Goal: Transaction & Acquisition: Book appointment/travel/reservation

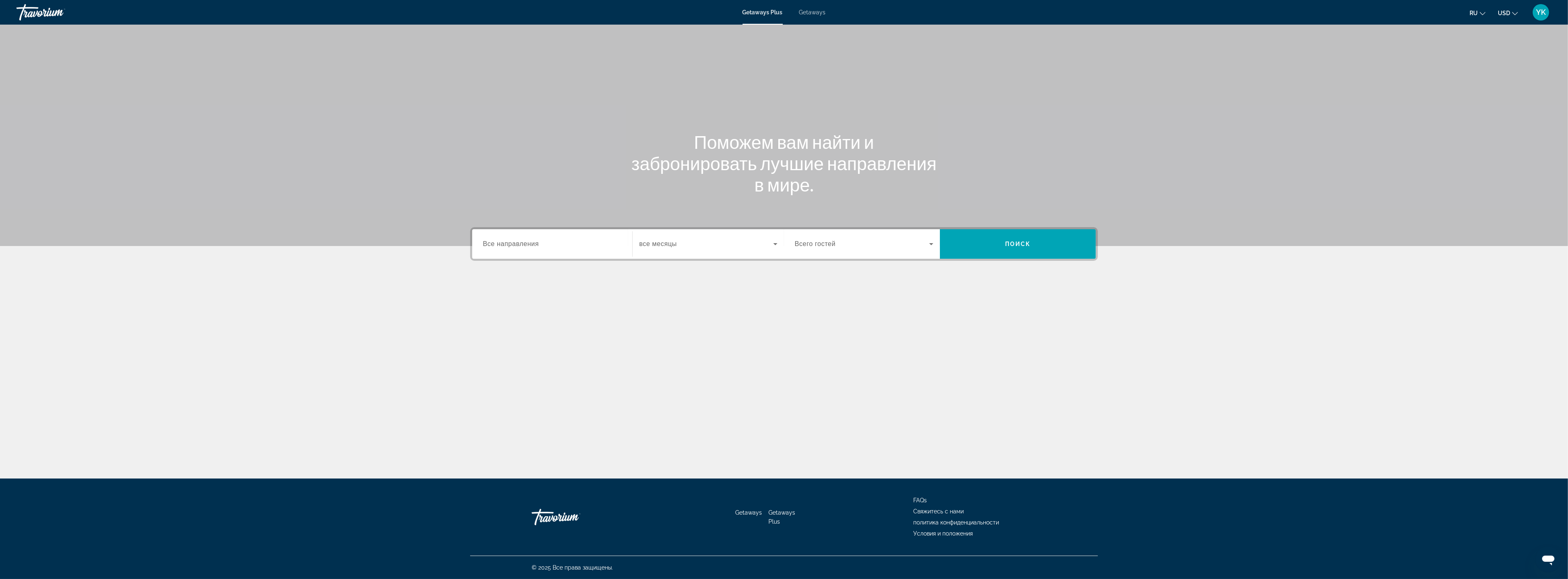
click at [817, 13] on span "Getaways" at bounding box center [813, 12] width 27 height 7
click at [519, 244] on span "Все направления" at bounding box center [511, 243] width 56 height 7
click at [519, 244] on input "Destination Все направления" at bounding box center [552, 244] width 139 height 10
click at [525, 358] on span "Caribbean & Atlantic Islands (1,018 units available)" at bounding box center [554, 359] width 119 height 7
type input "**********"
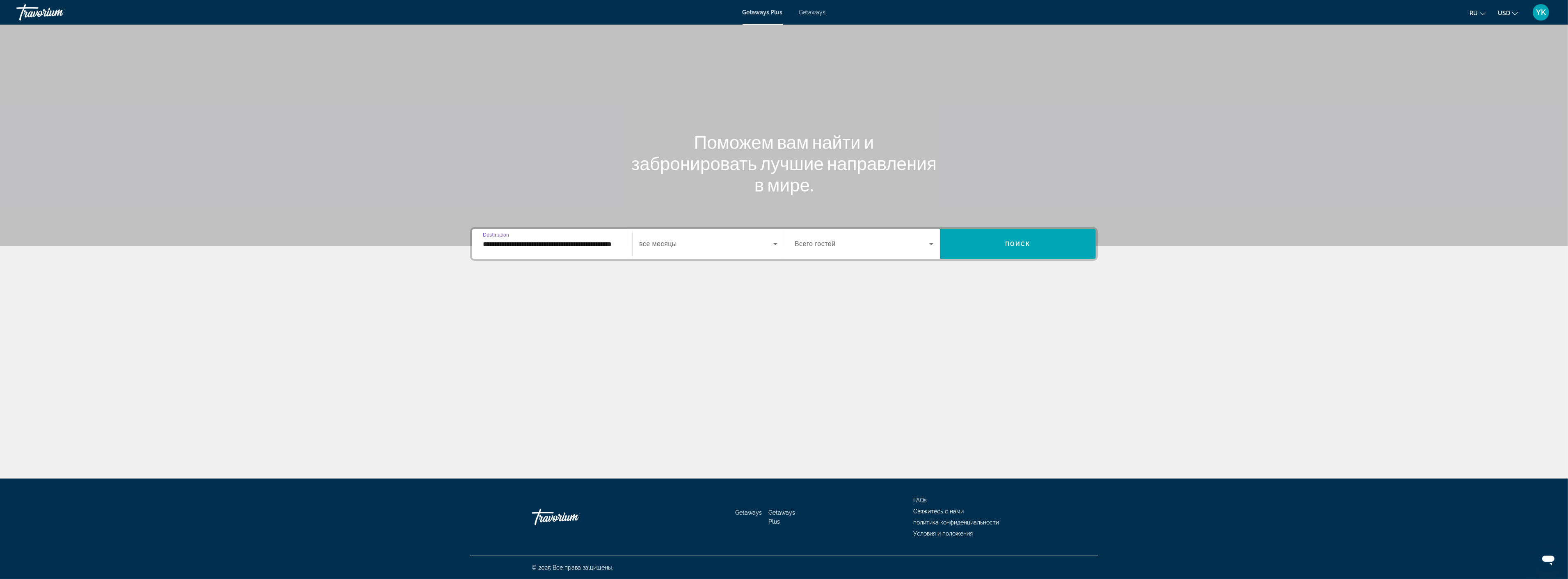
click at [712, 243] on span "Search widget" at bounding box center [706, 244] width 134 height 10
click at [663, 305] on span "octobre 2025" at bounding box center [656, 307] width 33 height 10
click at [880, 243] on span "Search widget" at bounding box center [862, 244] width 135 height 10
click at [807, 306] on span "3 Travelers" at bounding box center [809, 307] width 29 height 10
click at [1020, 241] on span "Поиск" at bounding box center [1018, 244] width 26 height 7
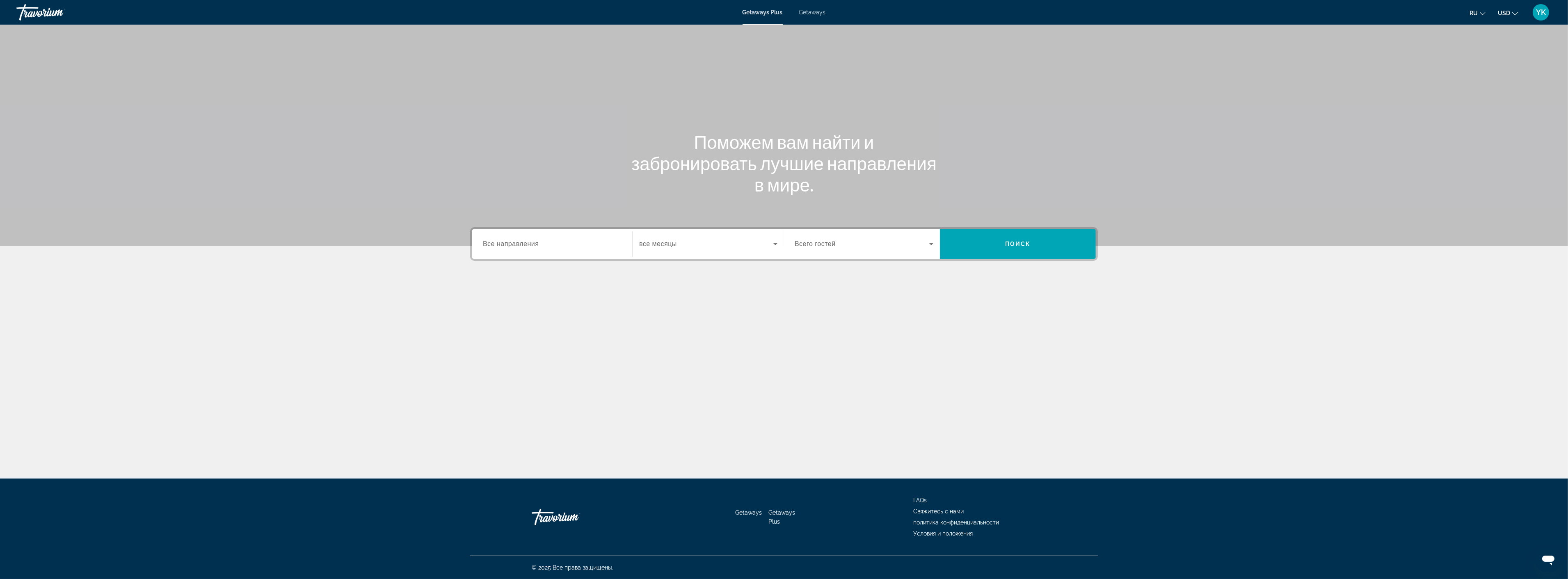
click at [815, 9] on span "Getaways" at bounding box center [813, 12] width 27 height 7
click at [520, 246] on span "Все направления" at bounding box center [511, 243] width 56 height 7
click at [520, 246] on input "Destination Все направления" at bounding box center [552, 244] width 139 height 10
click at [542, 350] on span "Caribbean & Atlantic Islands (57,184 units available)" at bounding box center [556, 352] width 122 height 7
type input "**********"
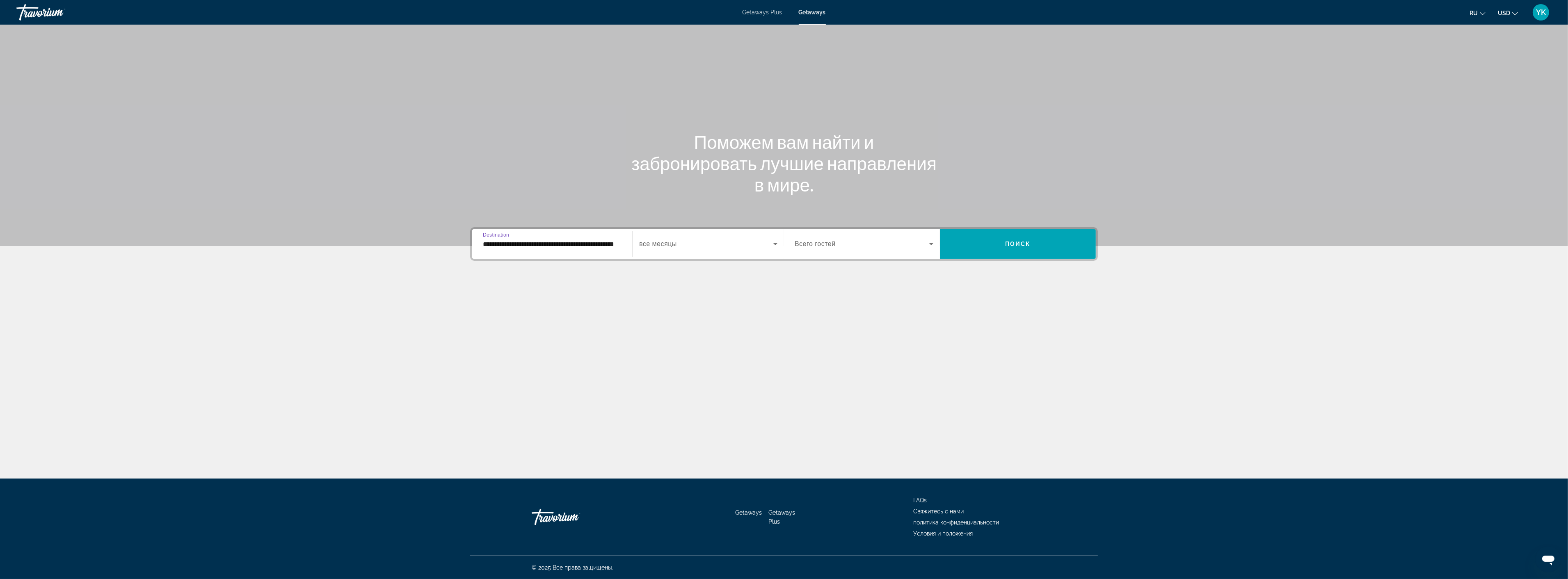
click at [684, 248] on div "Search widget" at bounding box center [708, 244] width 138 height 23
click at [662, 309] on span "octobre 2025" at bounding box center [656, 307] width 33 height 10
click at [880, 244] on span "Search widget" at bounding box center [862, 244] width 135 height 10
click at [821, 305] on span "3 Travelers" at bounding box center [809, 307] width 29 height 10
click at [1023, 244] on span "Поиск" at bounding box center [1018, 244] width 26 height 7
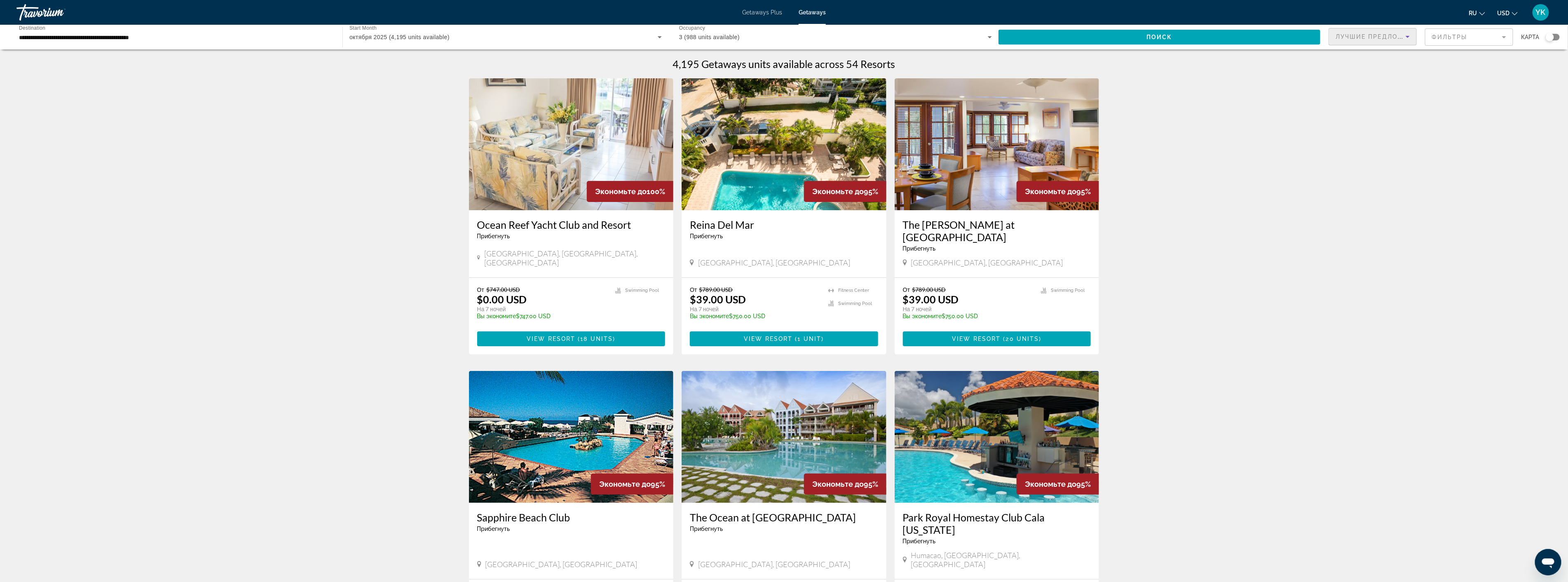
click at [1398, 35] on span "Лучшие предложения" at bounding box center [1379, 37] width 88 height 7
click at [1473, 38] on div at bounding box center [784, 291] width 1568 height 582
click at [1454, 38] on mat-form-field "Фильтры" at bounding box center [1469, 37] width 88 height 17
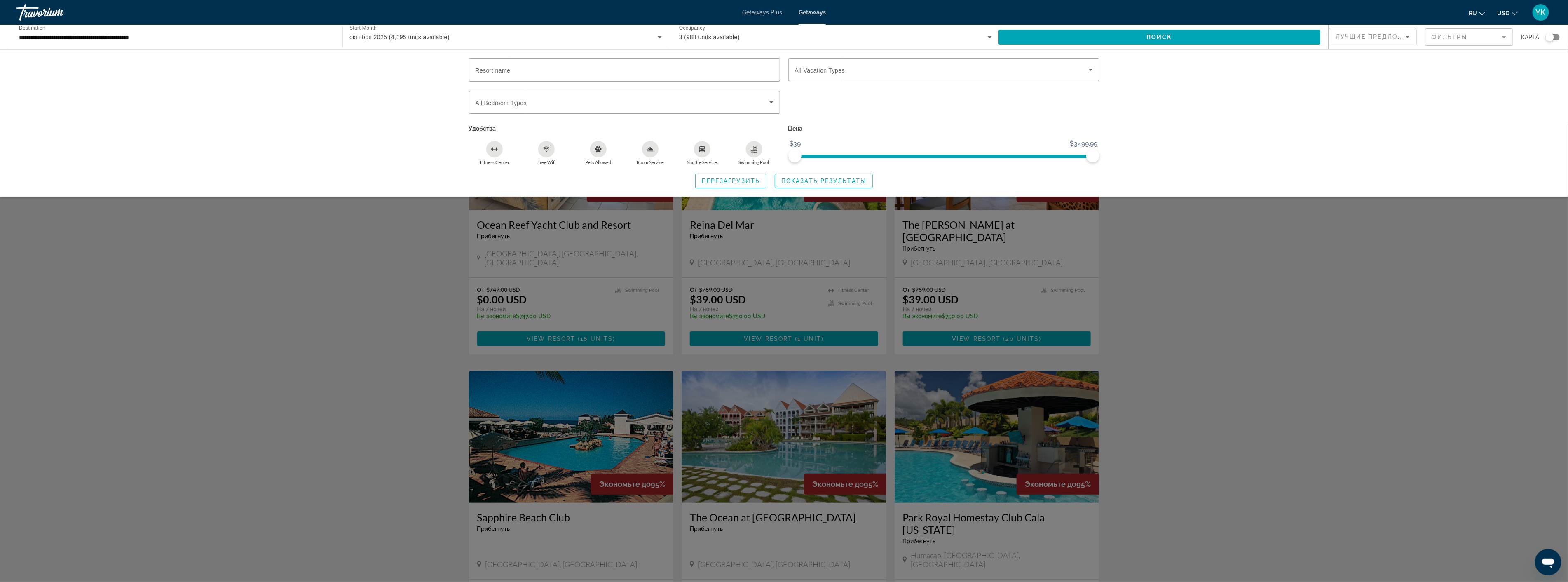
click at [1190, 128] on div "Resort name Vacation Types All Vacation Types Bedroom Types All Bedroom Types У…" at bounding box center [784, 123] width 1568 height 147
click at [1340, 113] on div "Resort name Vacation Types All Vacation Types Bedroom Types All Bedroom Types У…" at bounding box center [784, 123] width 1568 height 147
click at [1251, 158] on div "Resort name Vacation Types All Vacation Types Bedroom Types All Bedroom Types У…" at bounding box center [784, 123] width 1568 height 147
click at [1235, 282] on div "Search widget" at bounding box center [784, 352] width 1568 height 458
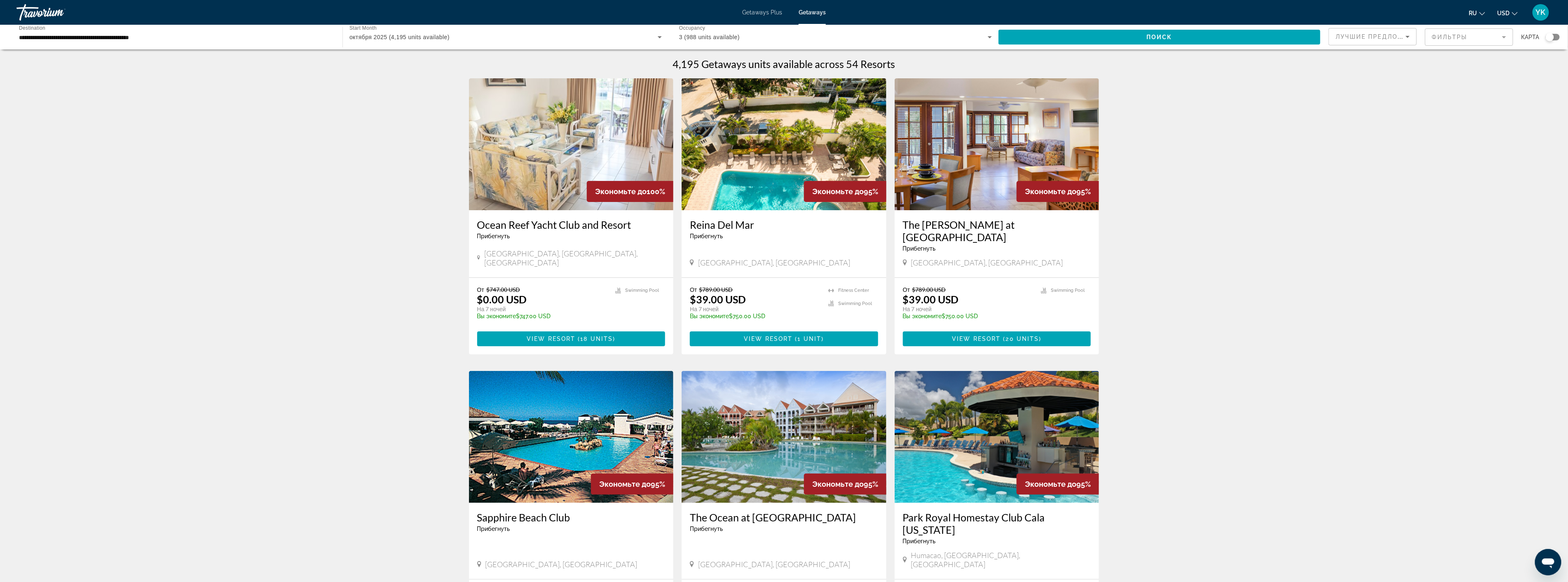
click at [1440, 37] on mat-form-field "Фильтры" at bounding box center [1469, 37] width 88 height 17
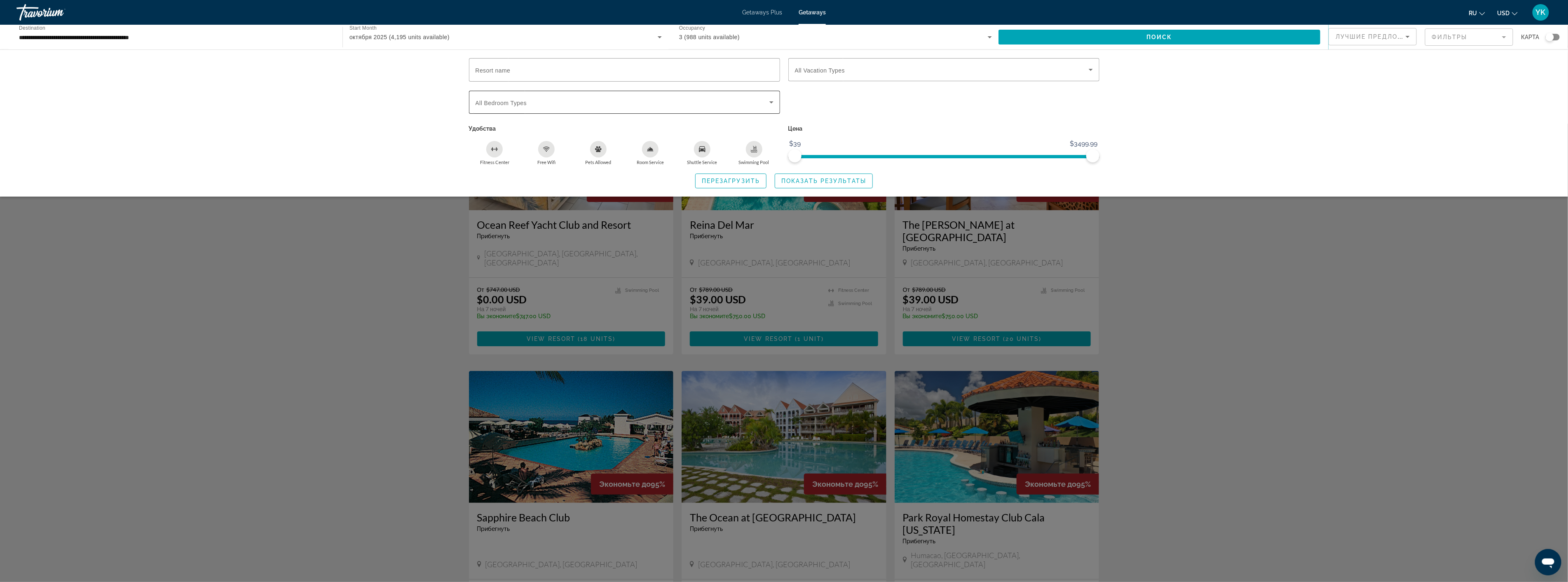
click at [521, 100] on span "All Bedroom Types" at bounding box center [501, 103] width 51 height 7
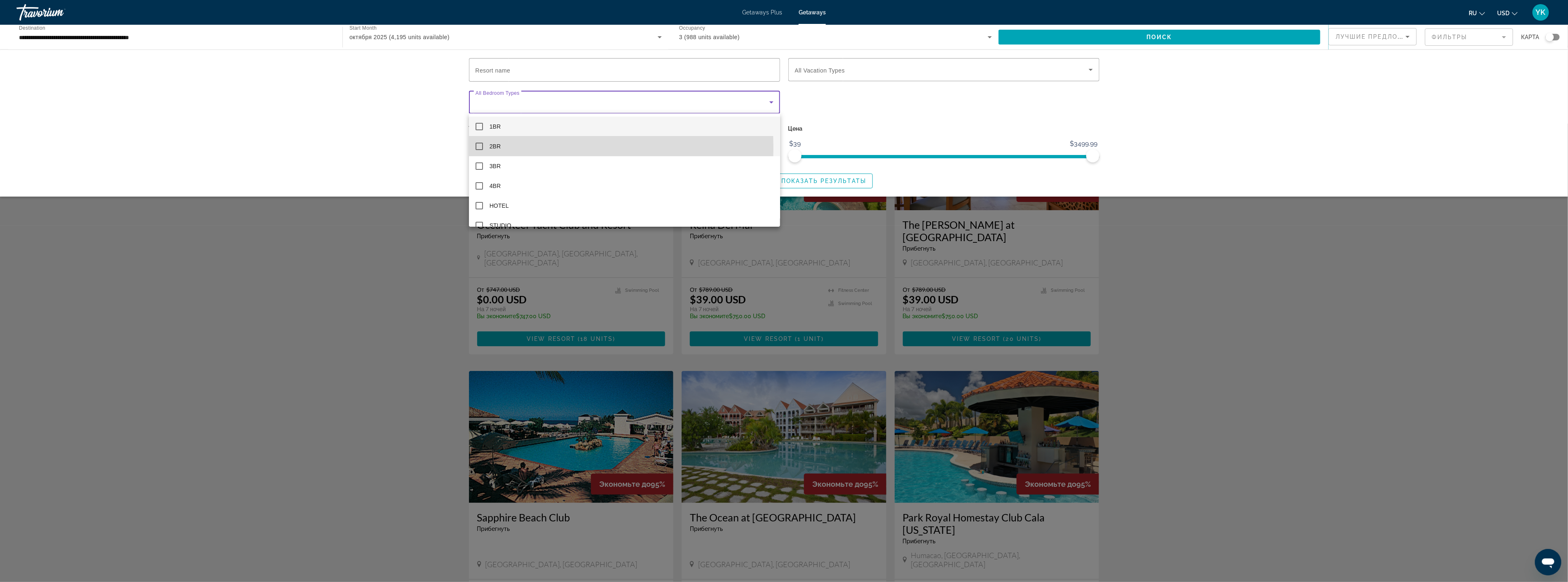
click at [476, 146] on mat-pseudo-checkbox at bounding box center [479, 146] width 7 height 7
click at [402, 142] on div at bounding box center [784, 291] width 1568 height 582
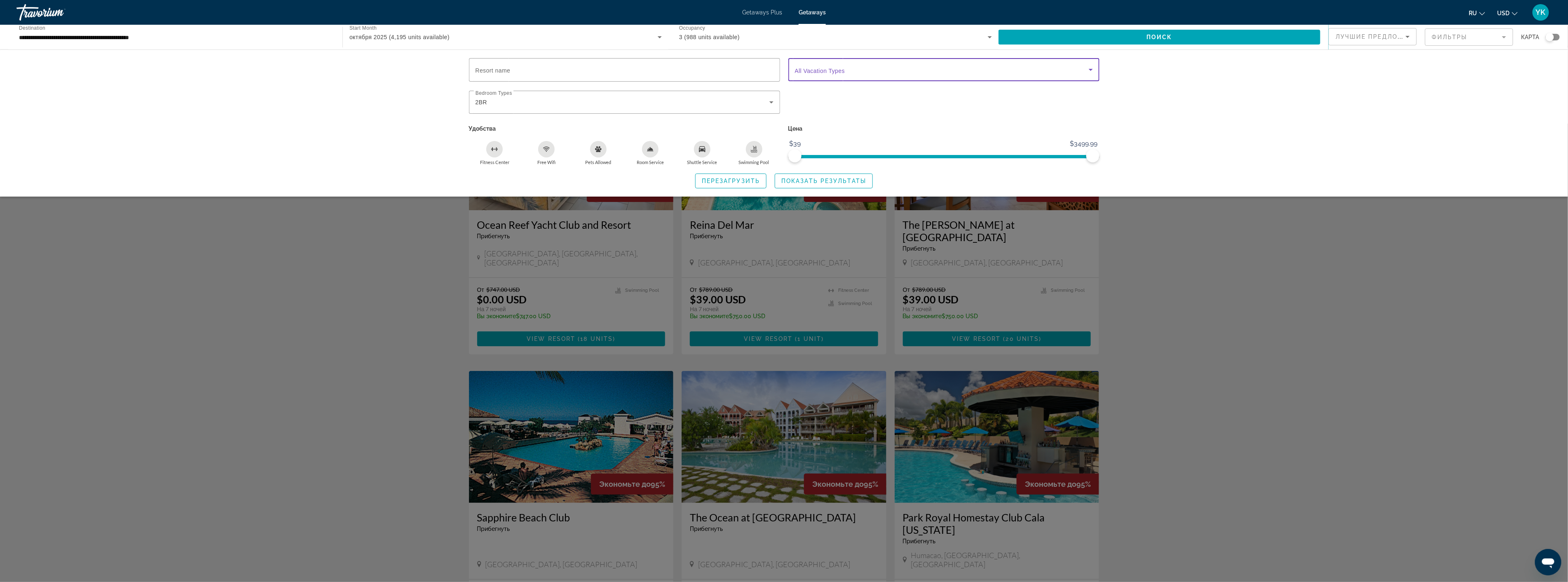
click at [1092, 72] on icon "Search widget" at bounding box center [1091, 70] width 10 height 10
click at [797, 116] on mat-pseudo-checkbox at bounding box center [798, 114] width 7 height 7
click at [1188, 119] on div at bounding box center [784, 291] width 1568 height 582
drag, startPoint x: 1092, startPoint y: 152, endPoint x: 923, endPoint y: 158, distance: 169.1
click at [923, 158] on span "ngx-slider-max" at bounding box center [923, 156] width 13 height 13
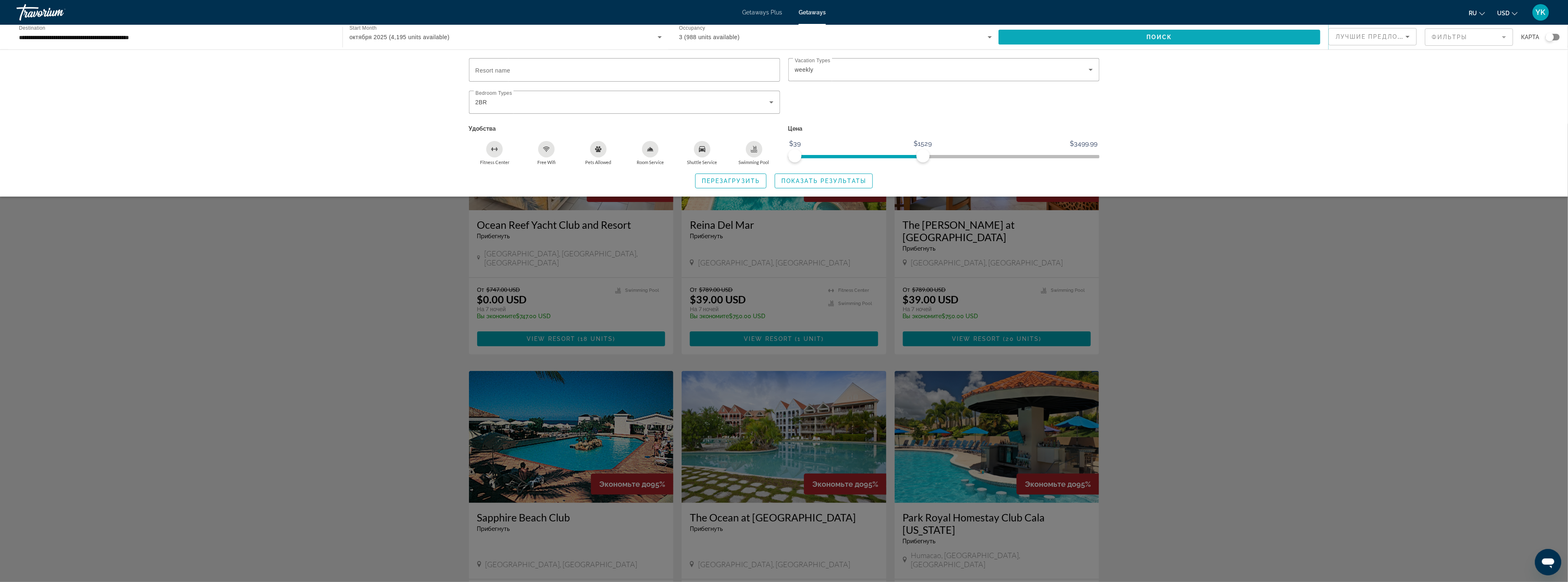
click at [1169, 39] on span "Поиск" at bounding box center [1159, 37] width 26 height 7
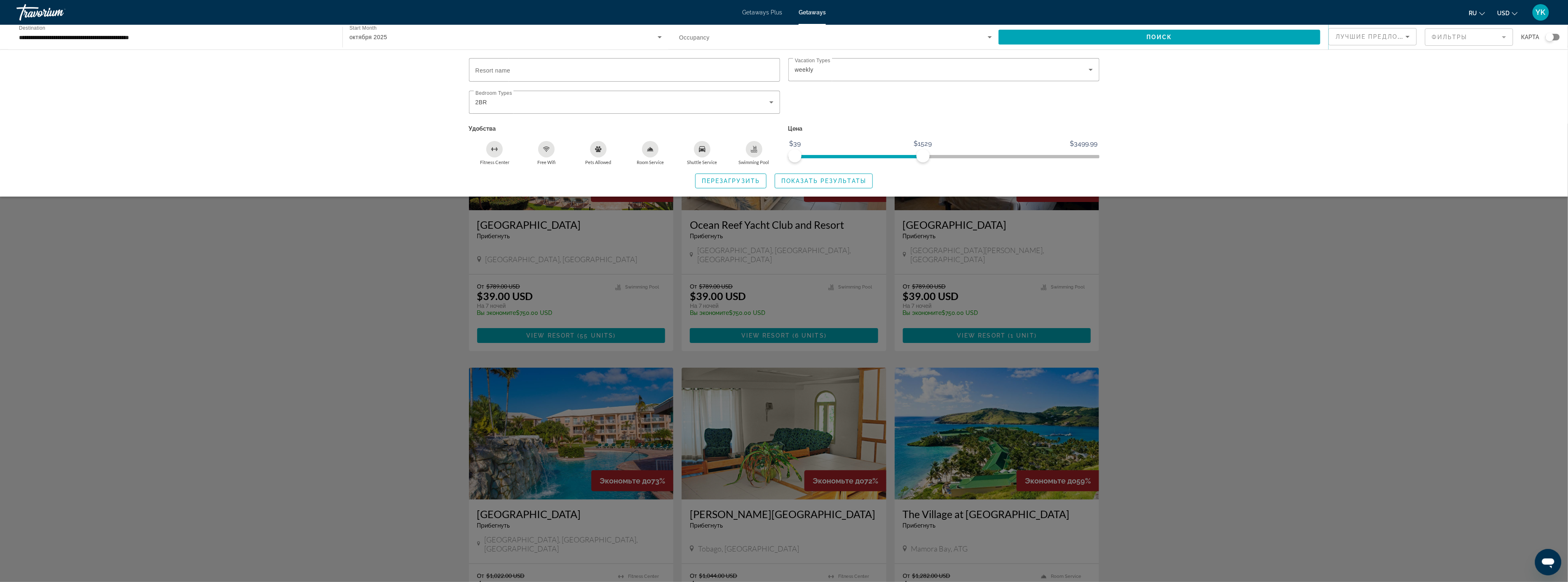
click at [390, 315] on div "Search widget" at bounding box center [784, 352] width 1568 height 458
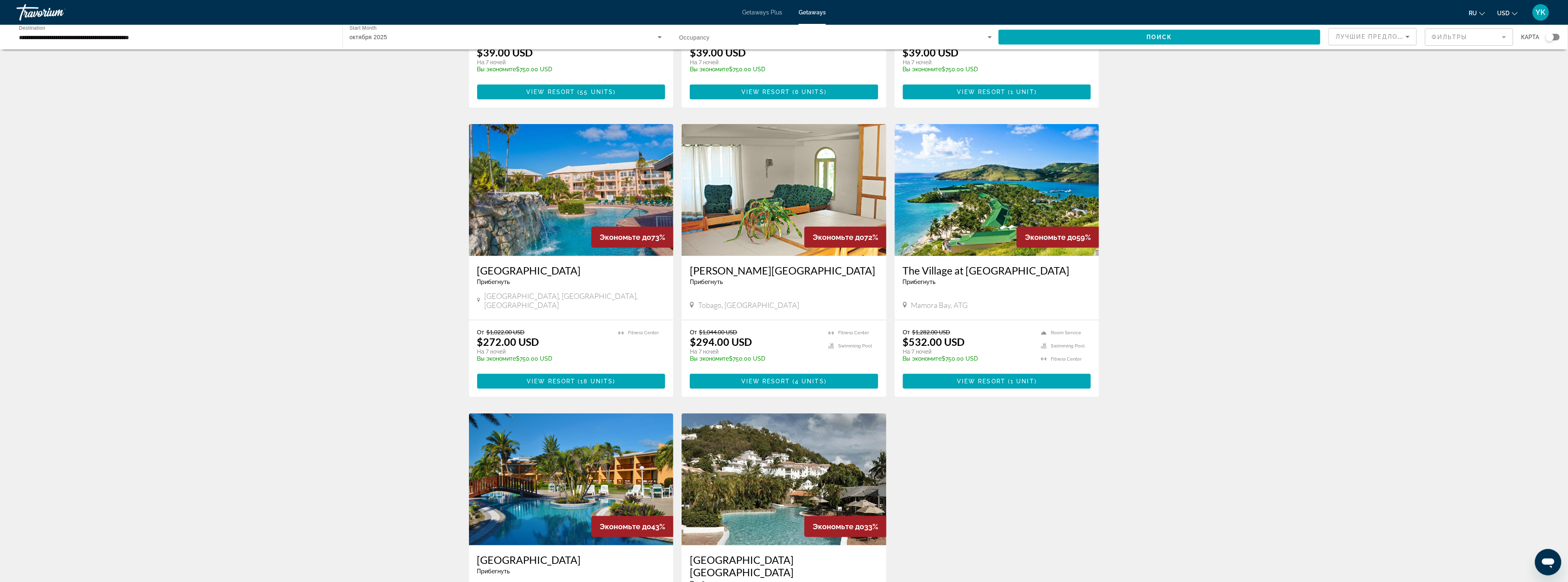
scroll to position [229, 0]
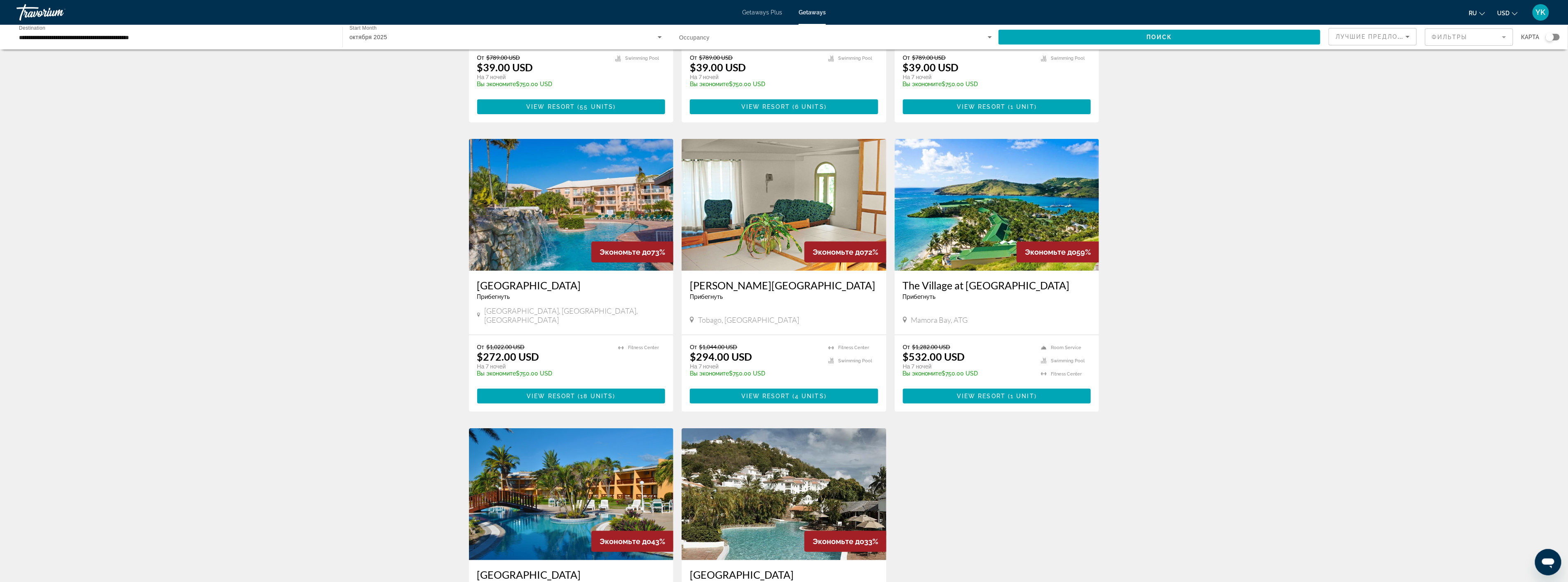
click at [606, 219] on img "Main content" at bounding box center [571, 205] width 205 height 132
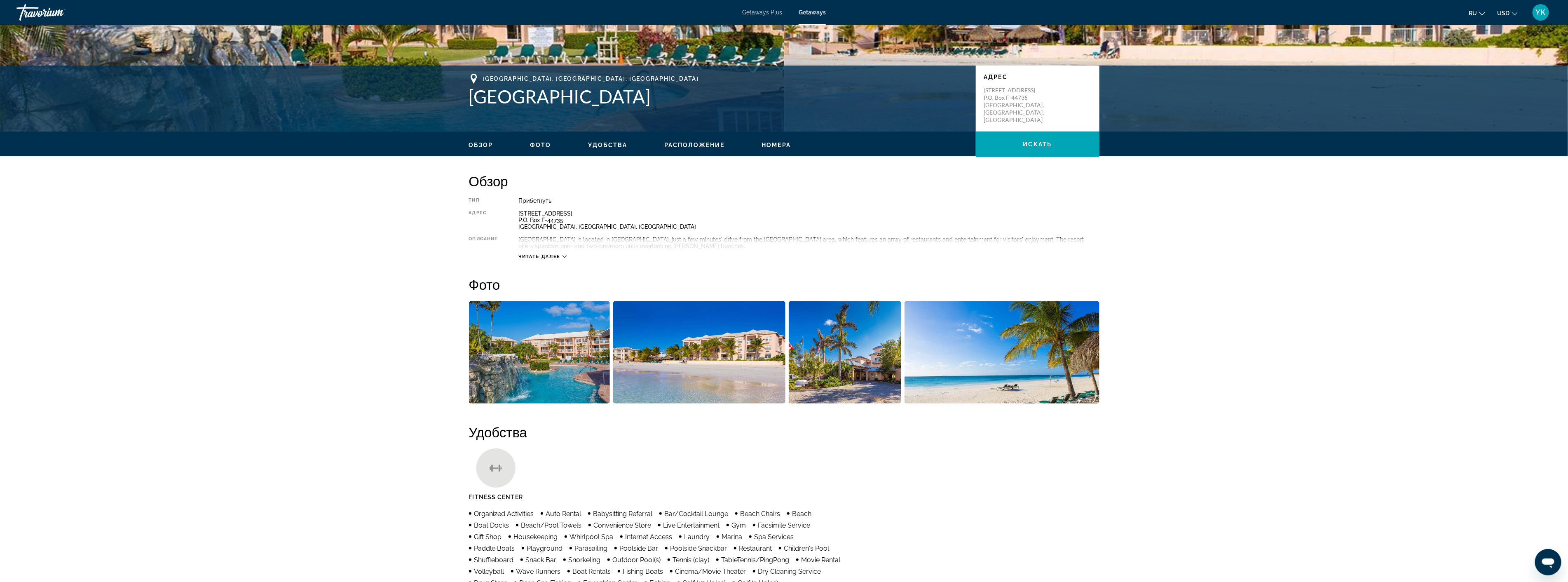
scroll to position [183, 0]
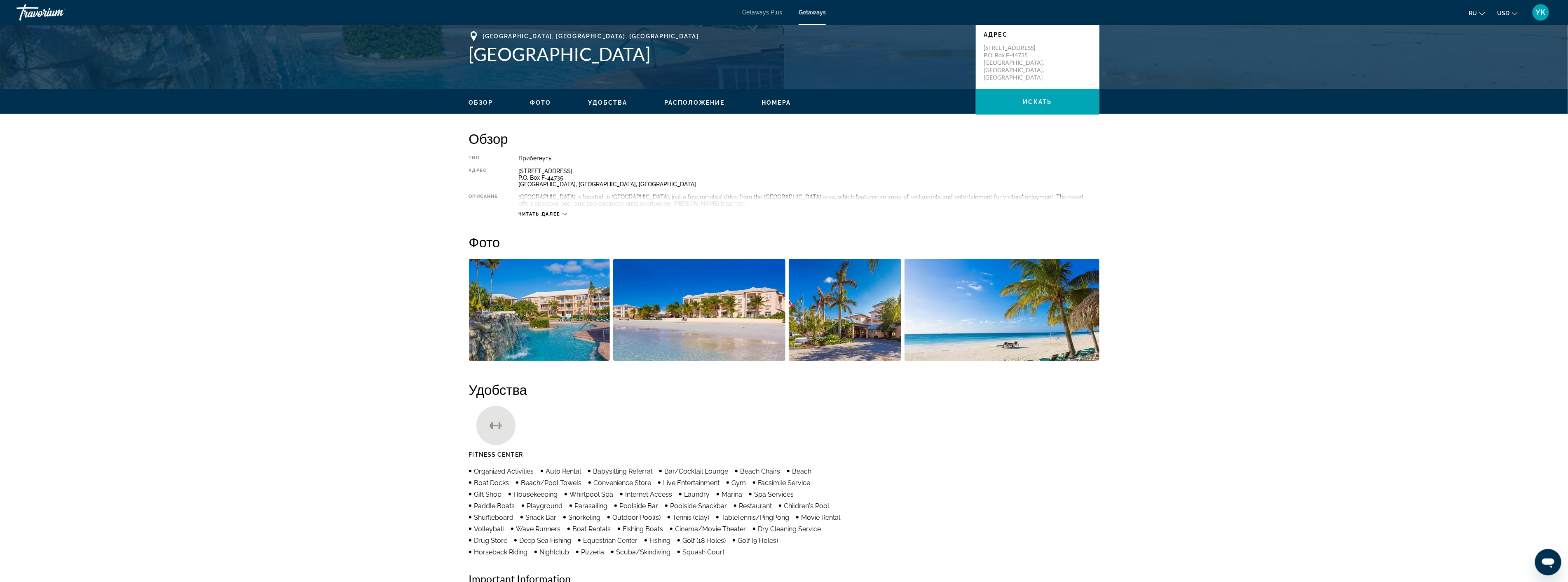
click at [569, 314] on img "Open full-screen image slider" at bounding box center [539, 309] width 141 height 102
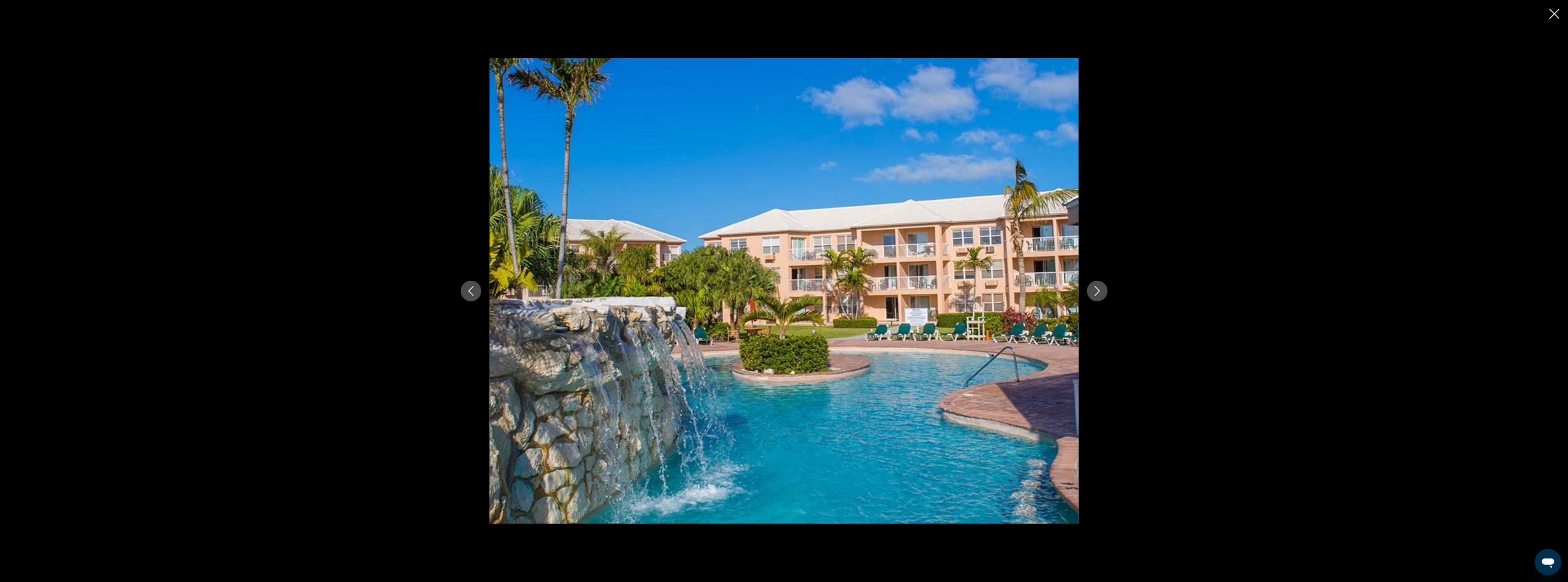
click at [1099, 293] on icon "Next image" at bounding box center [1097, 291] width 10 height 10
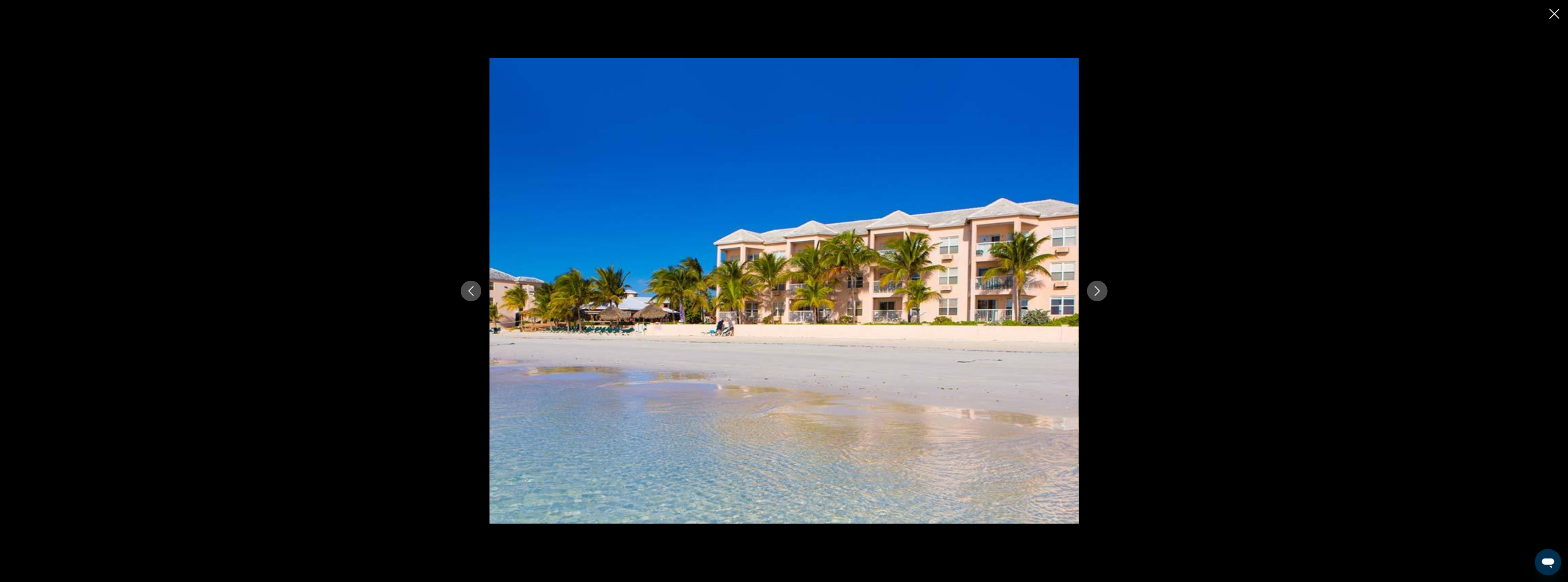
click at [1099, 293] on icon "Next image" at bounding box center [1097, 291] width 10 height 10
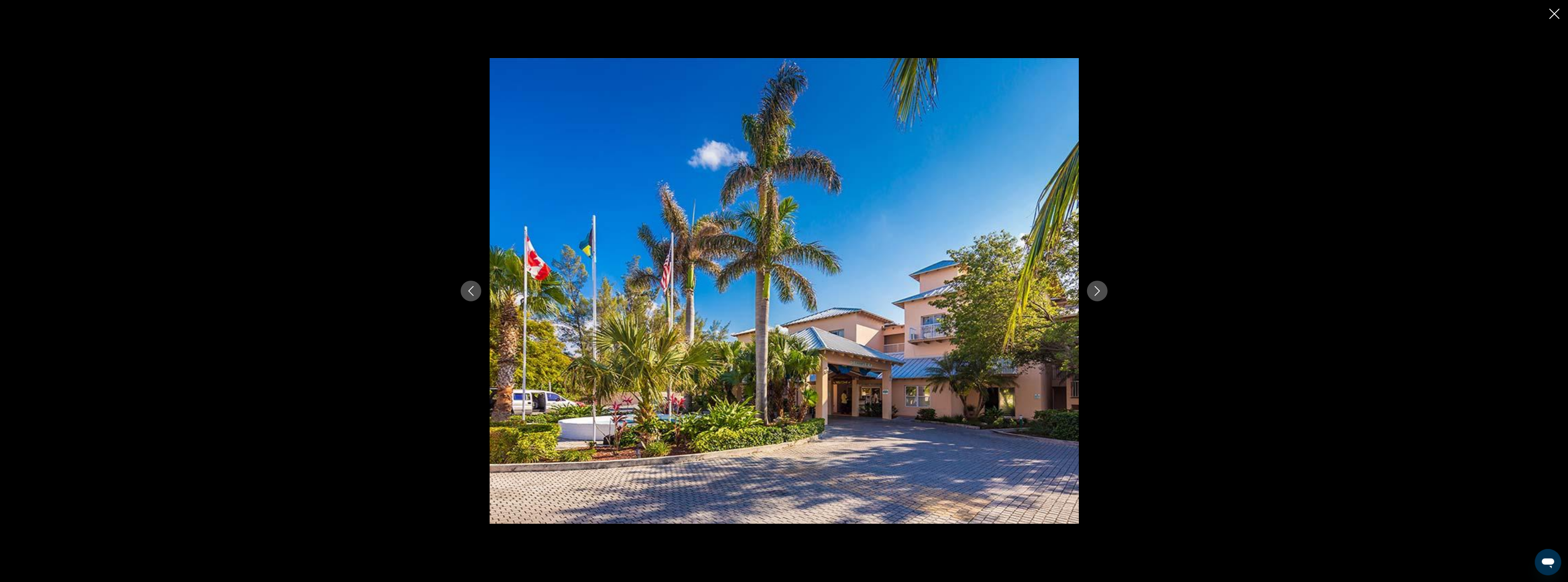
click at [1099, 293] on icon "Next image" at bounding box center [1097, 291] width 10 height 10
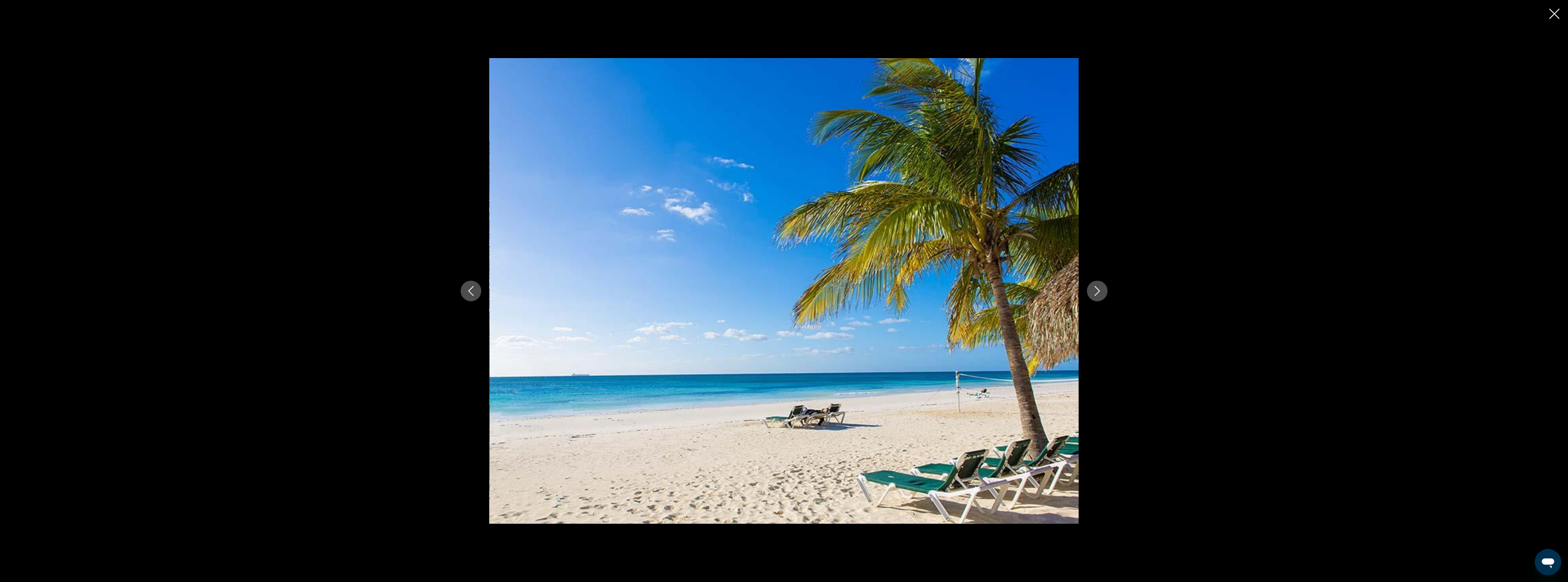
click at [1099, 293] on icon "Next image" at bounding box center [1097, 291] width 10 height 10
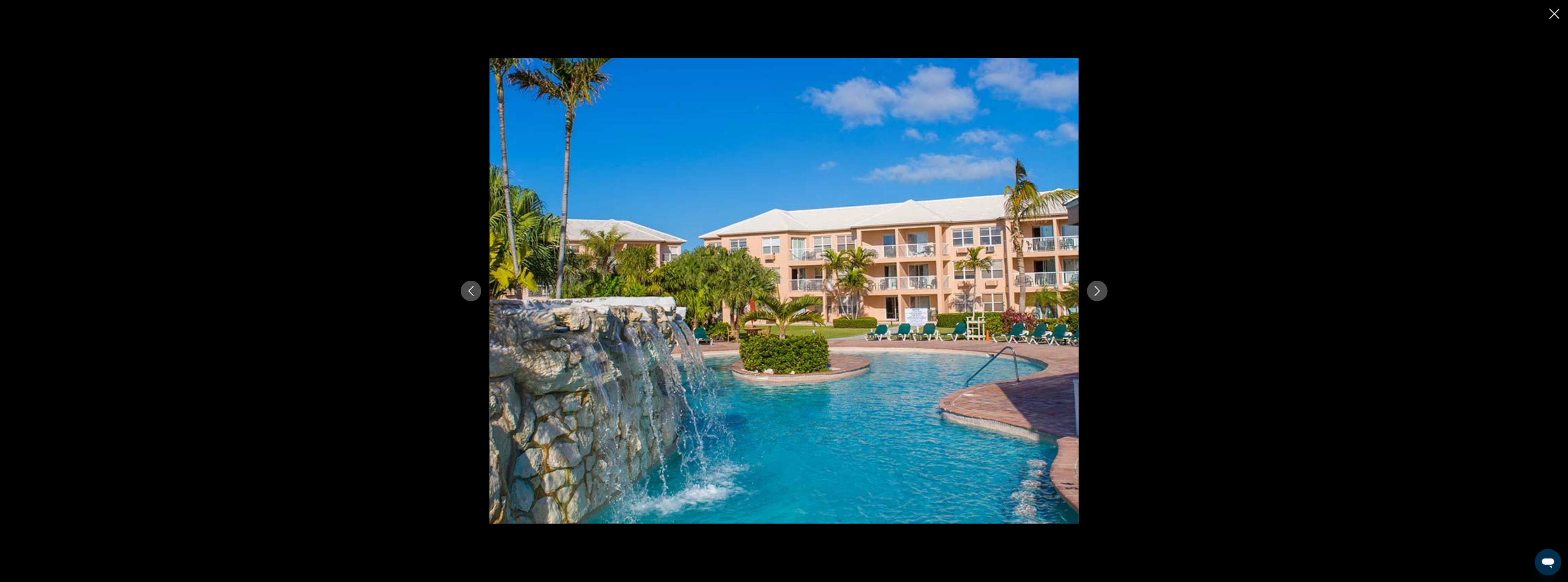
click at [1099, 293] on icon "Next image" at bounding box center [1097, 291] width 10 height 10
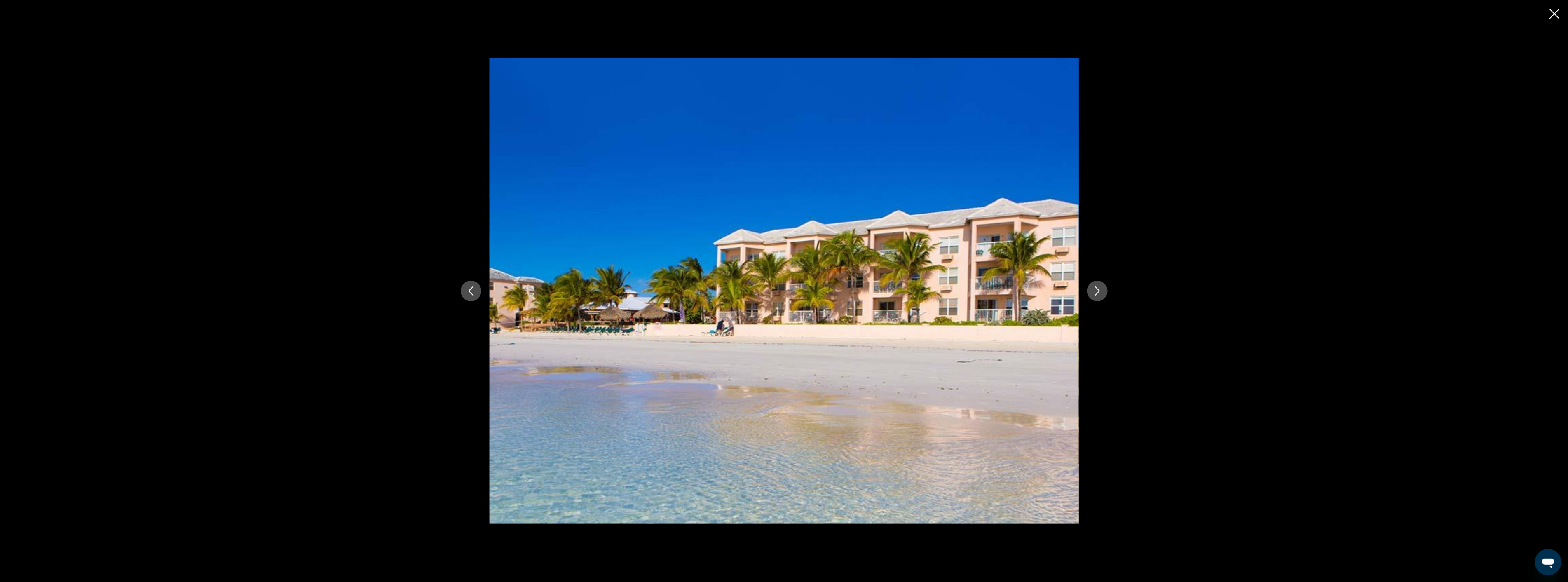
click at [1099, 293] on icon "Next image" at bounding box center [1097, 291] width 10 height 10
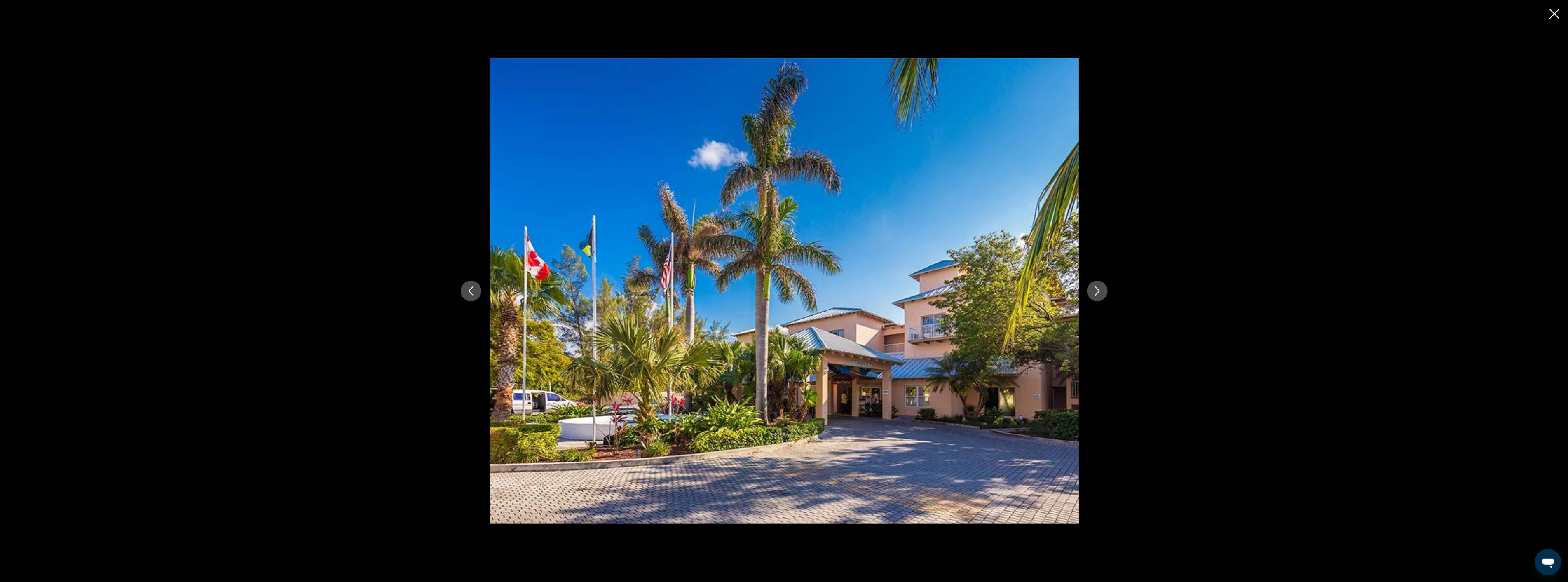
click at [1099, 293] on icon "Next image" at bounding box center [1097, 291] width 10 height 10
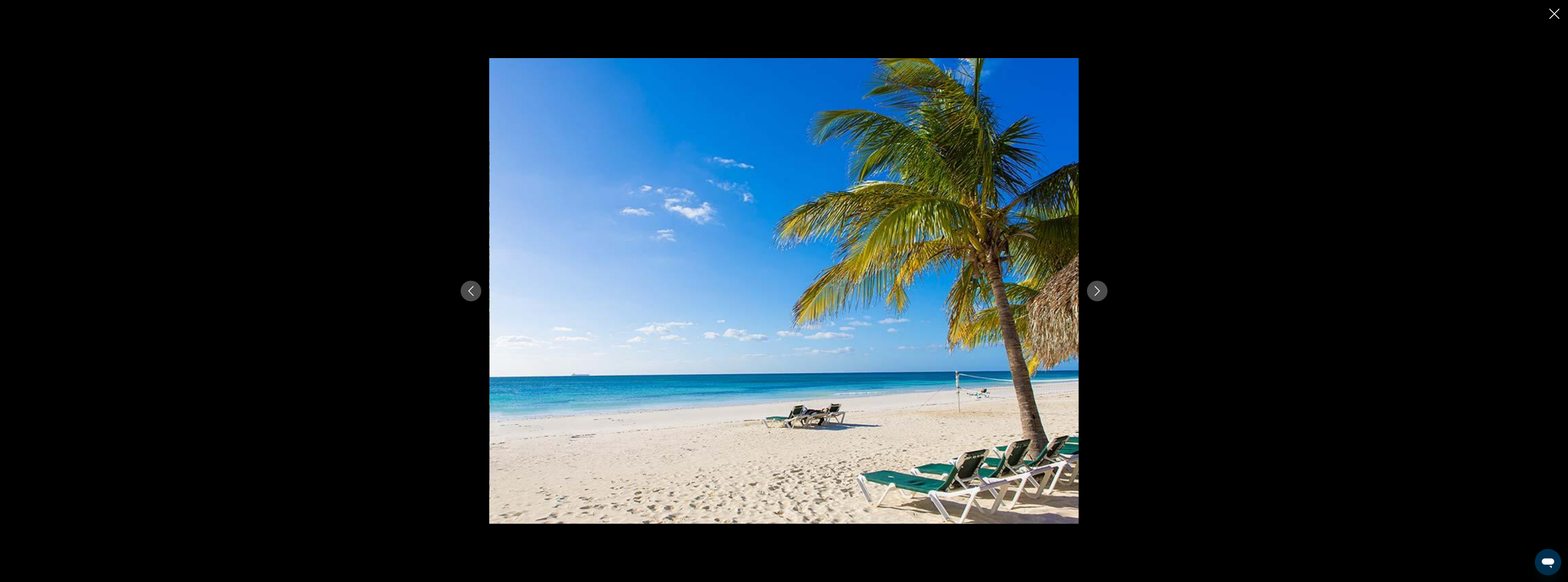
click at [1099, 293] on icon "Next image" at bounding box center [1097, 291] width 10 height 10
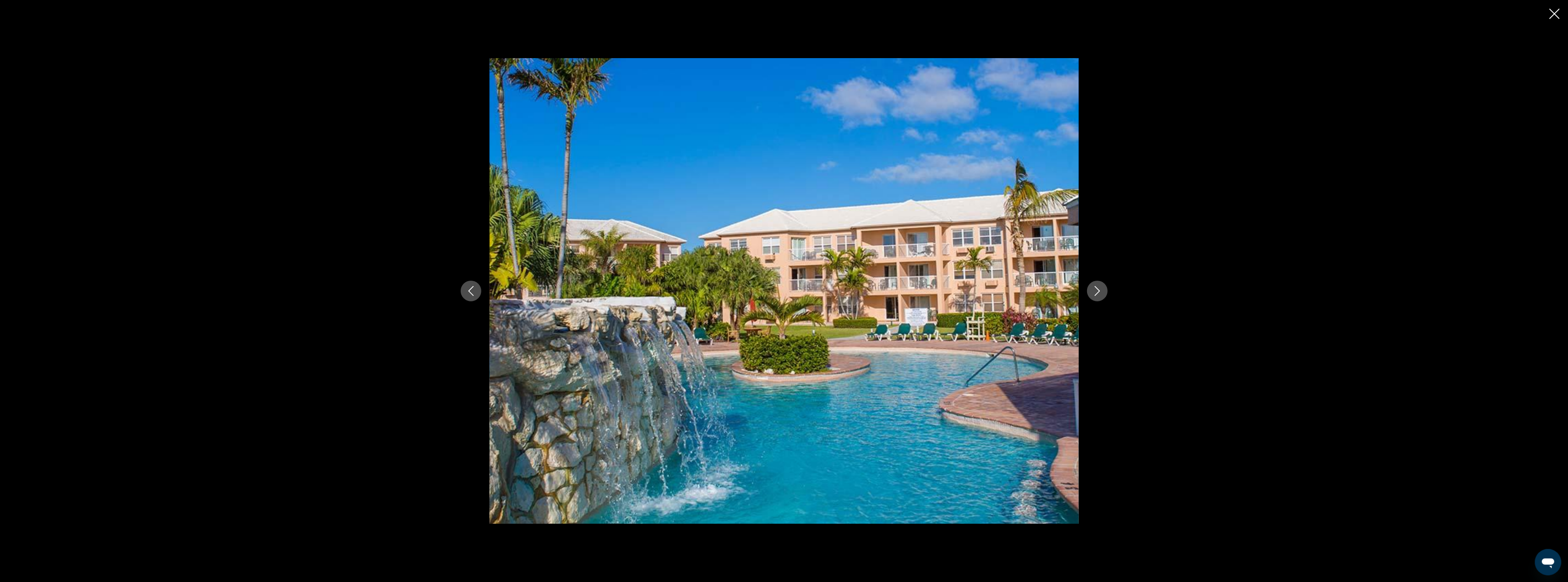
click at [1550, 13] on icon "Close slideshow" at bounding box center [1554, 13] width 10 height 10
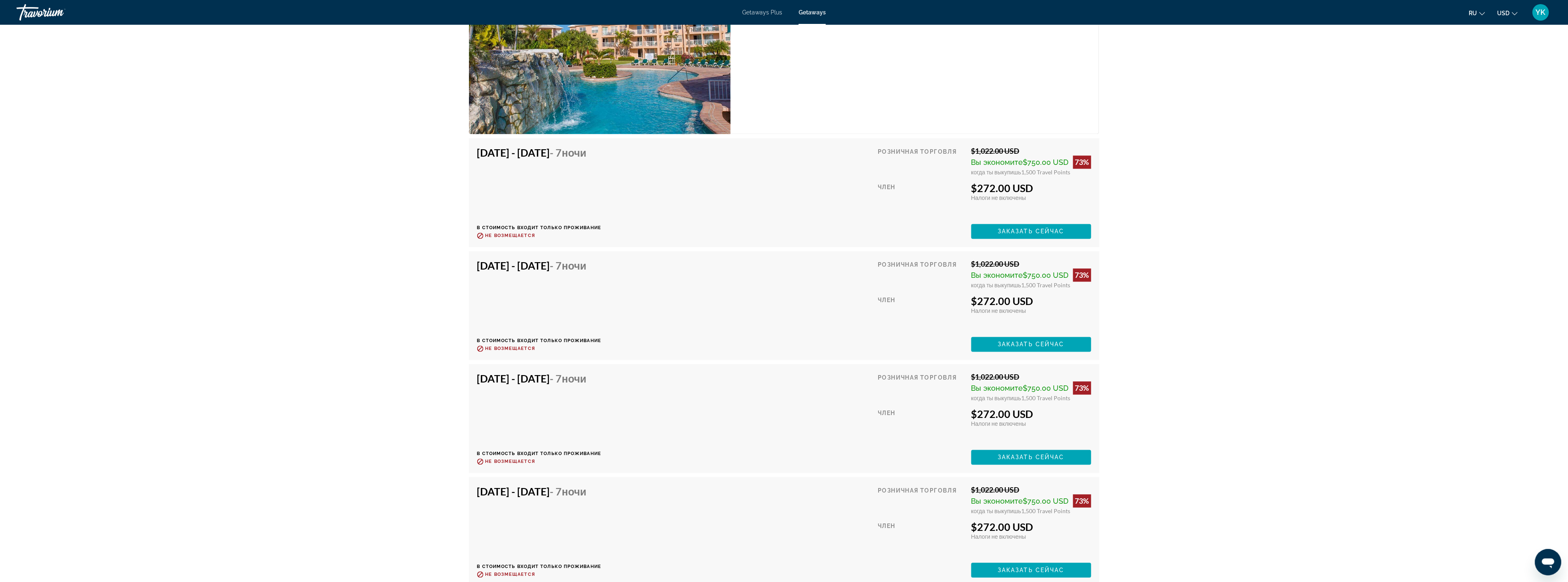
scroll to position [1099, 0]
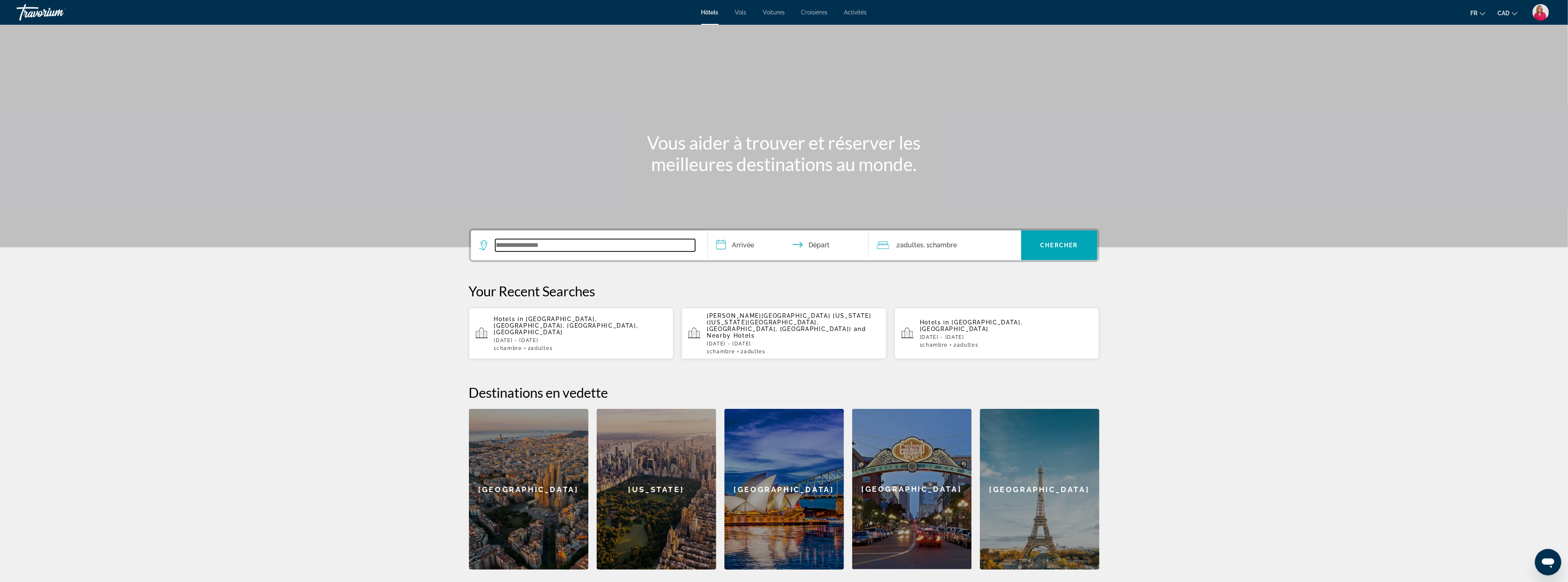
click at [572, 244] on input "Search widget" at bounding box center [595, 245] width 200 height 12
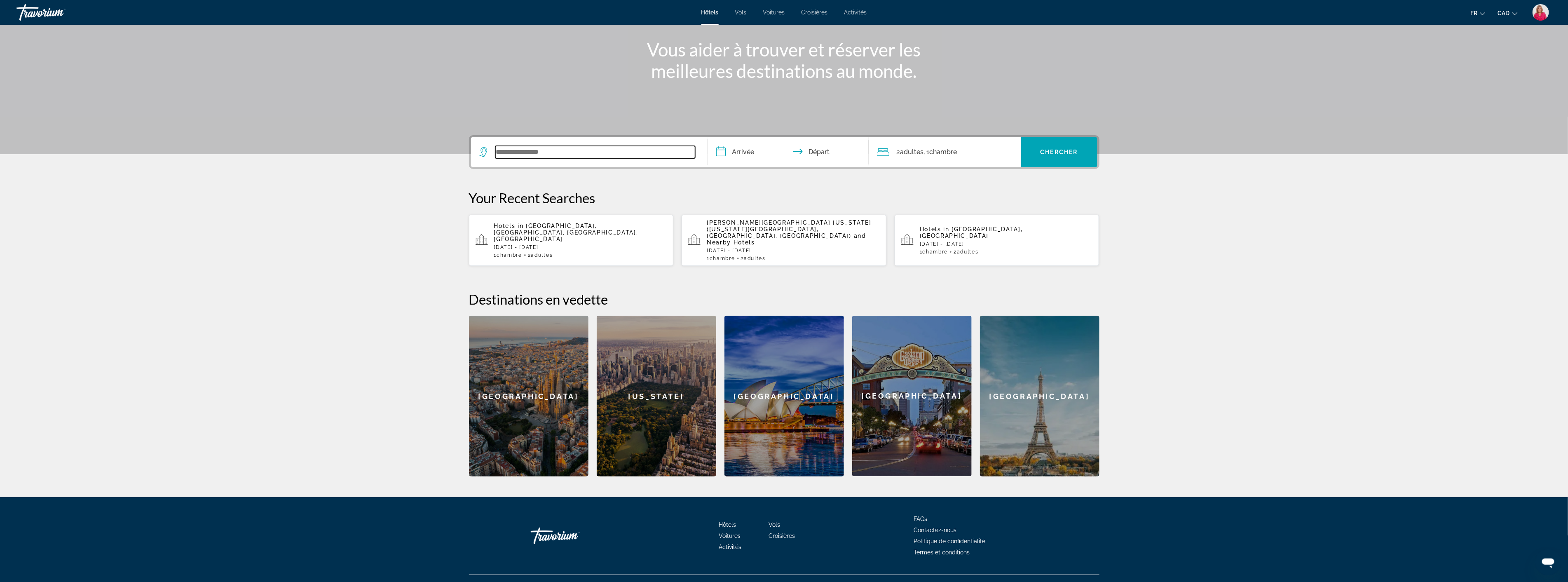
scroll to position [95, 0]
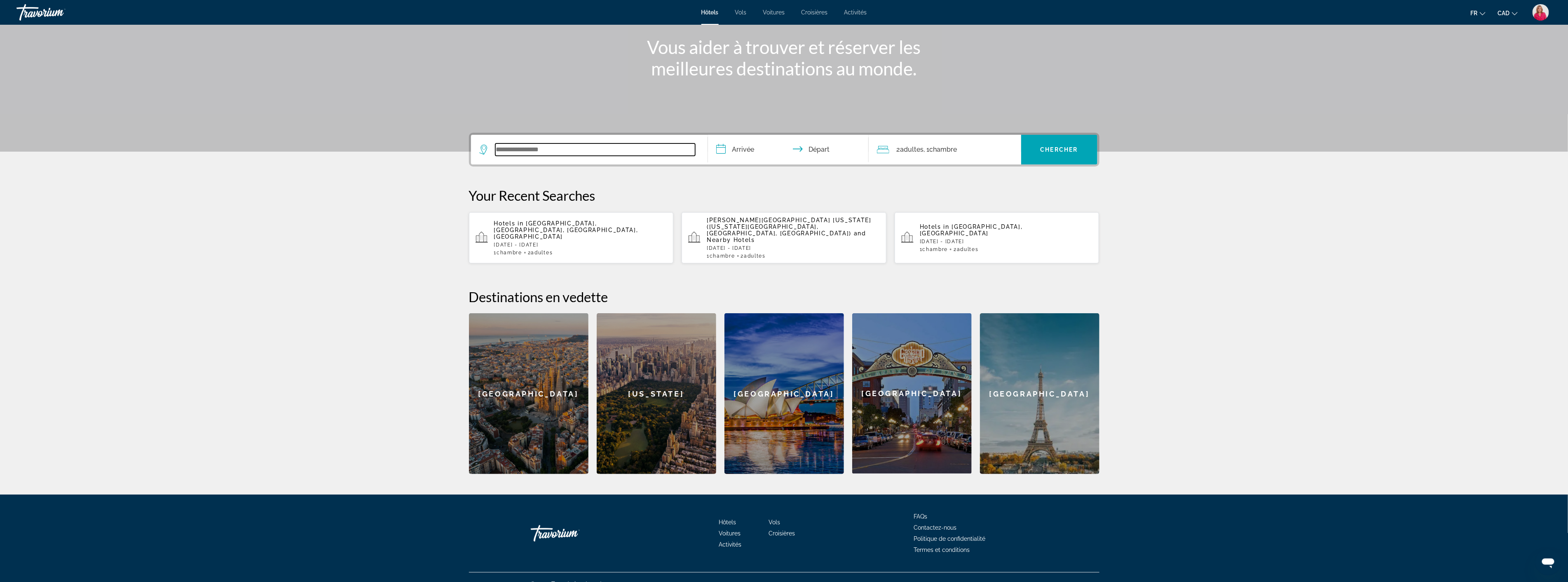
click at [518, 147] on input "Search widget" at bounding box center [595, 150] width 200 height 12
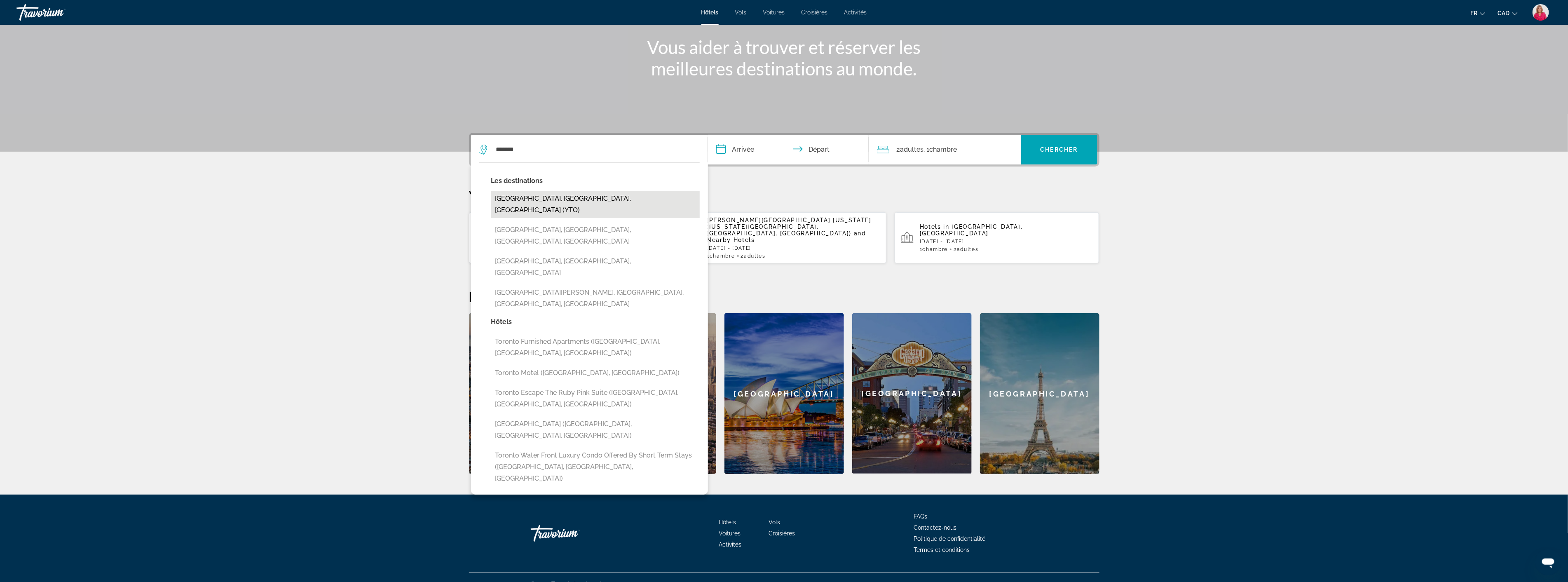
click at [565, 201] on button "[GEOGRAPHIC_DATA], [GEOGRAPHIC_DATA], [GEOGRAPHIC_DATA] (YTO)" at bounding box center [595, 204] width 208 height 27
type input "**********"
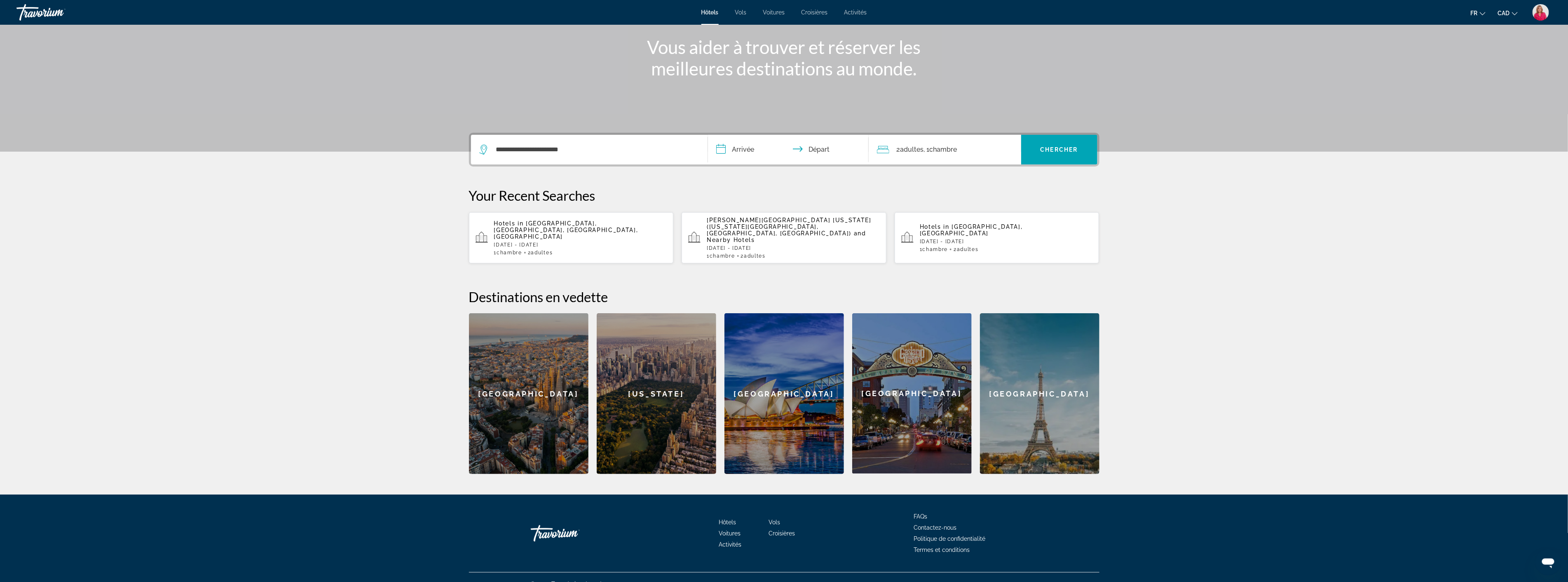
click at [779, 153] on input "**********" at bounding box center [790, 150] width 164 height 32
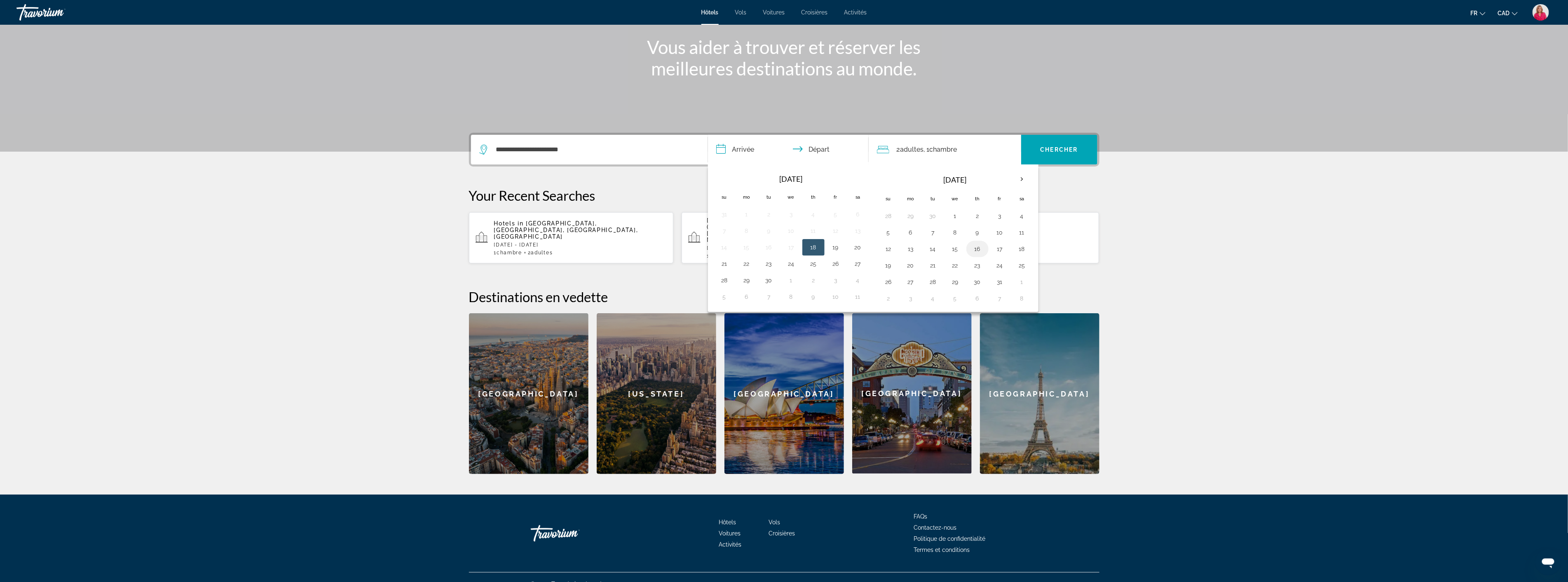
click at [978, 250] on button "16" at bounding box center [977, 249] width 13 height 12
click at [892, 267] on button "19" at bounding box center [888, 265] width 13 height 12
type input "**********"
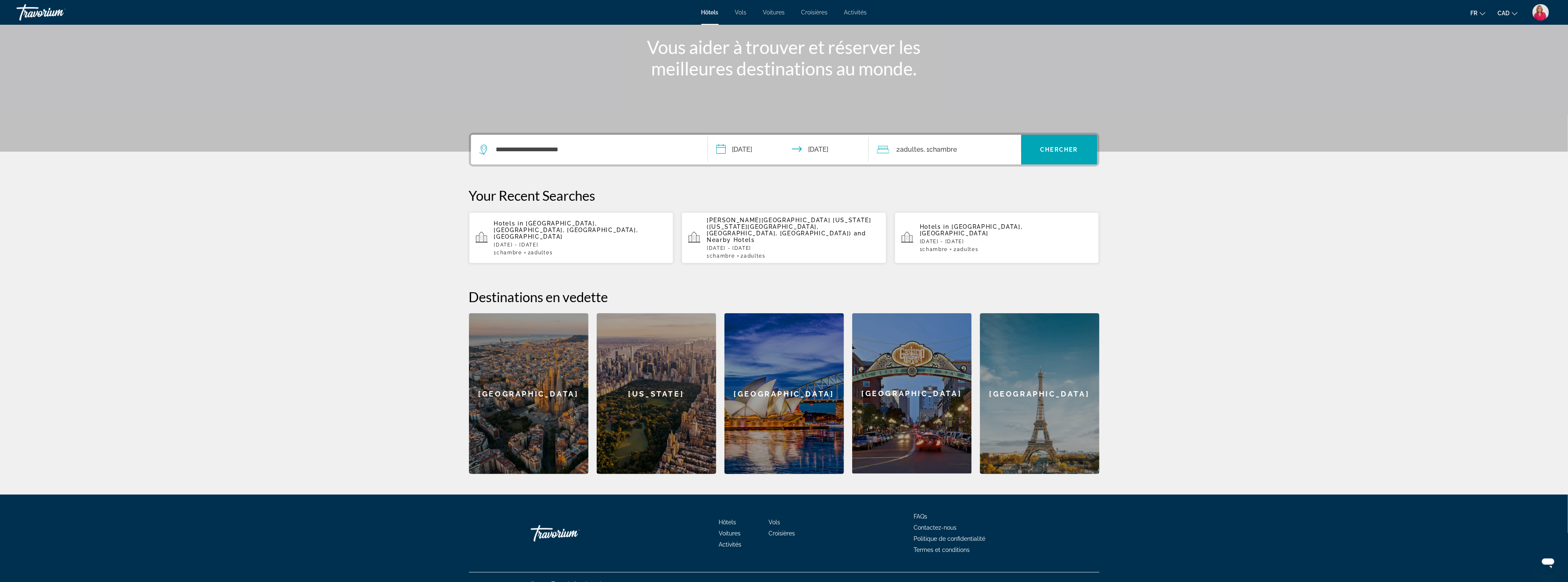
click at [973, 150] on div "2 Adulte Adultes , 1 Chambre pièces" at bounding box center [949, 149] width 144 height 12
click at [1009, 191] on icon "Increment adults" at bounding box center [1009, 191] width 7 height 7
click at [1059, 149] on span "Chercher" at bounding box center [1059, 149] width 37 height 7
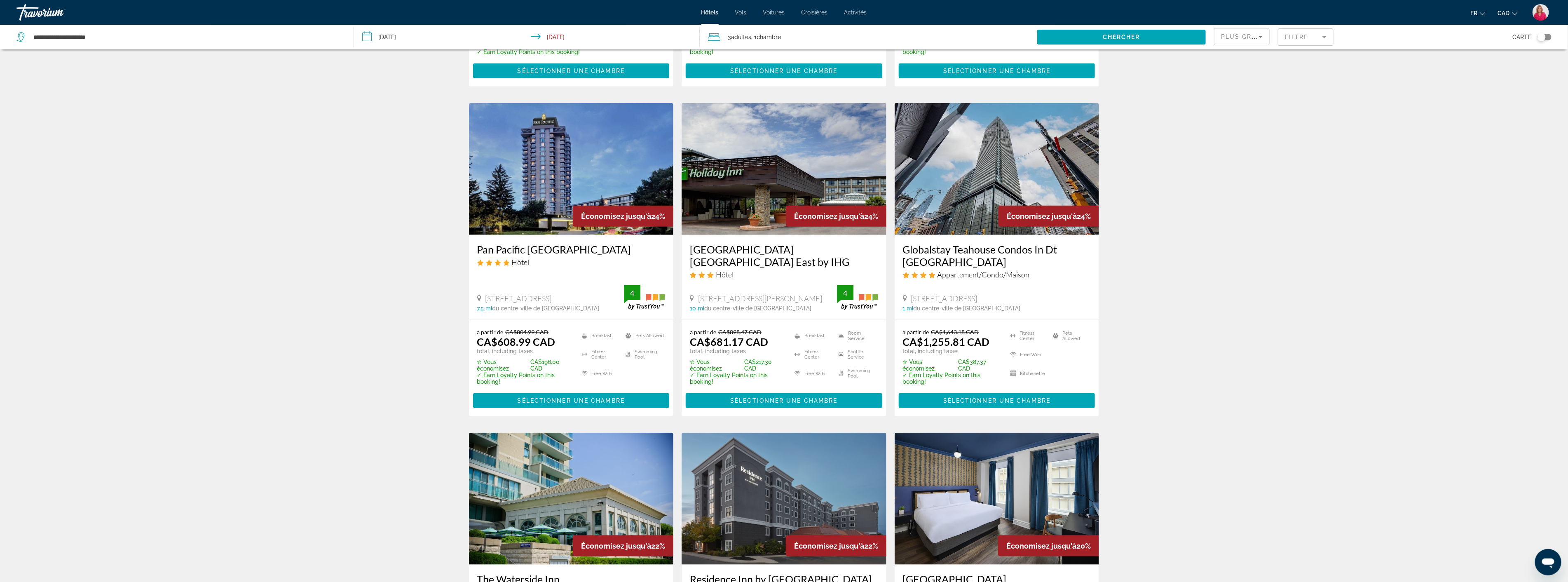
scroll to position [687, 0]
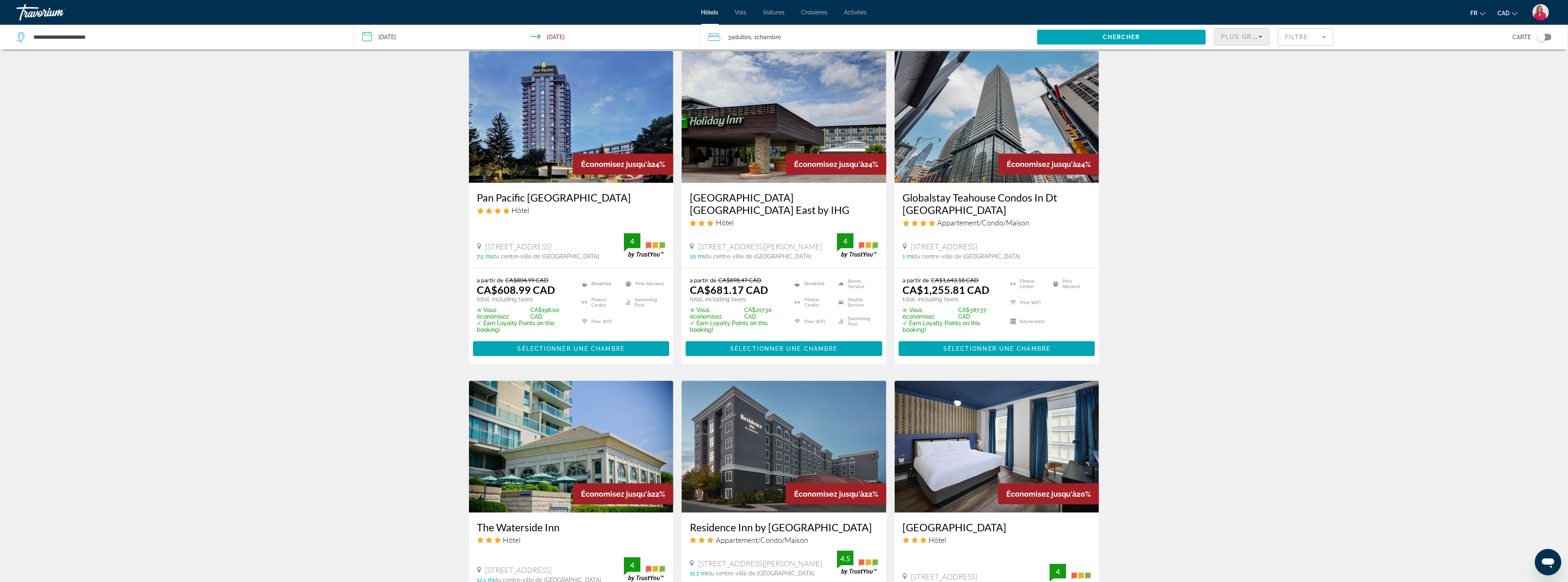
click at [1261, 39] on icon "Sort by" at bounding box center [1261, 37] width 10 height 10
click at [1239, 105] on span "Prix le plus bas" at bounding box center [1241, 108] width 39 height 7
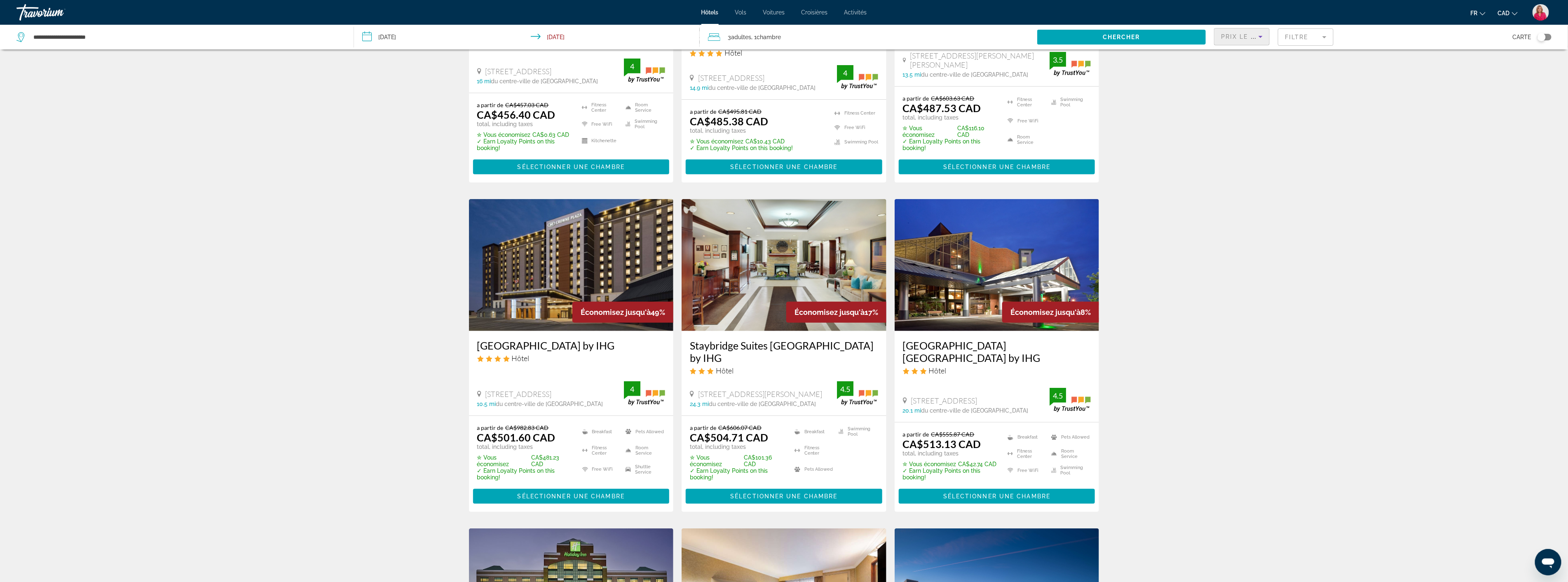
scroll to position [183, 0]
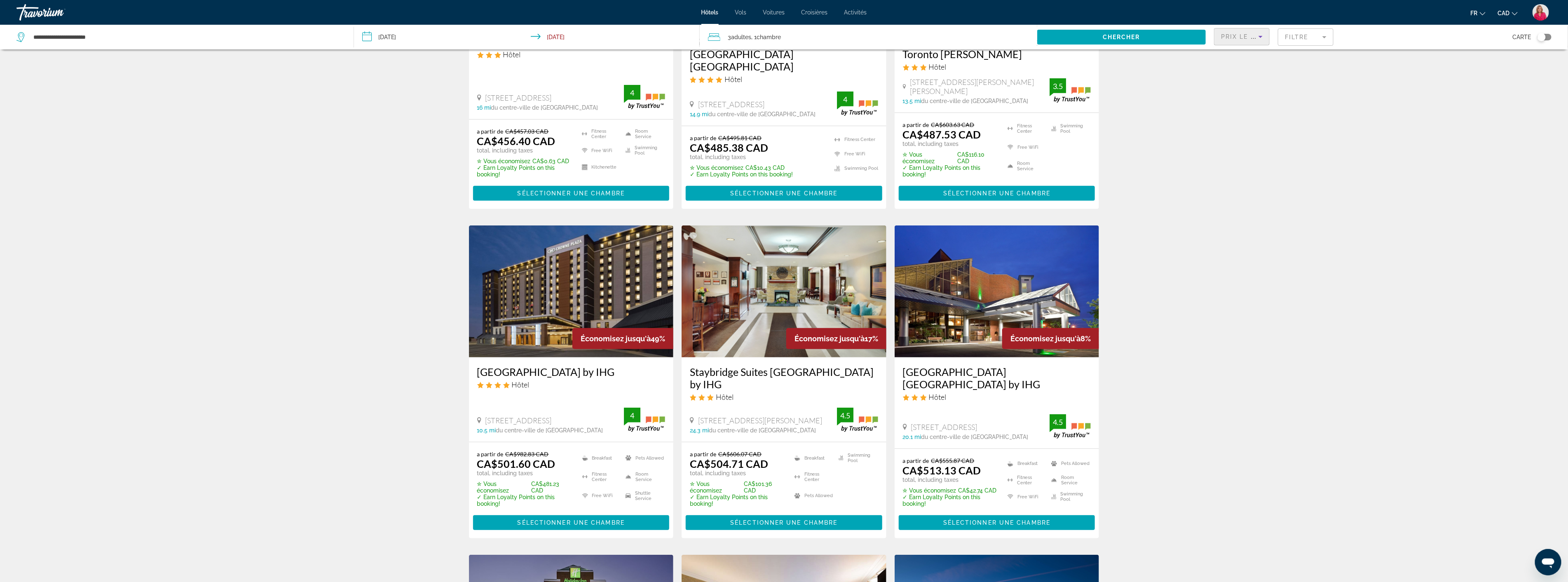
click at [1303, 33] on mat-form-field "Filtre" at bounding box center [1305, 37] width 56 height 17
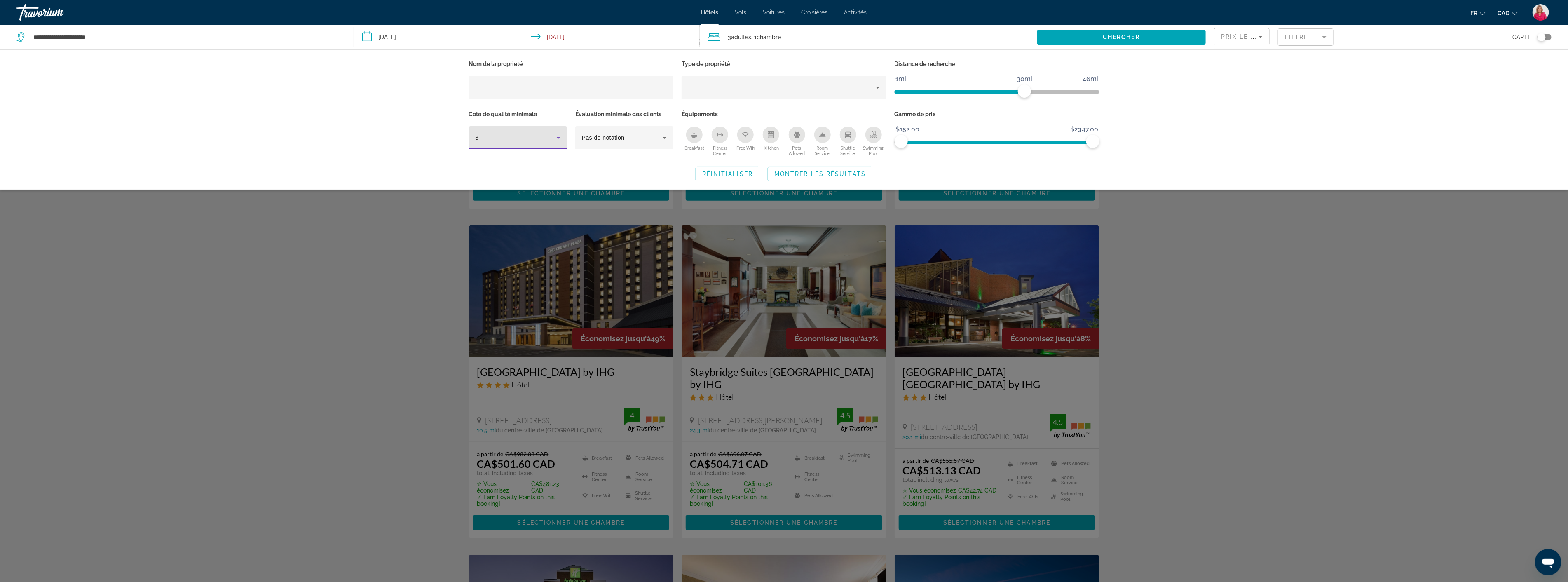
click at [550, 138] on div "3" at bounding box center [516, 138] width 81 height 10
click at [504, 182] on mat-option "4" at bounding box center [518, 182] width 98 height 20
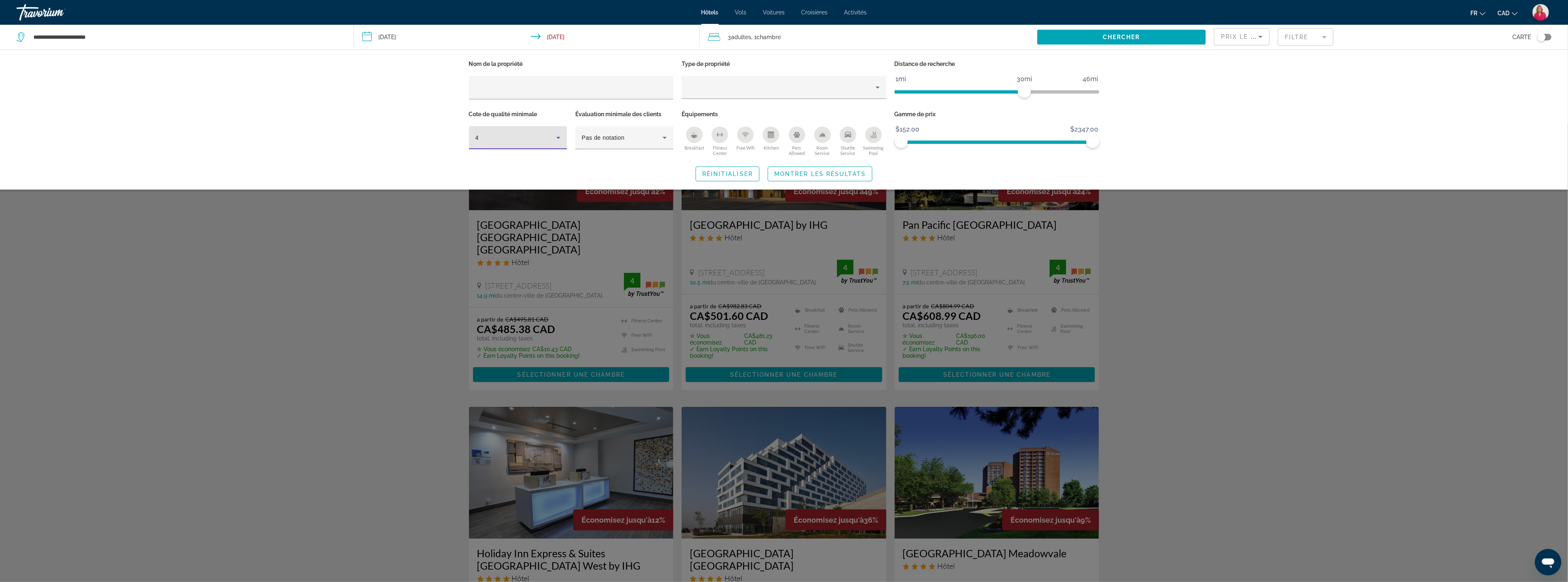
click at [1279, 252] on div "Search widget" at bounding box center [784, 352] width 1568 height 458
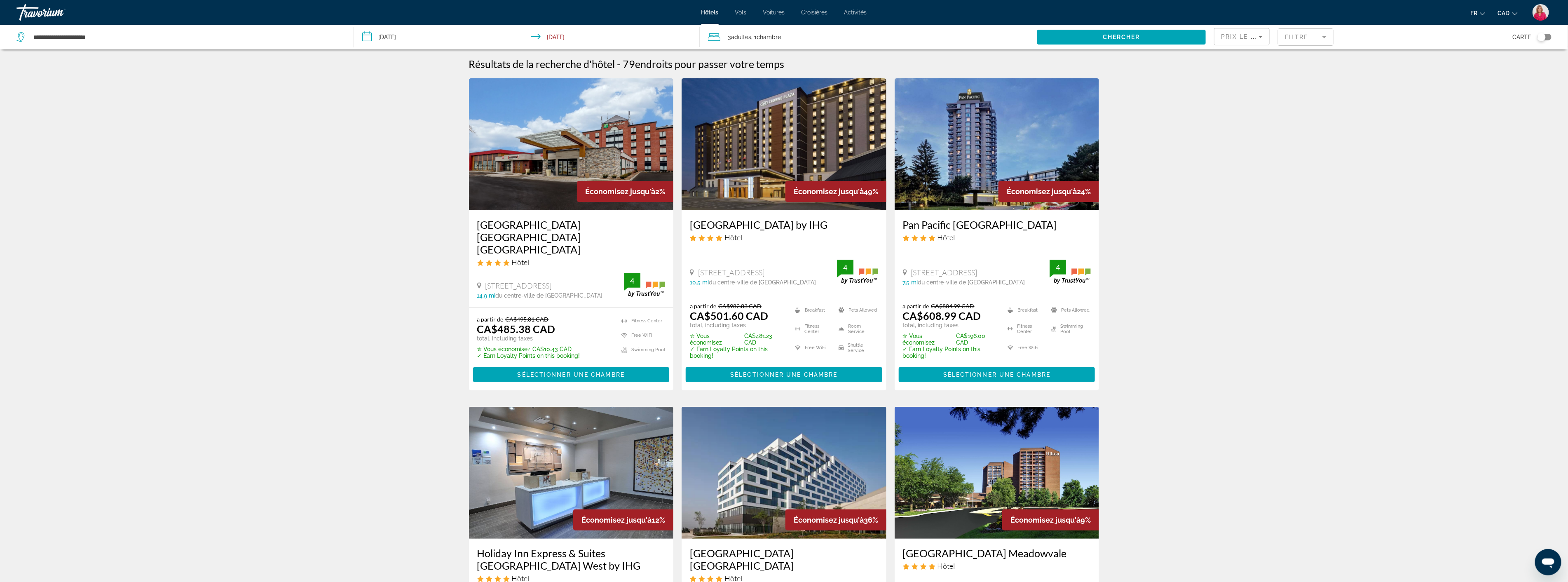
click at [1316, 37] on mat-form-field "Filtre" at bounding box center [1305, 37] width 56 height 17
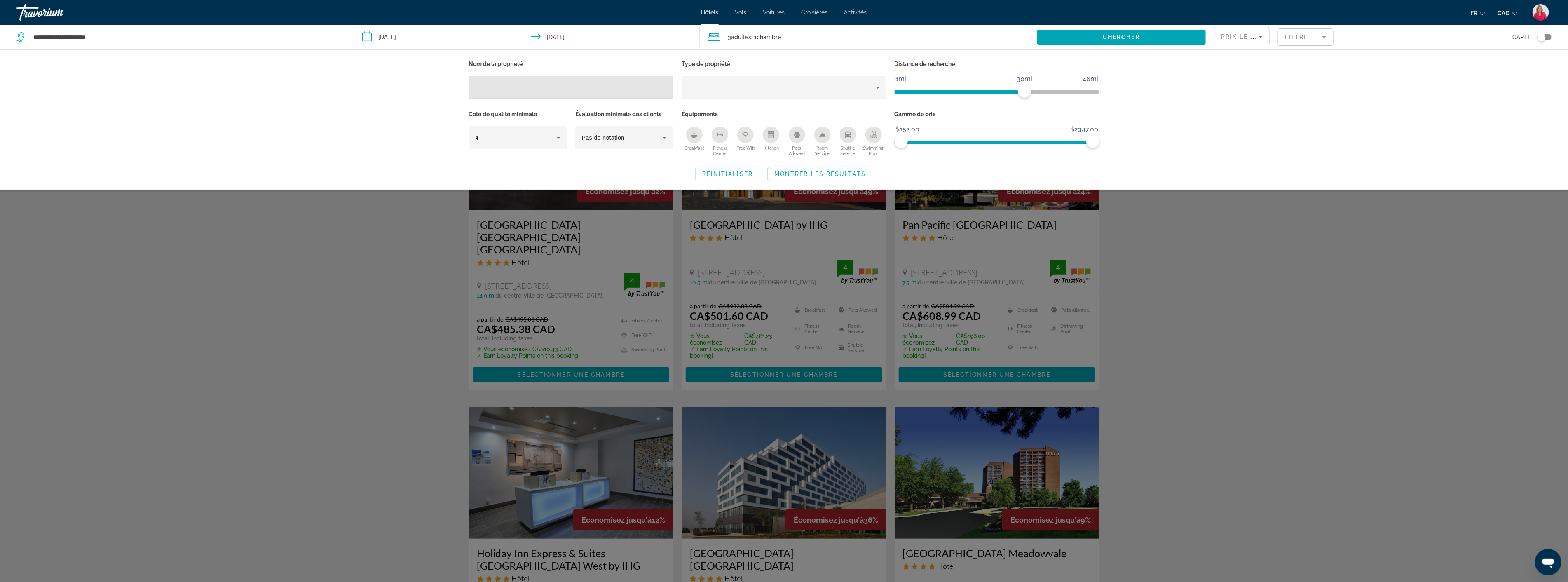
click at [695, 134] on icon "Breakfast" at bounding box center [694, 136] width 6 height 3
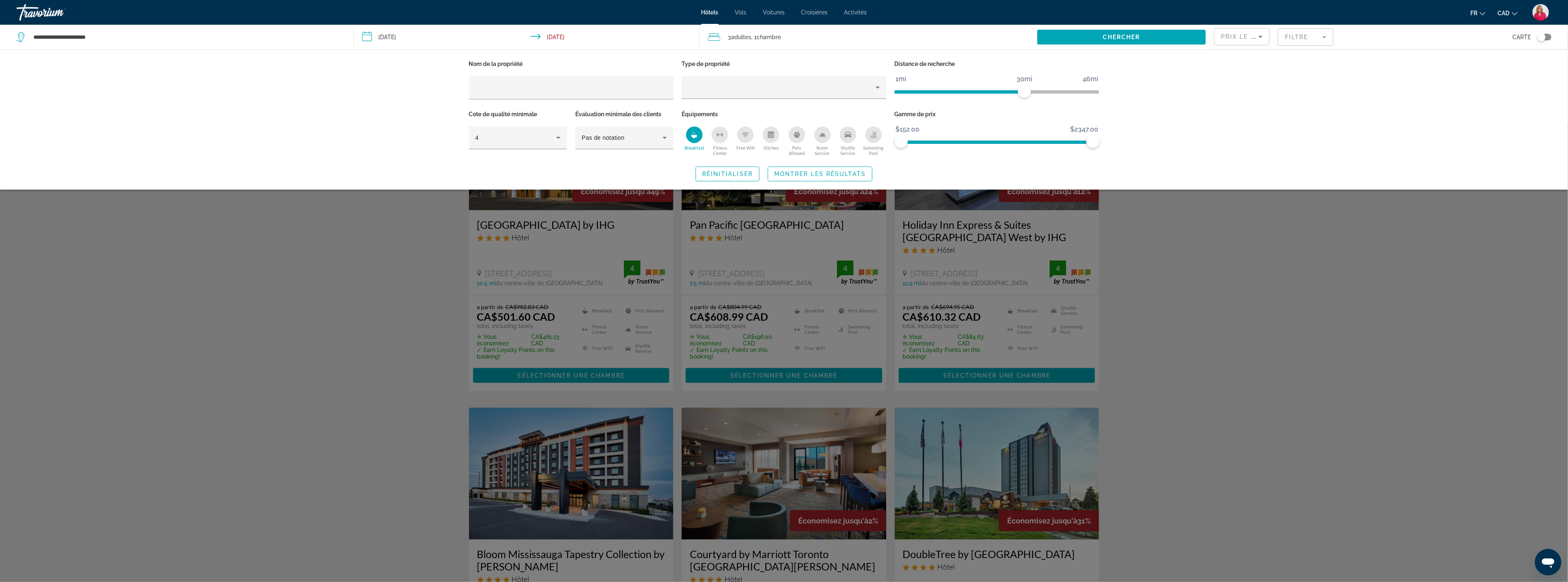
click at [1312, 364] on div "Search widget" at bounding box center [784, 352] width 1568 height 458
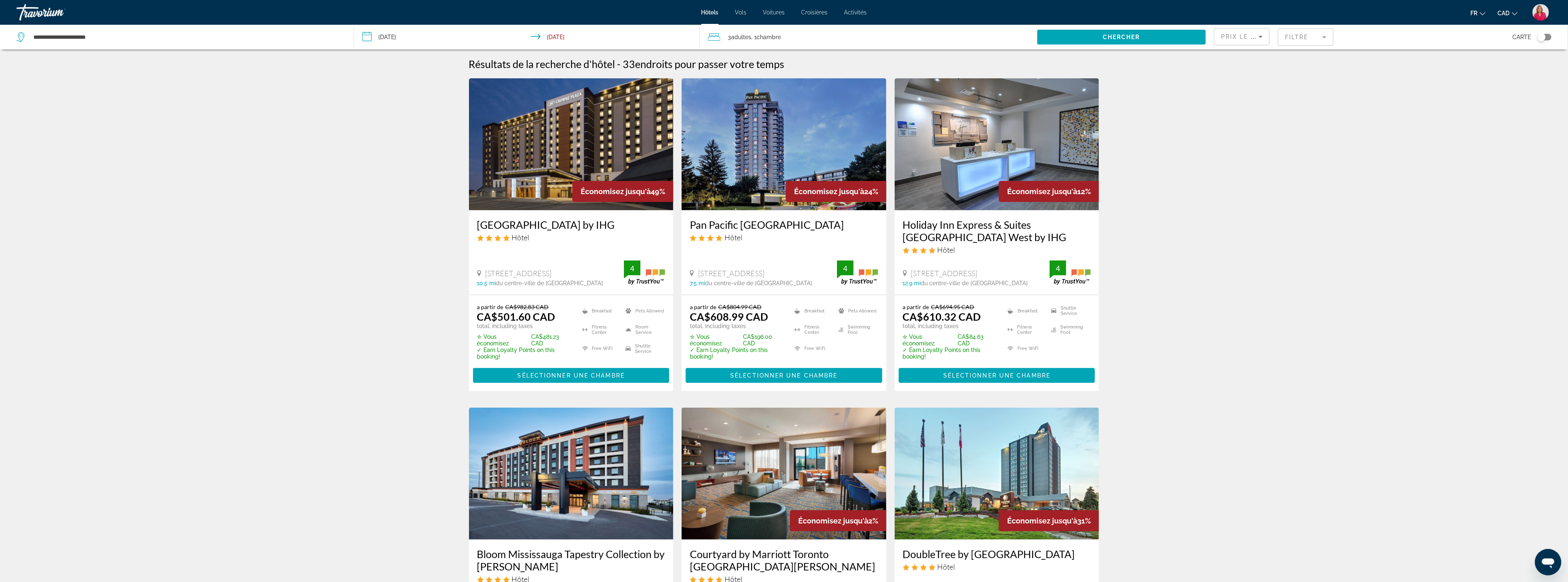
click at [773, 144] on img "Main content" at bounding box center [784, 144] width 205 height 132
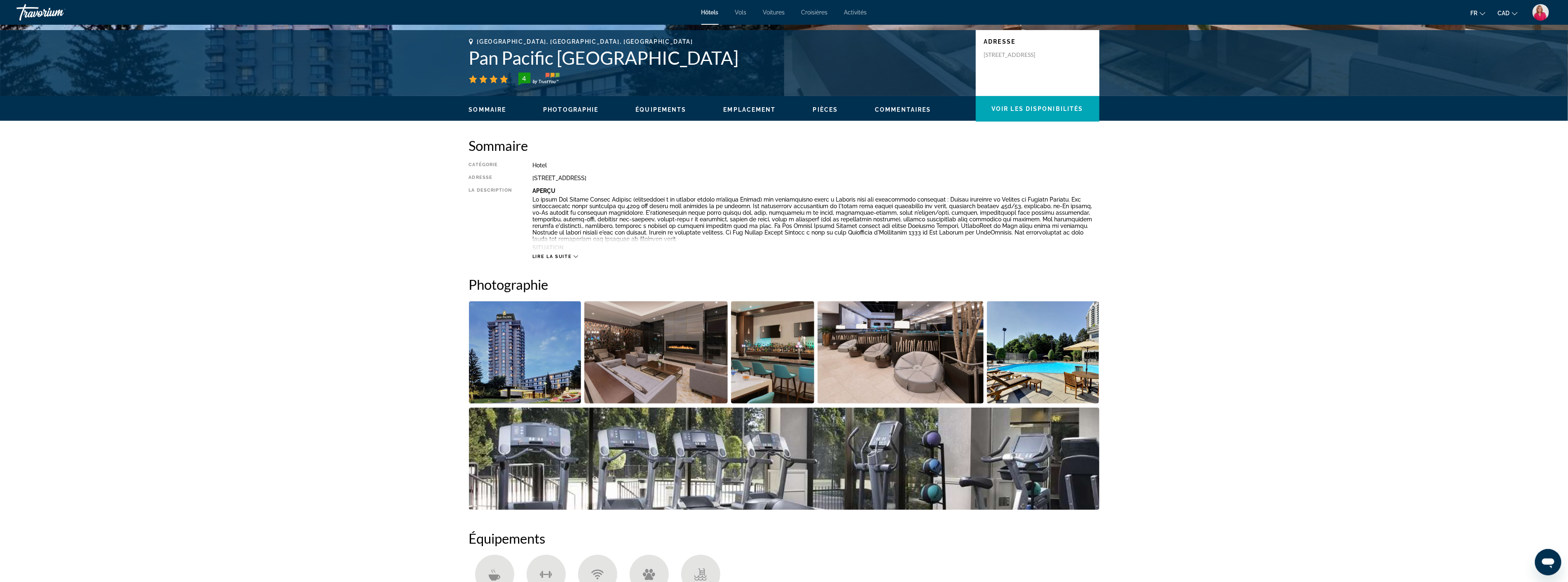
scroll to position [183, 0]
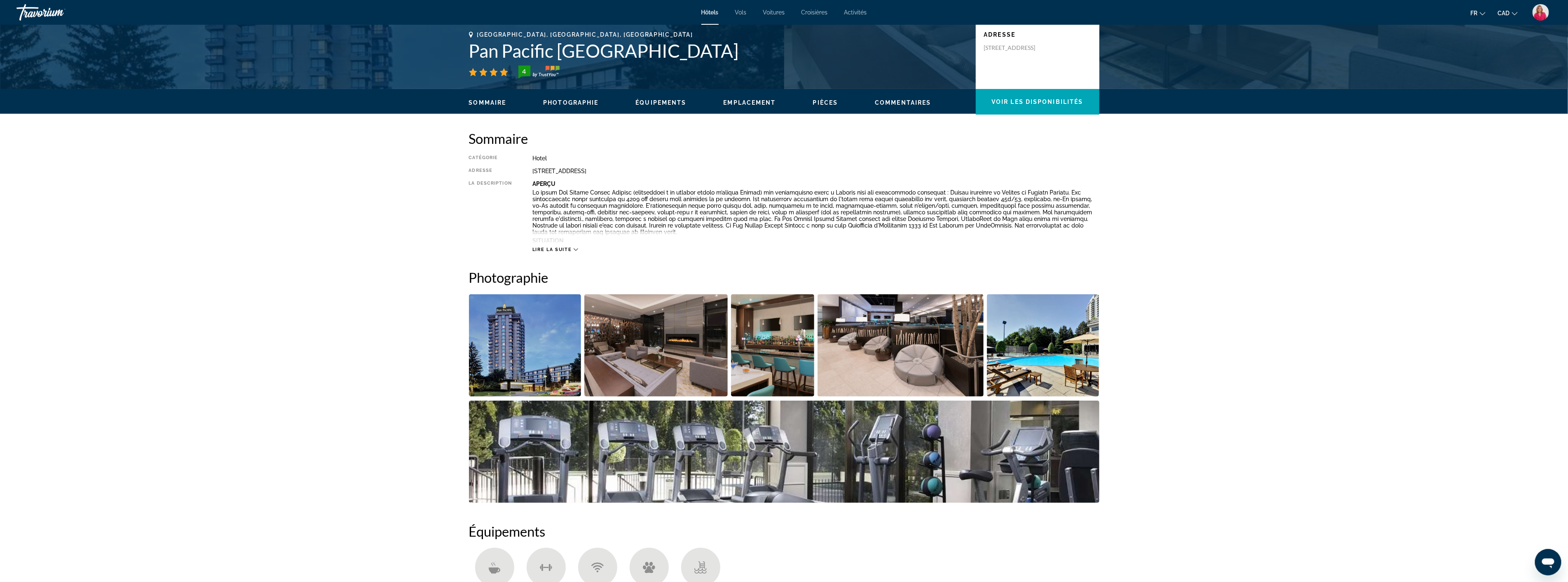
click at [657, 359] on img "Open full-screen image slider" at bounding box center [656, 345] width 144 height 102
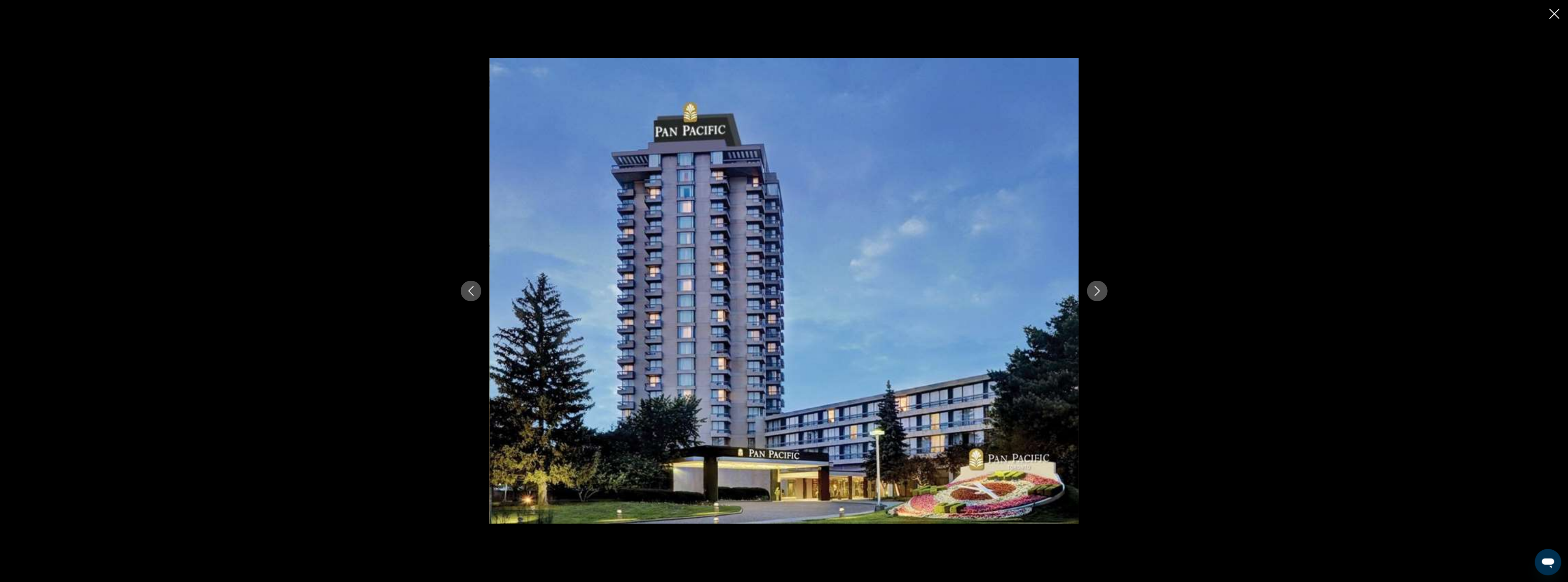
click at [1096, 289] on icon "Next image" at bounding box center [1097, 291] width 10 height 10
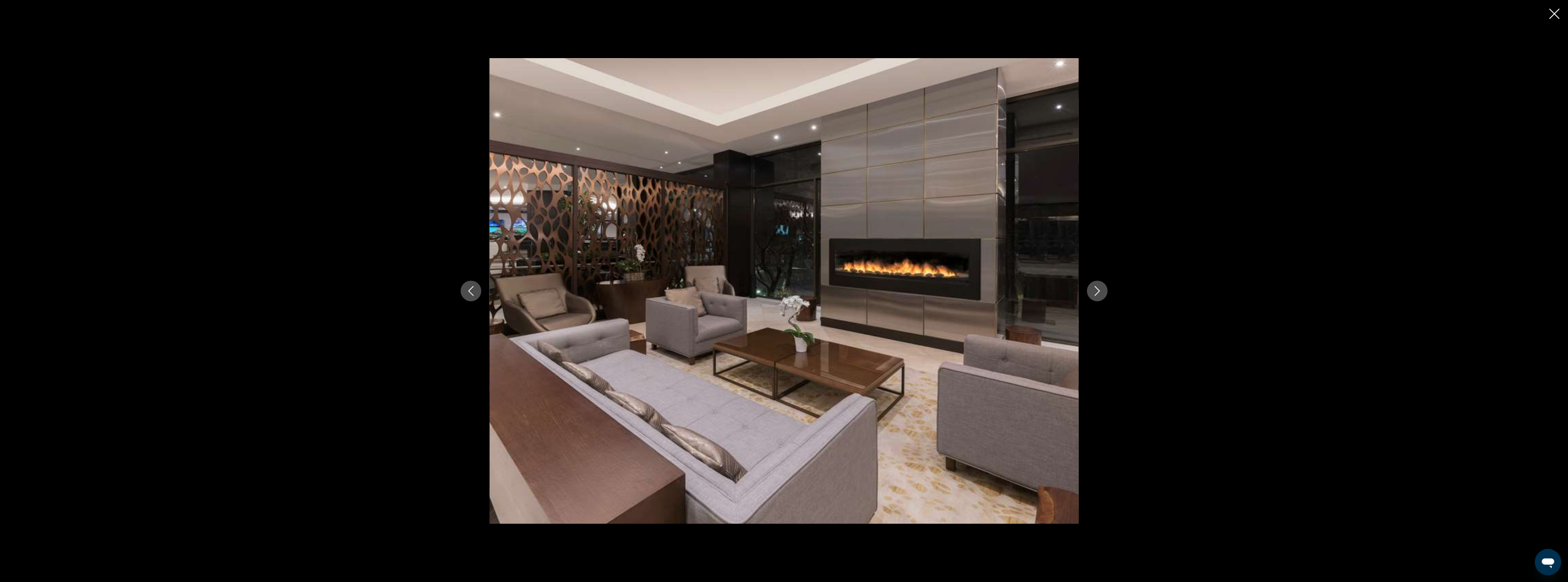
click at [1096, 289] on icon "Next image" at bounding box center [1097, 291] width 10 height 10
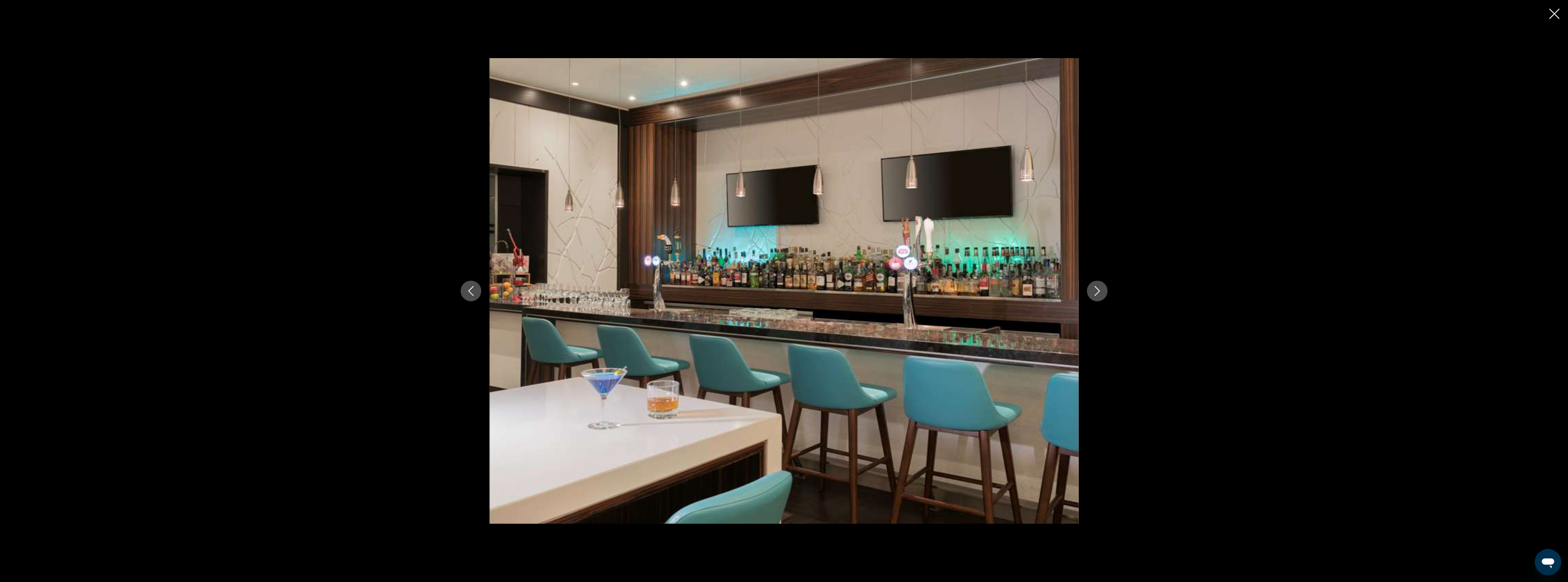
click at [1096, 289] on icon "Next image" at bounding box center [1097, 291] width 10 height 10
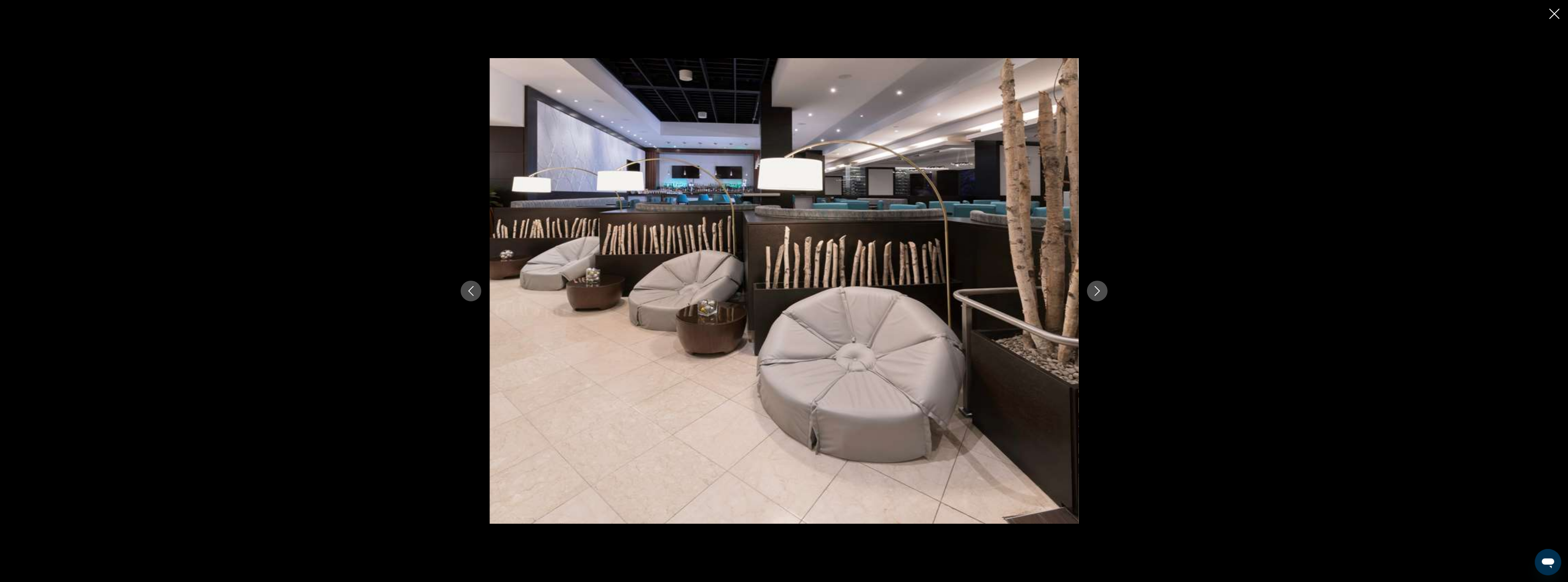
click at [1096, 289] on icon "Next image" at bounding box center [1097, 291] width 10 height 10
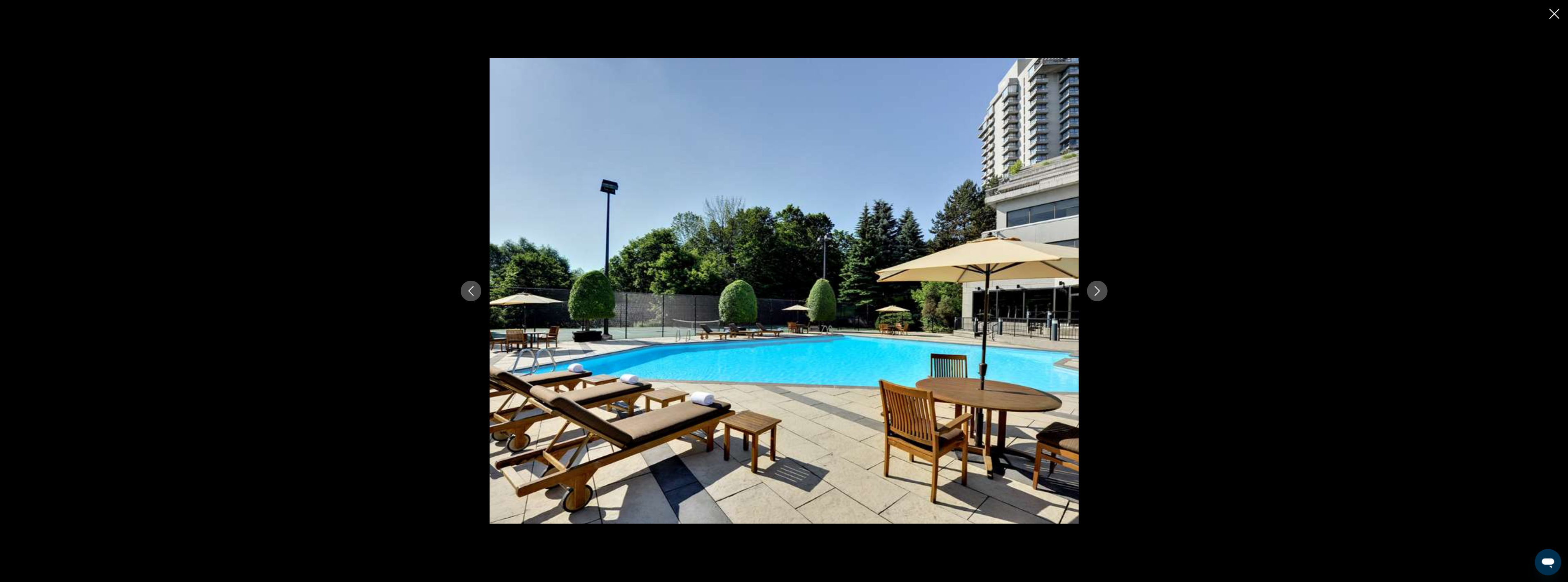
click at [1096, 289] on icon "Next image" at bounding box center [1097, 291] width 10 height 10
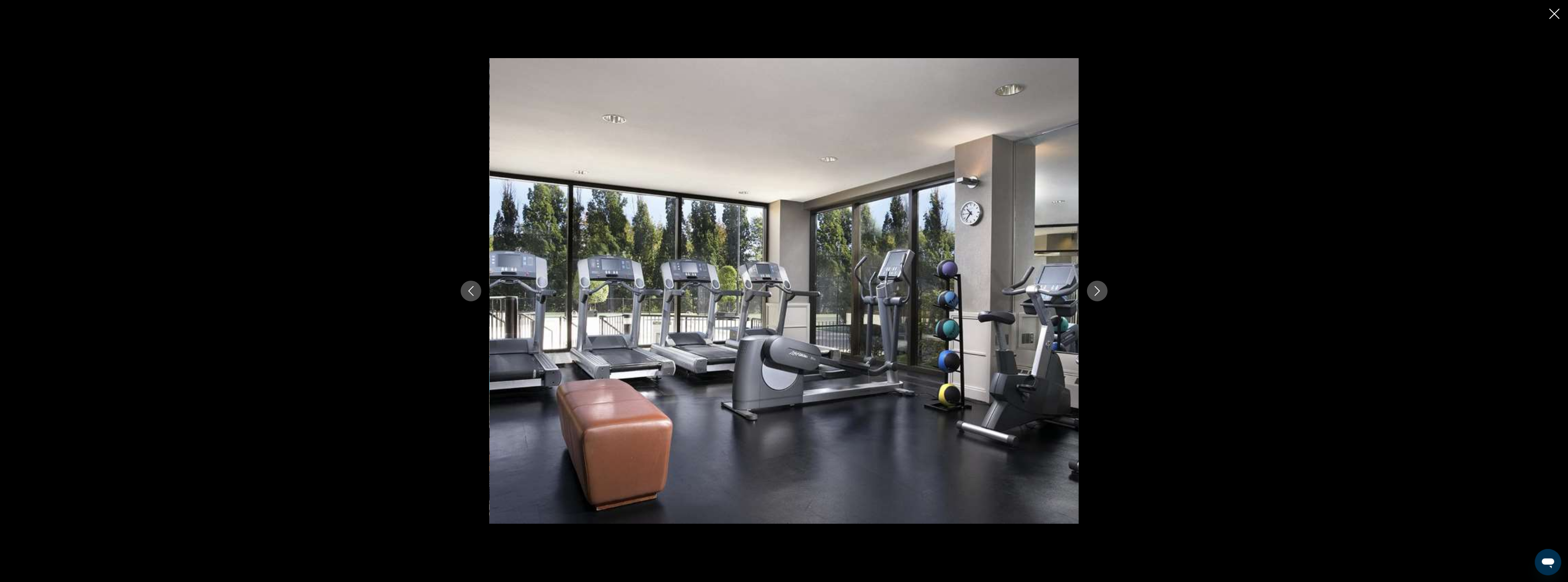
click at [1096, 289] on icon "Next image" at bounding box center [1097, 291] width 10 height 10
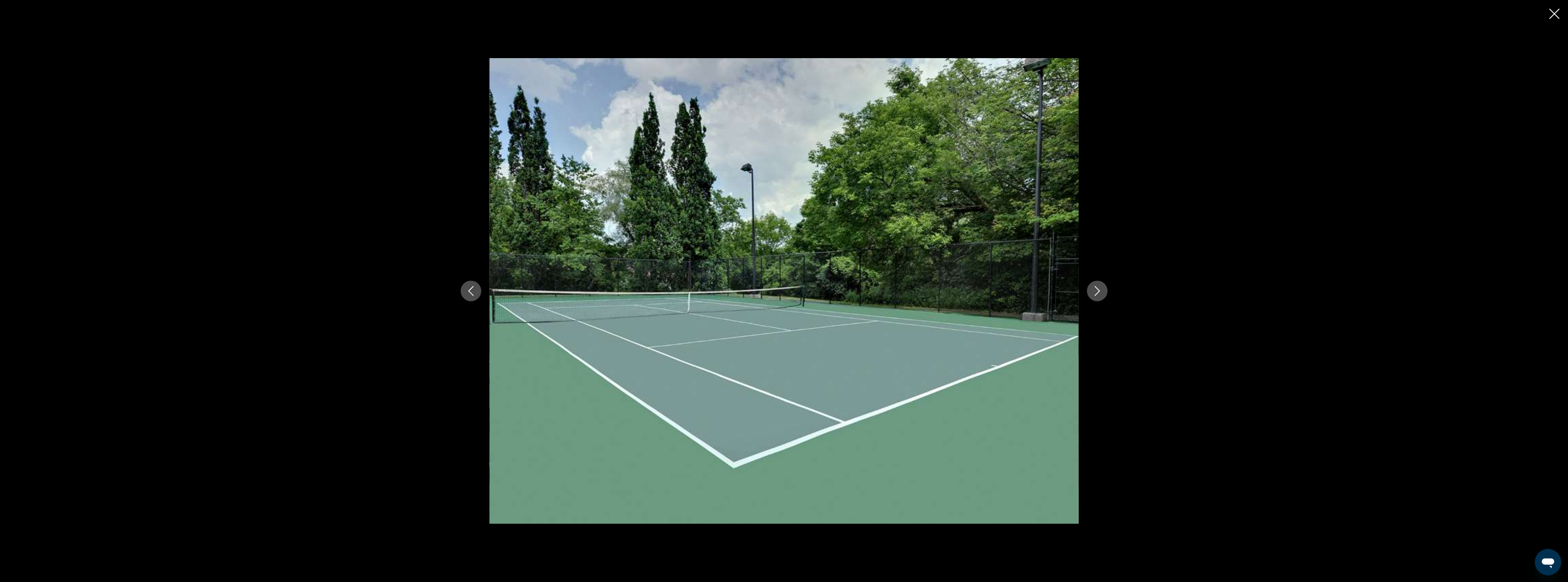
click at [1096, 289] on icon "Next image" at bounding box center [1097, 291] width 10 height 10
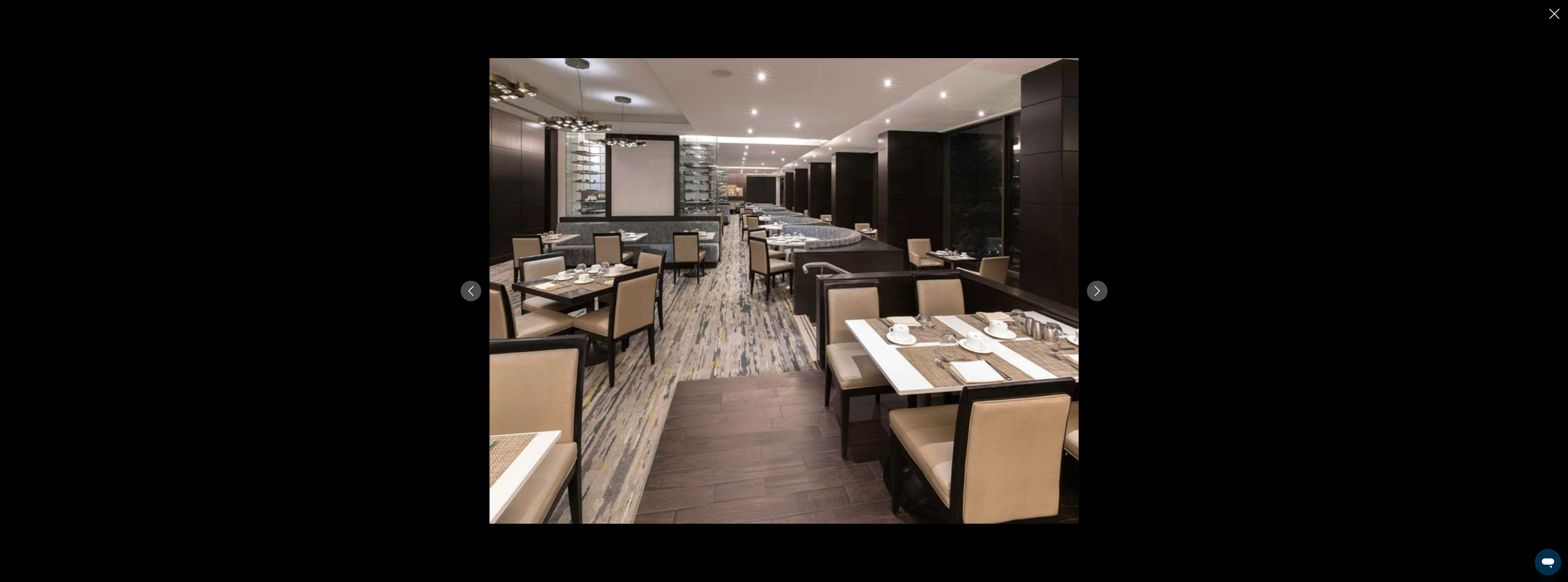
click at [1096, 289] on icon "Next image" at bounding box center [1097, 291] width 10 height 10
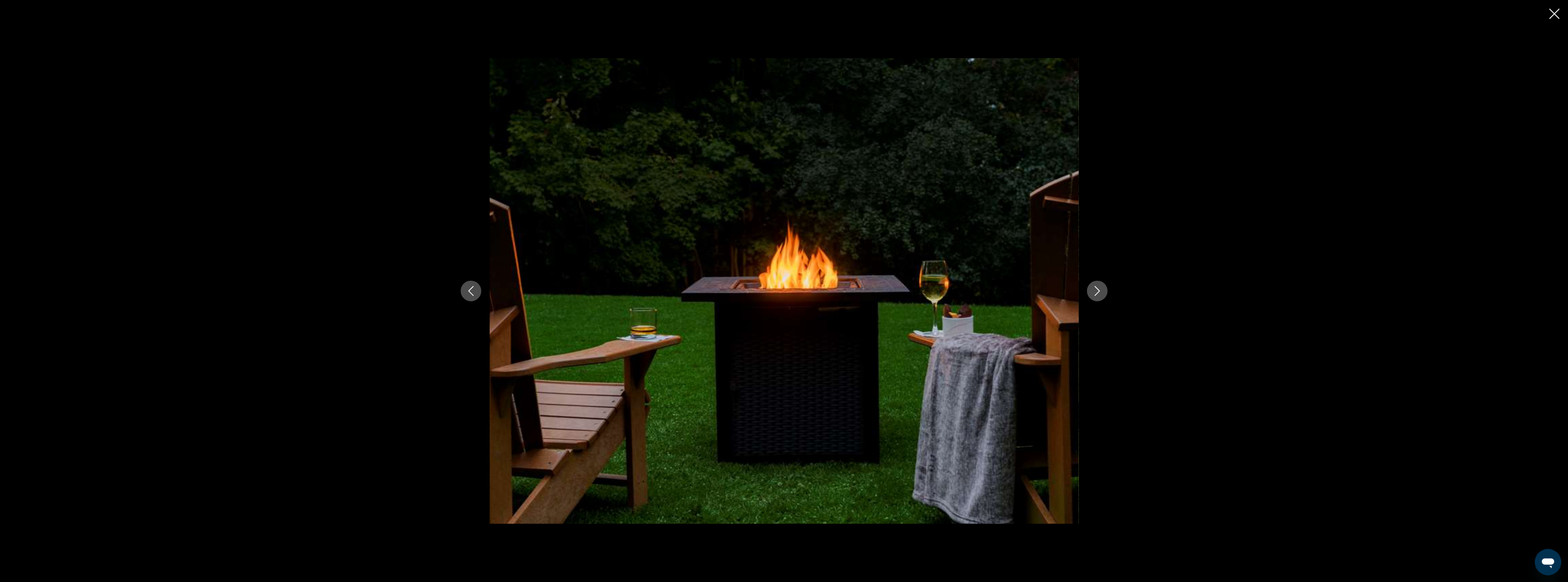
click at [1556, 11] on icon "Close slideshow" at bounding box center [1554, 13] width 10 height 10
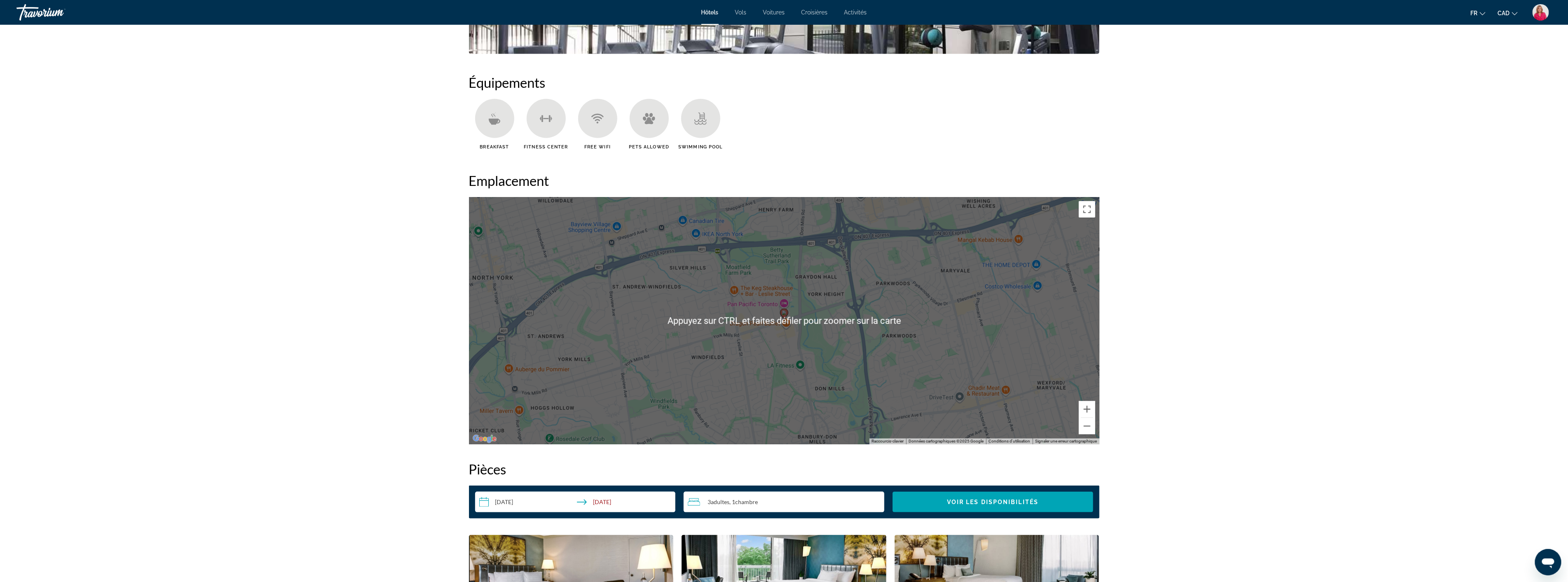
scroll to position [641, 0]
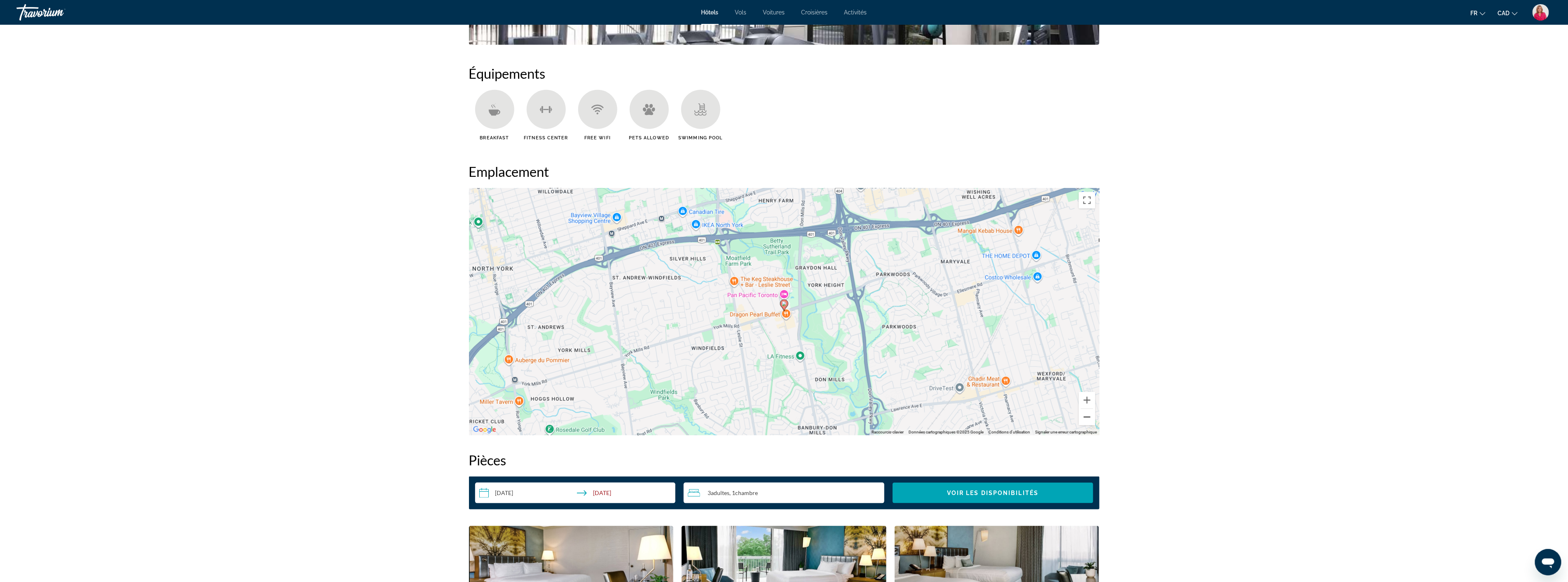
click at [1086, 418] on button "Zoom arrière" at bounding box center [1087, 417] width 17 height 17
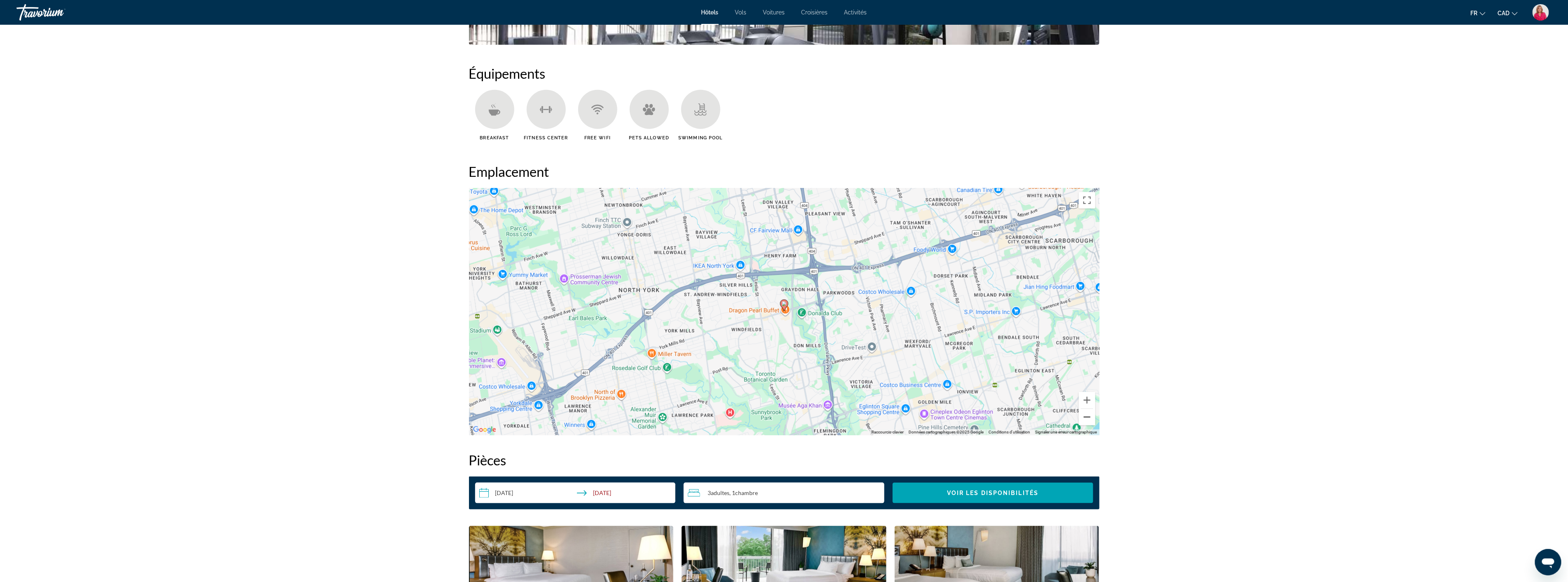
click at [1086, 418] on button "Zoom arrière" at bounding box center [1087, 417] width 17 height 17
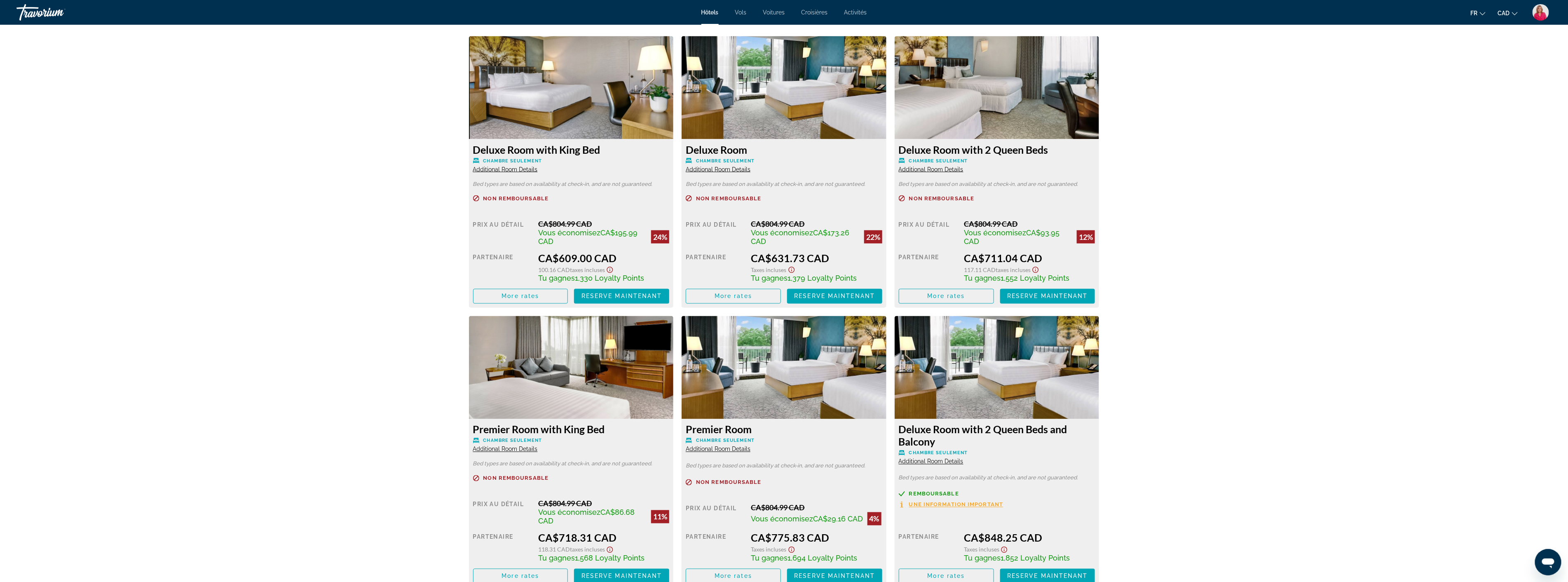
scroll to position [1190, 0]
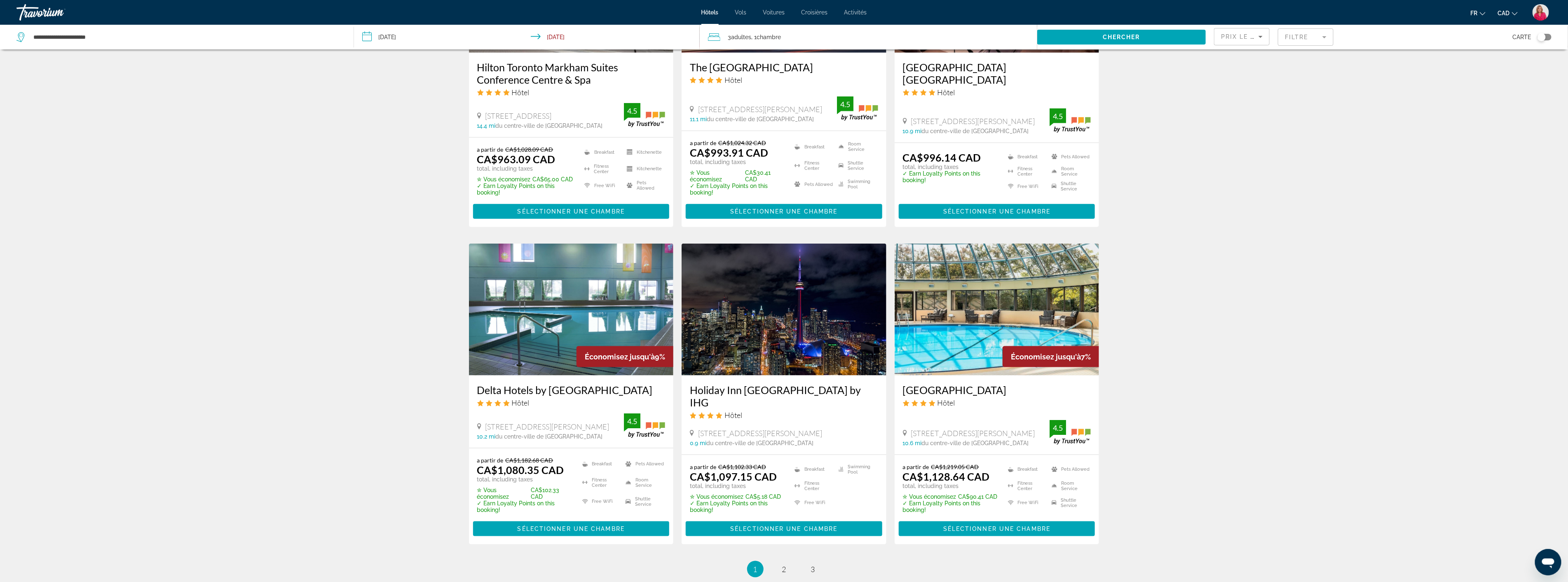
scroll to position [824, 0]
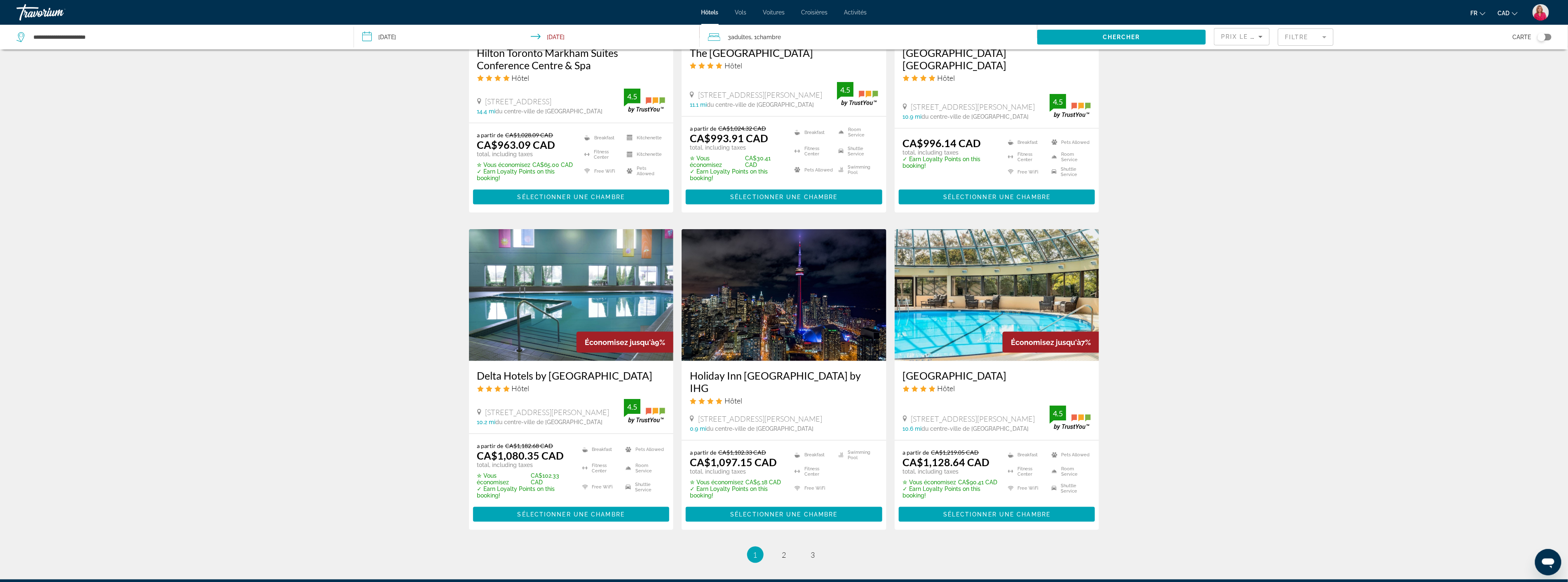
click at [771, 328] on img "Main content" at bounding box center [784, 295] width 205 height 132
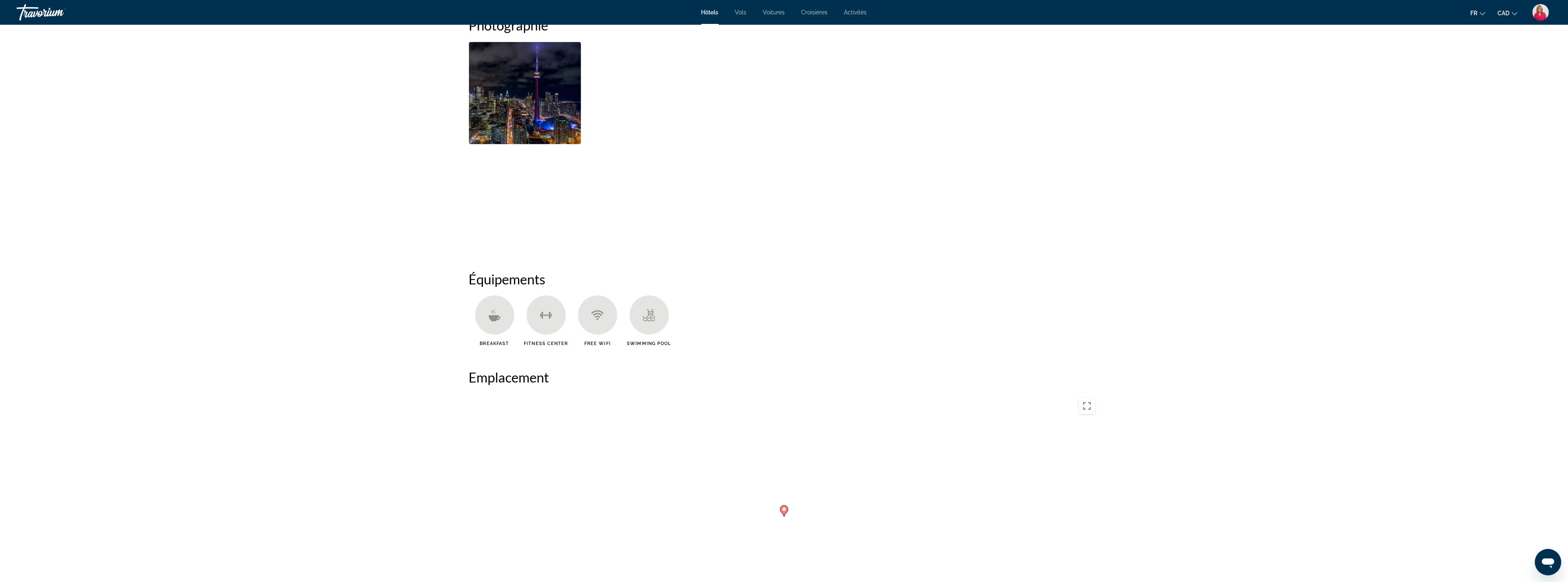
scroll to position [237, 0]
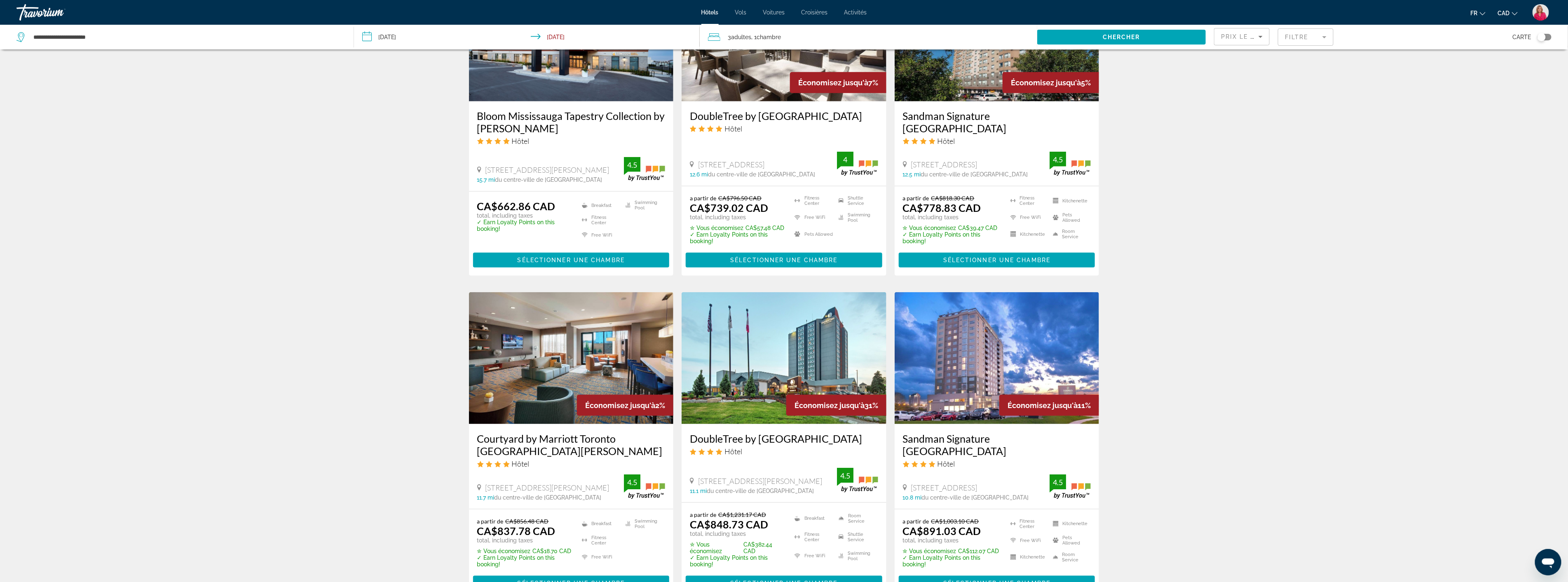
scroll to position [916, 0]
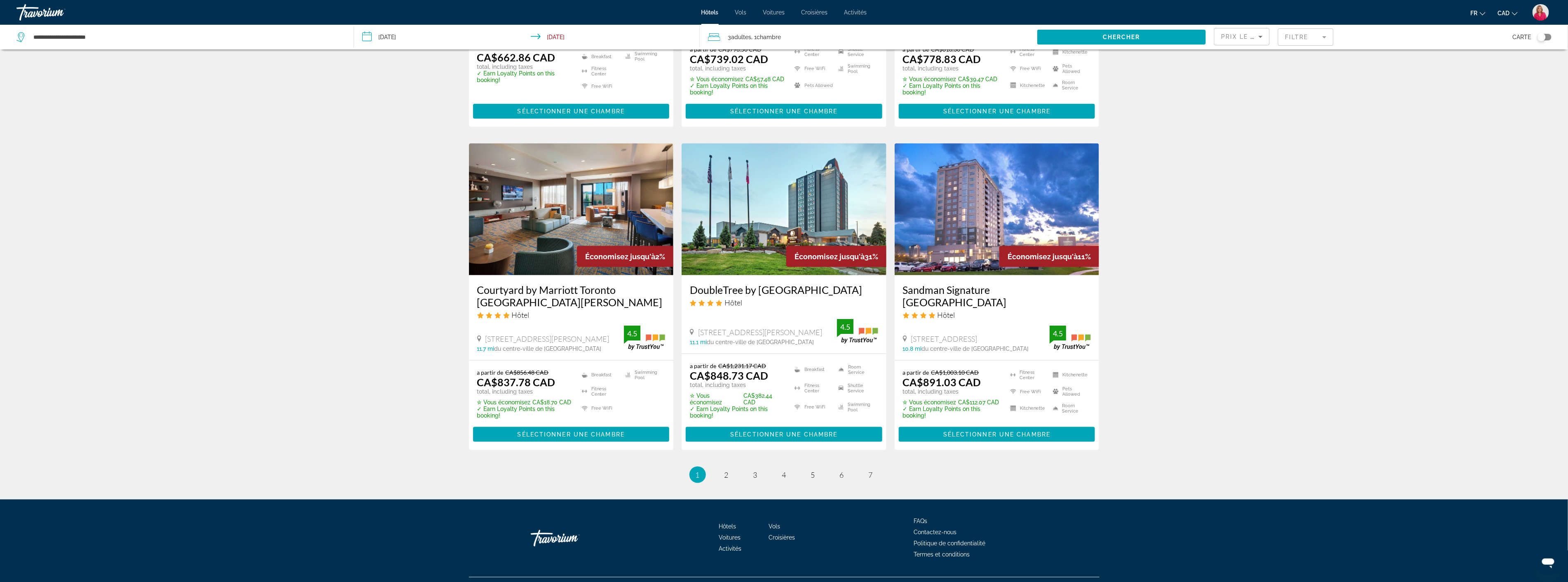
click at [779, 213] on img "Main content" at bounding box center [784, 210] width 205 height 132
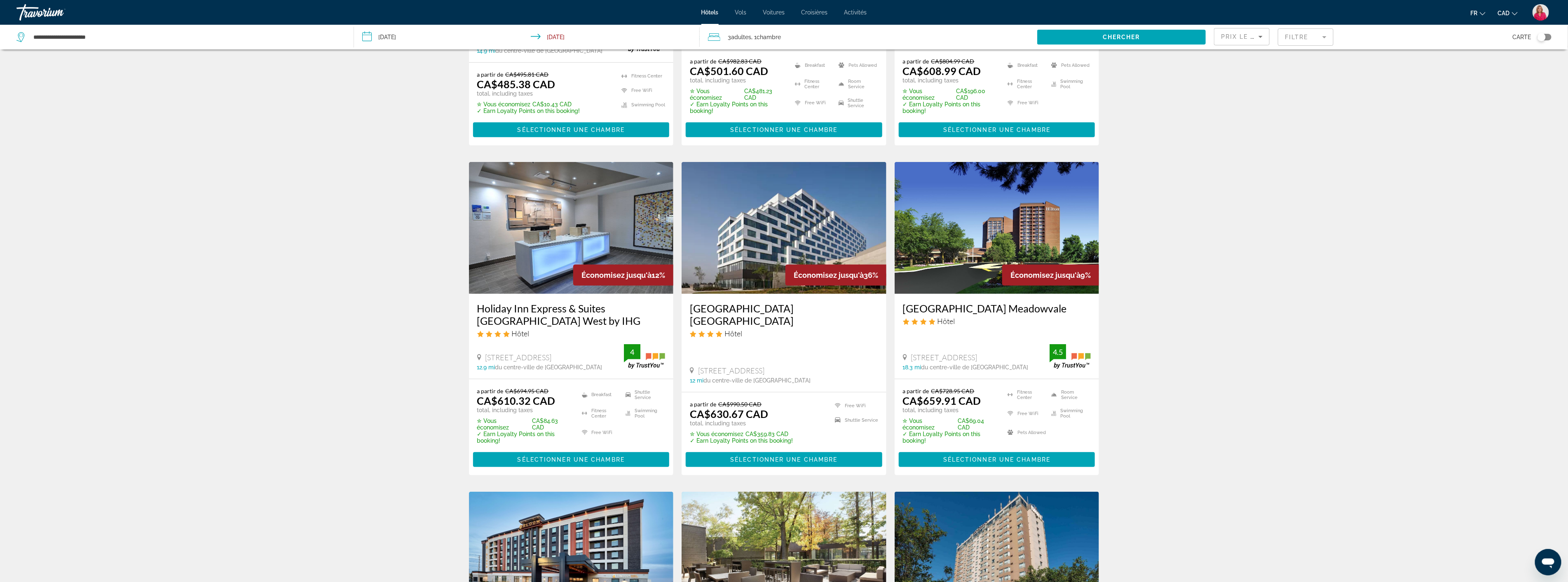
scroll to position [274, 0]
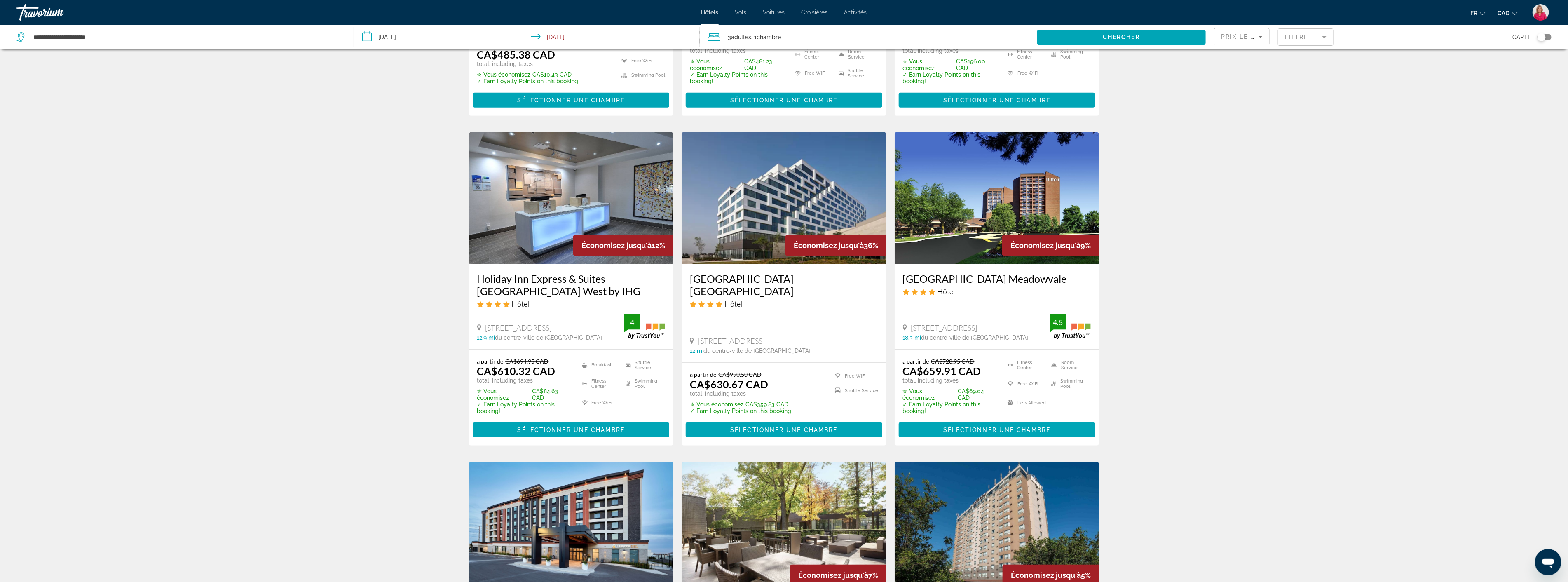
click at [1547, 559] on icon "Ouvrir la fenêtre de messagerie" at bounding box center [1547, 563] width 12 height 10
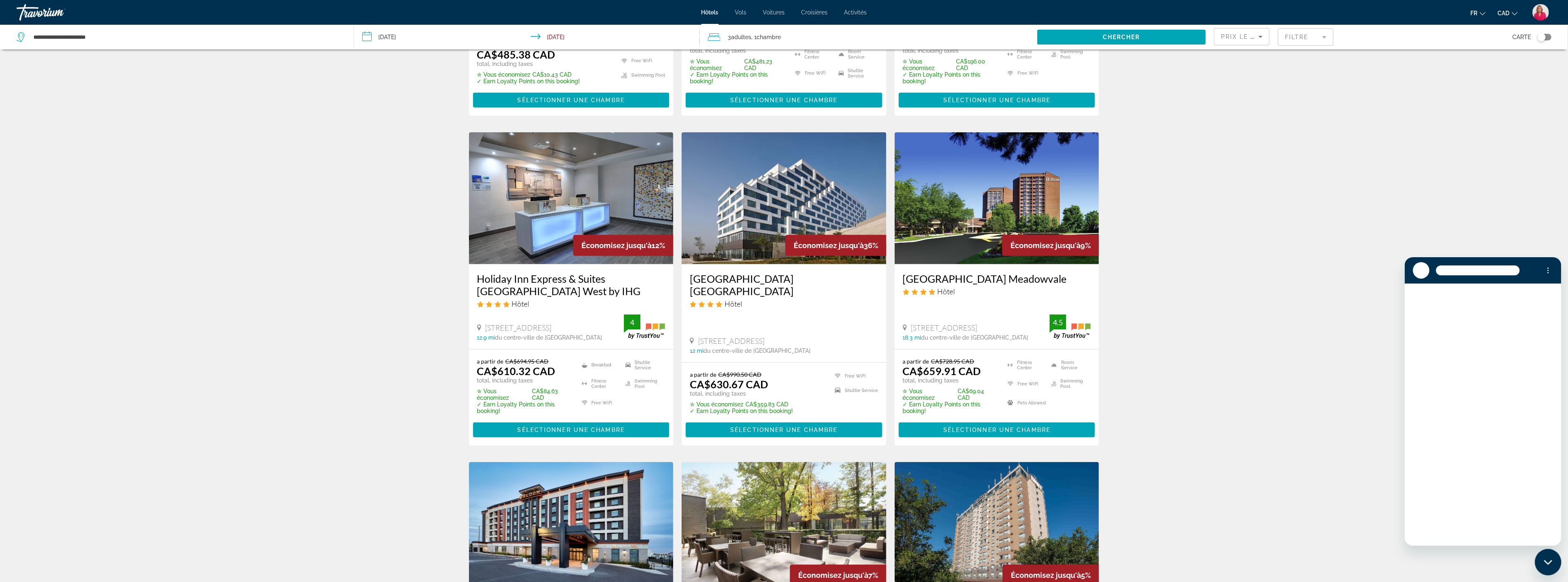
scroll to position [0, 0]
type textarea "*"
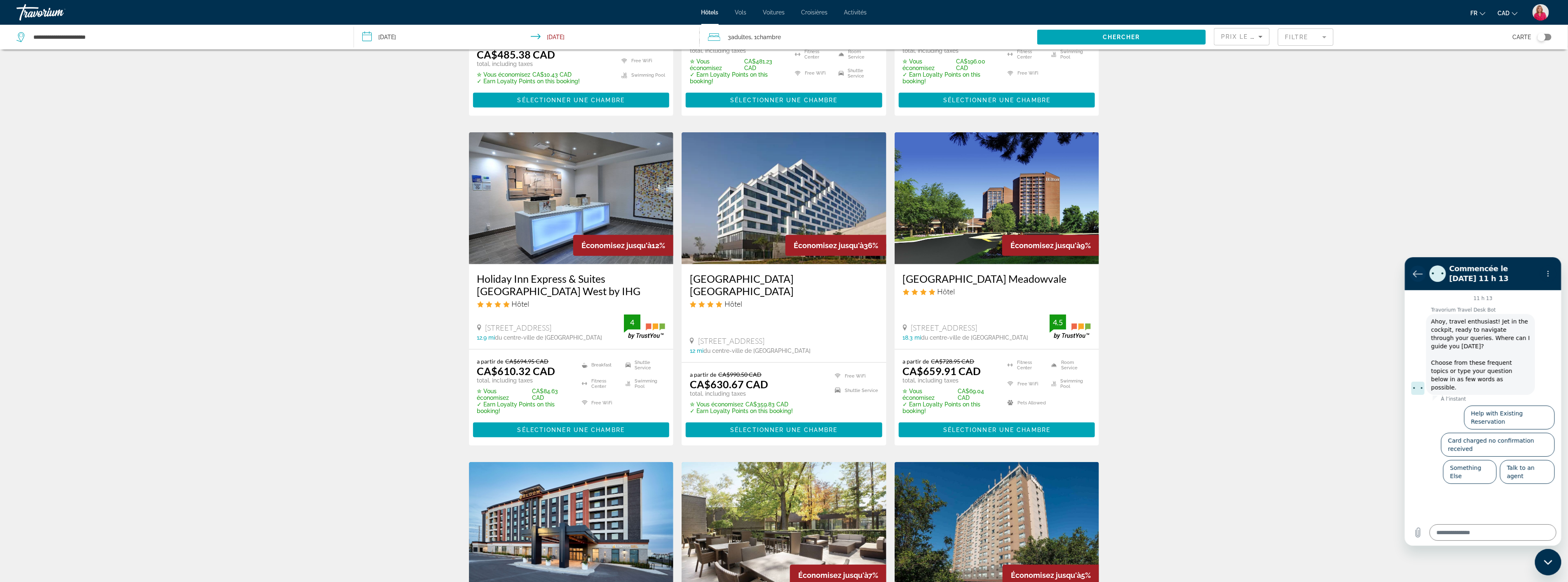
click at [1416, 271] on icon "Retour à la liste des conversations" at bounding box center [1417, 273] width 10 height 10
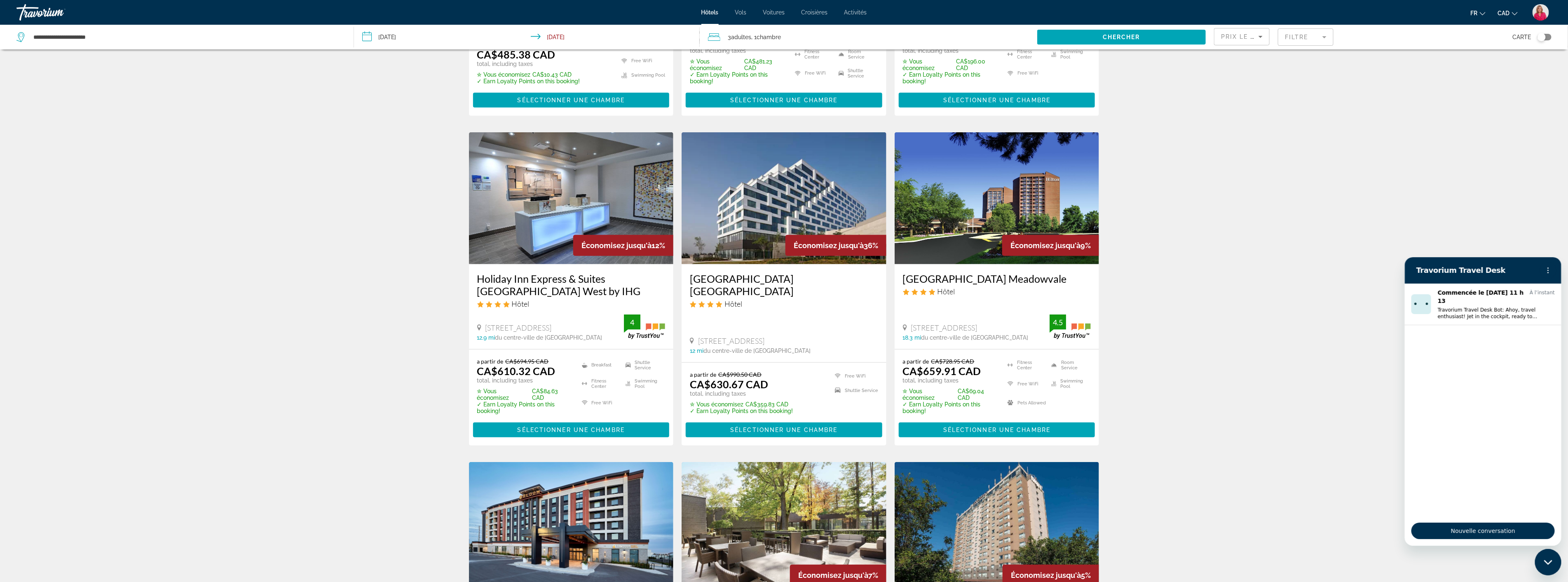
click at [1219, 355] on div "Résultats de la recherche d'hôtel - 79 endroits pour passer votre temps Économi…" at bounding box center [784, 453] width 1568 height 1341
click at [0, 210] on div "Résultats de la recherche d'hôtel - 79 endroits pour passer votre temps Économi…" at bounding box center [784, 453] width 1568 height 1341
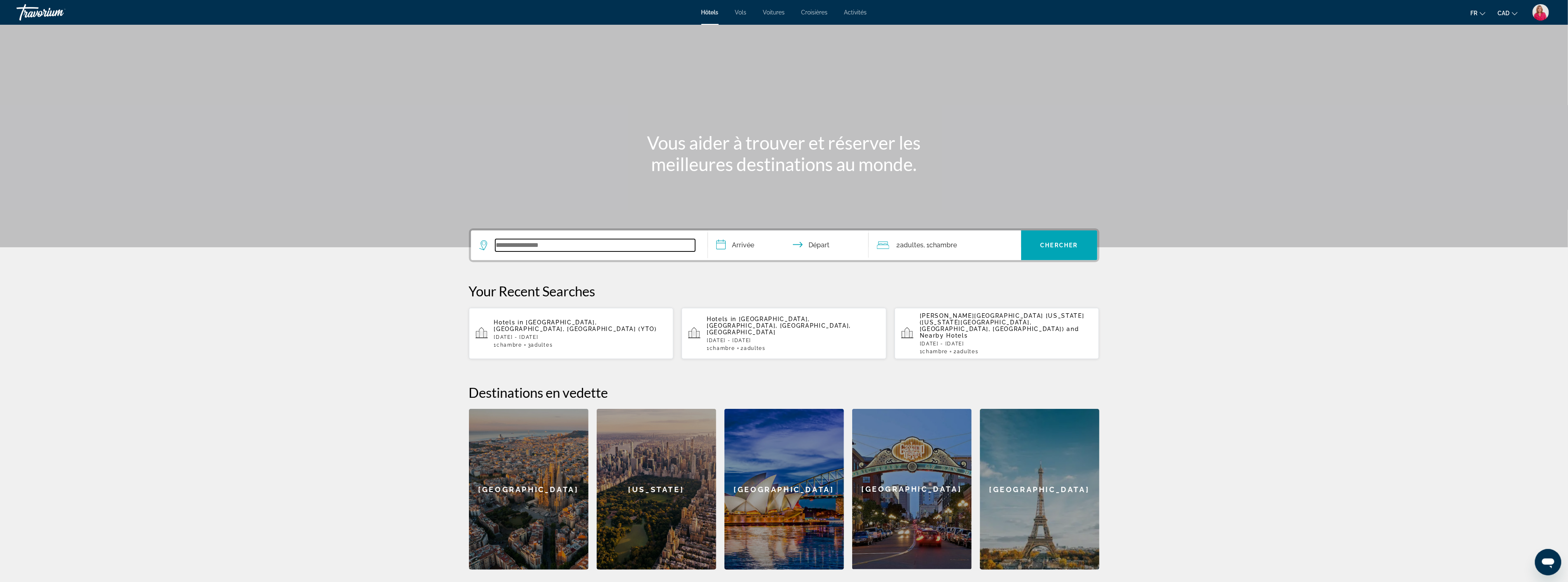
click at [581, 247] on input "Search widget" at bounding box center [595, 245] width 200 height 12
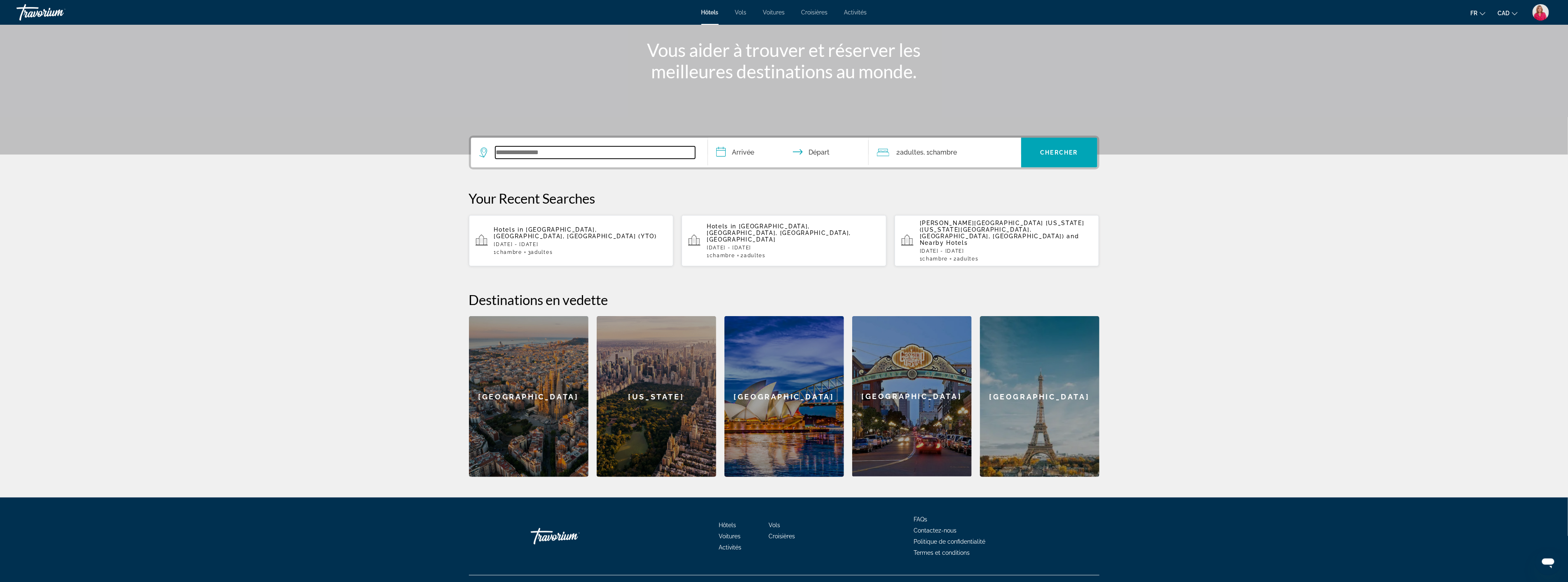
scroll to position [95, 0]
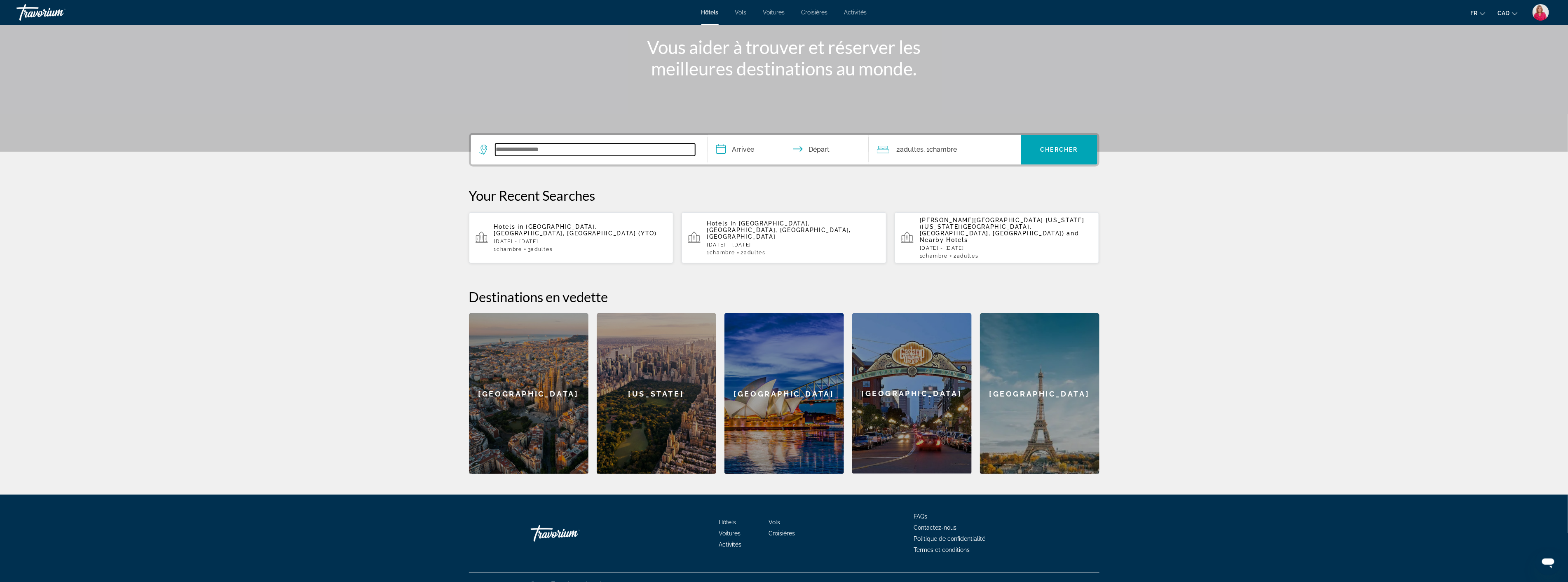
click at [551, 149] on input "Search widget" at bounding box center [595, 150] width 200 height 12
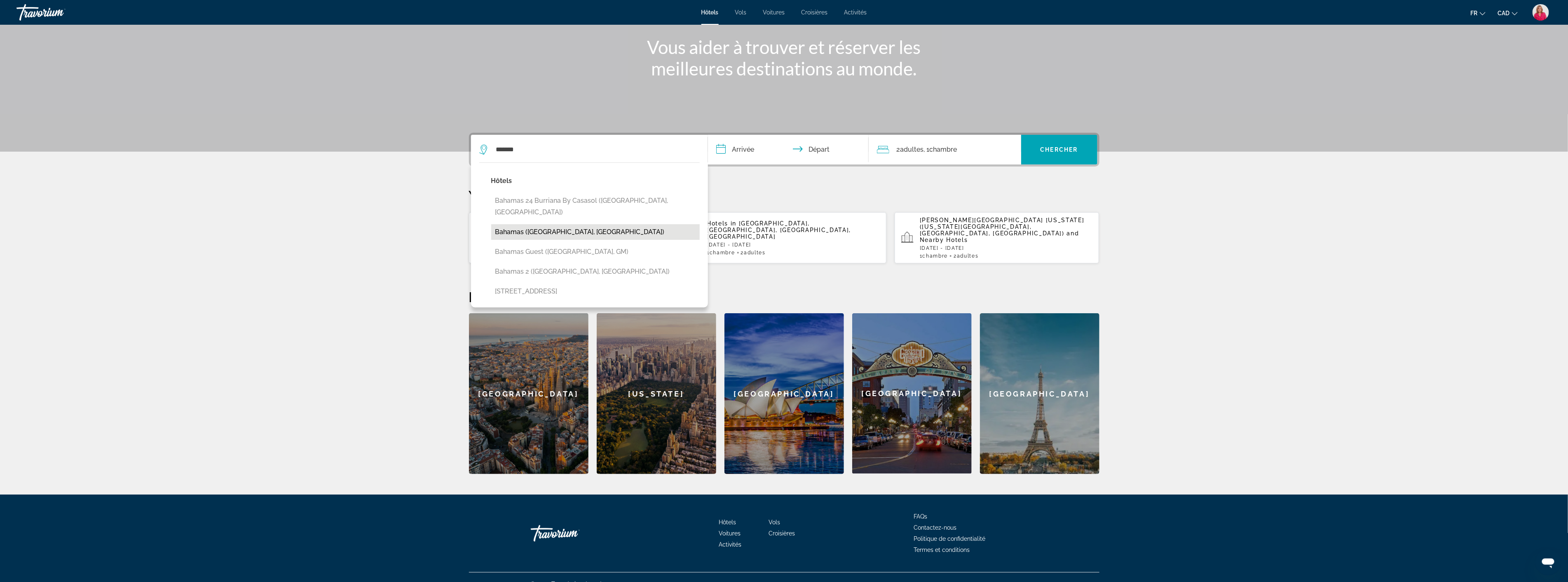
click at [578, 224] on button "Bahamas (Gandia, ES)" at bounding box center [595, 232] width 208 height 16
type input "**********"
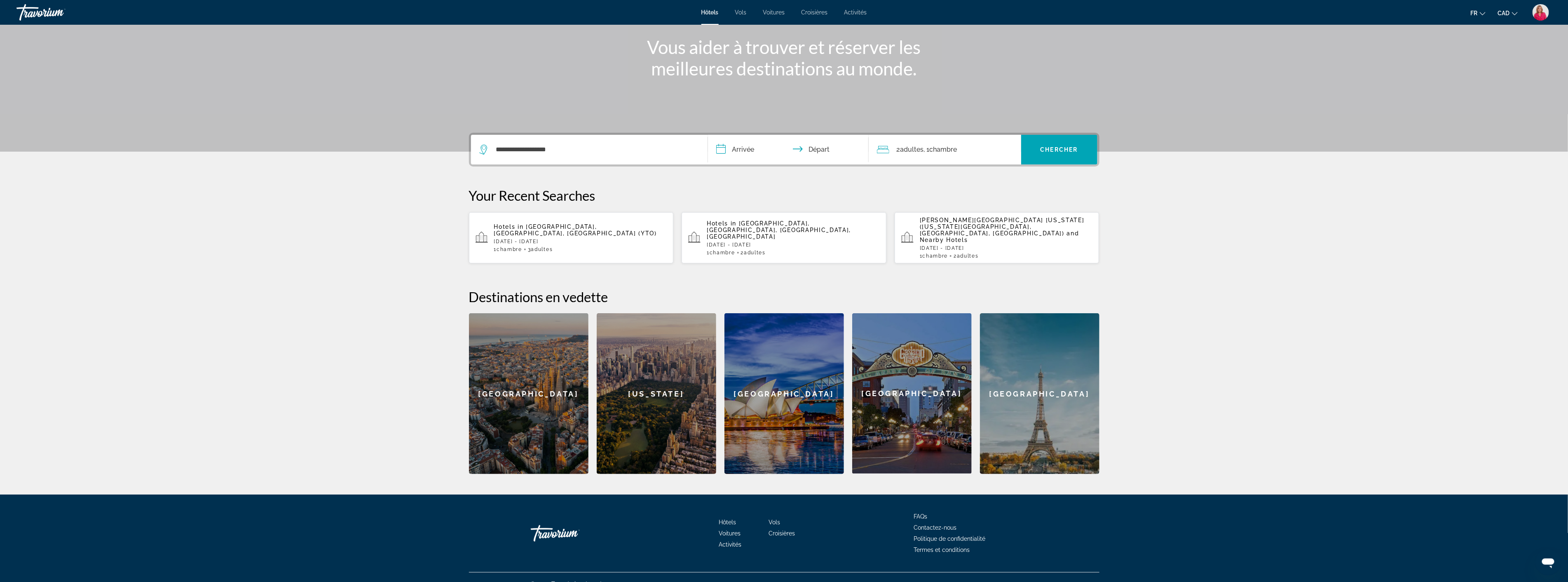
click at [761, 147] on input "**********" at bounding box center [790, 150] width 164 height 32
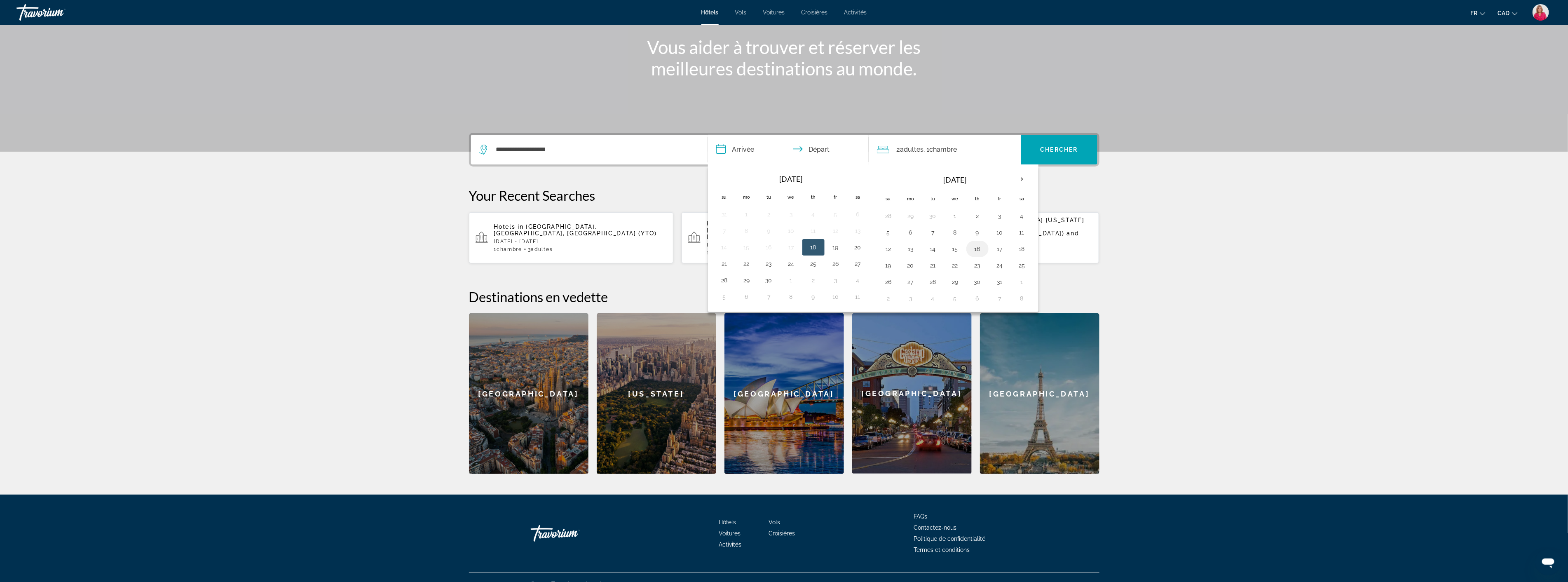
click at [979, 248] on button "16" at bounding box center [977, 249] width 13 height 12
click at [890, 268] on button "19" at bounding box center [888, 265] width 13 height 12
type input "**********"
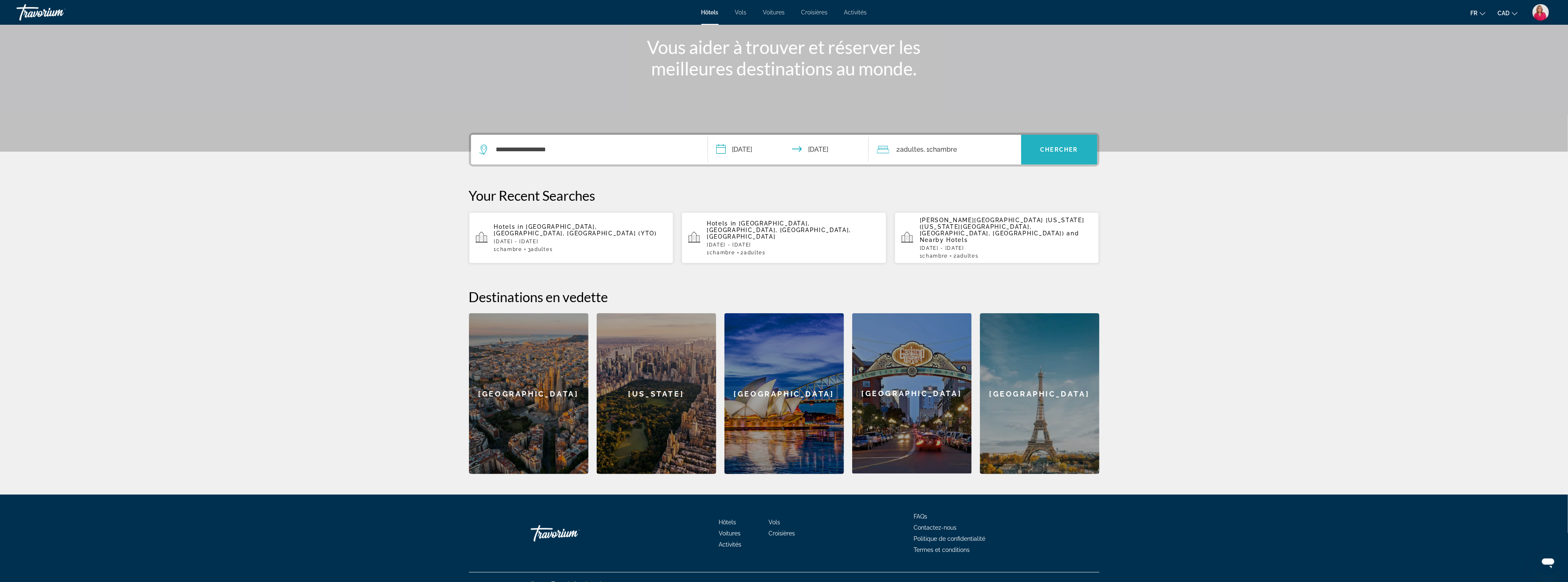
click at [1049, 144] on span "Search widget" at bounding box center [1059, 149] width 76 height 20
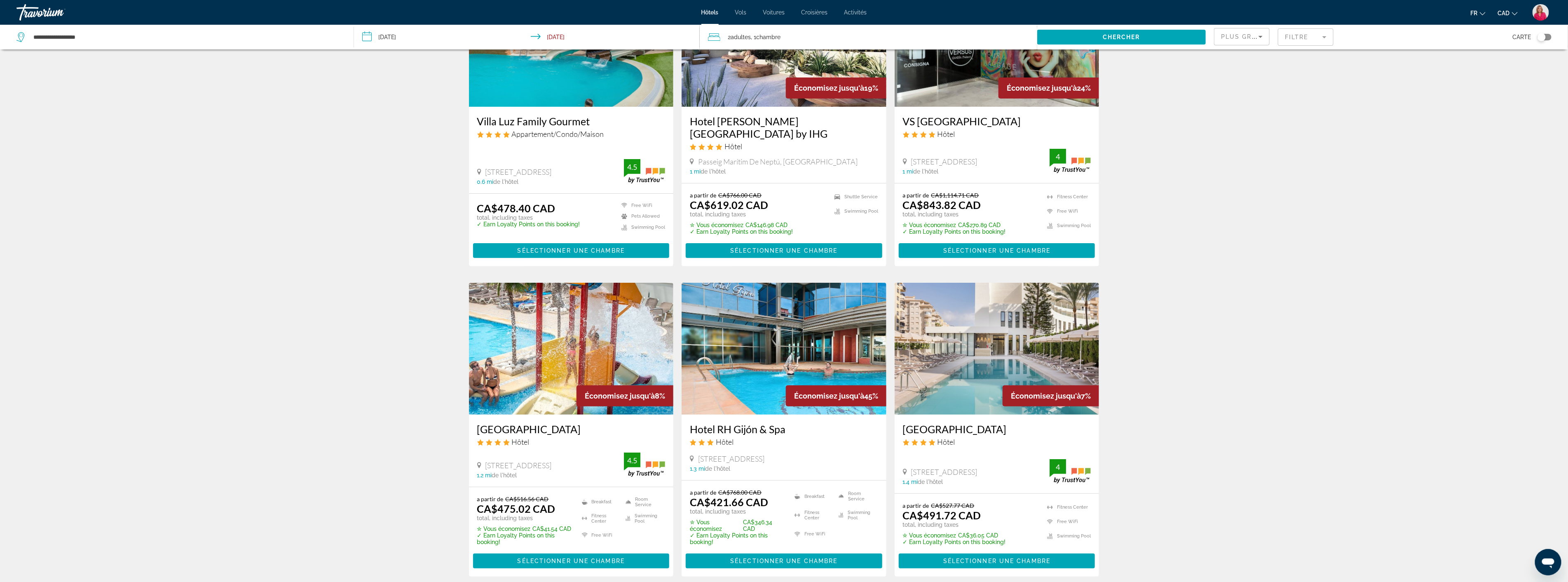
scroll to position [137, 0]
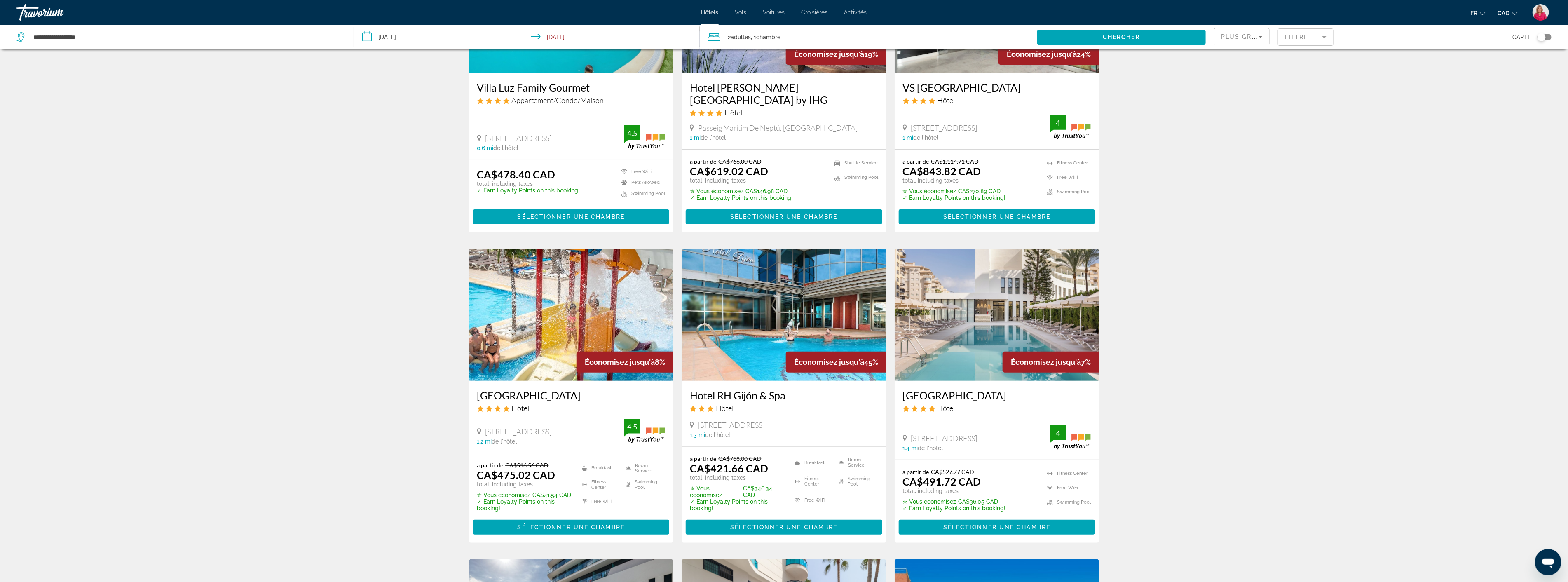
click at [985, 314] on img "Main content" at bounding box center [996, 315] width 205 height 132
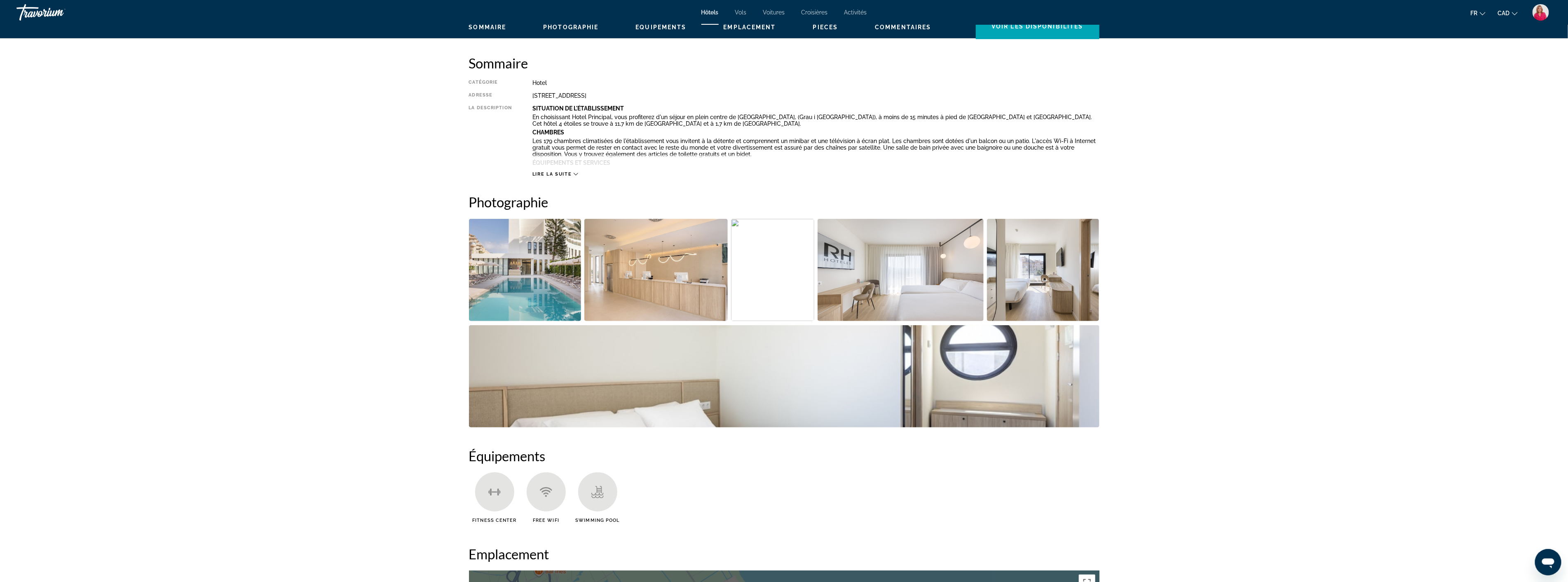
scroll to position [229, 0]
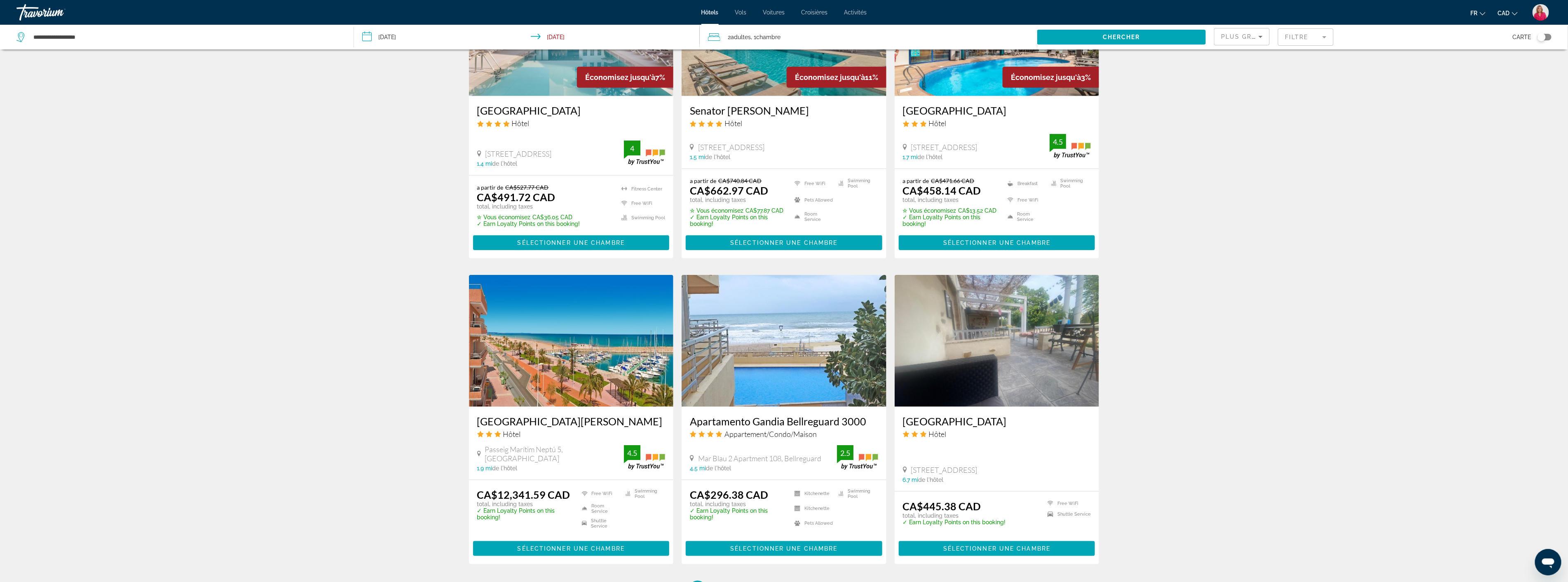
scroll to position [852, 0]
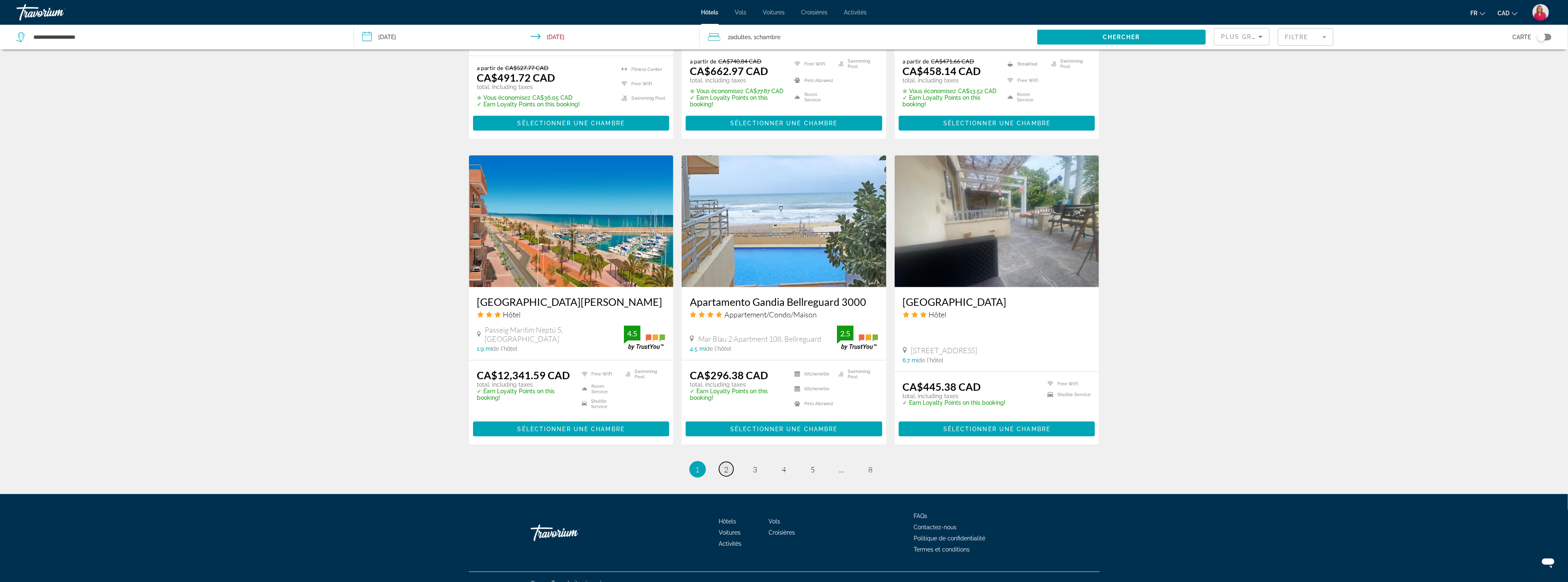
click at [726, 465] on span "2" at bounding box center [726, 469] width 4 height 9
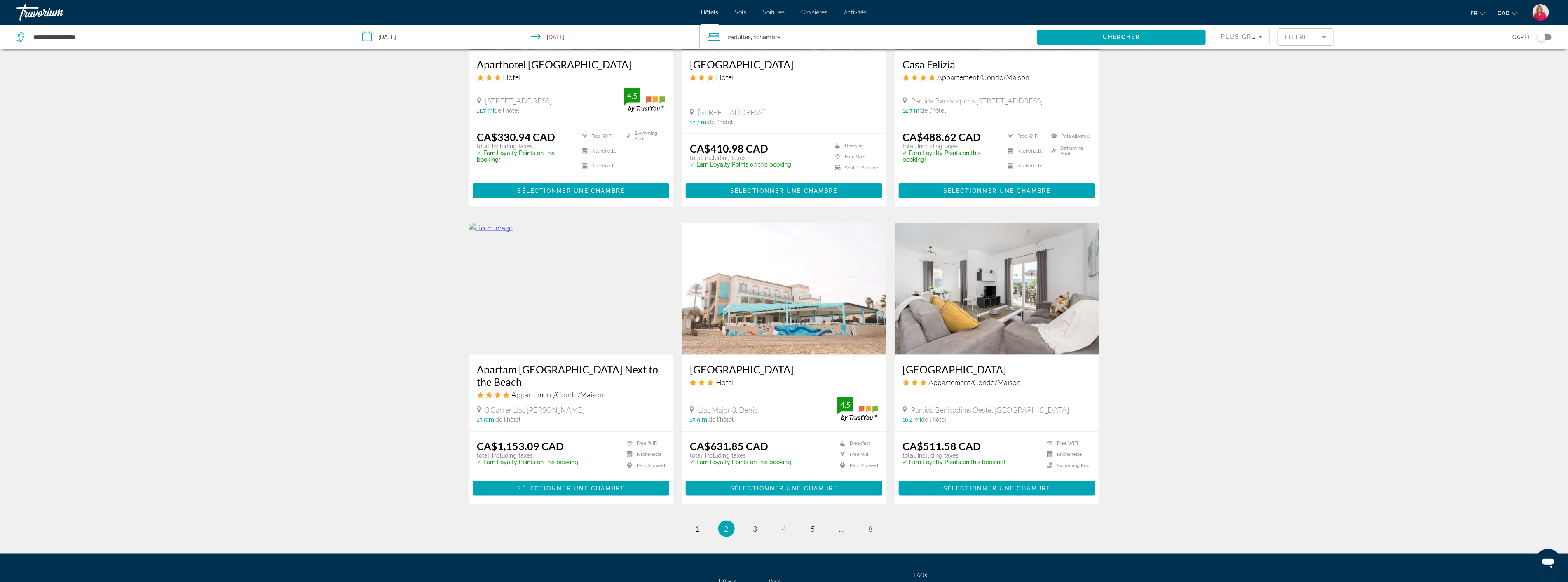
scroll to position [824, 0]
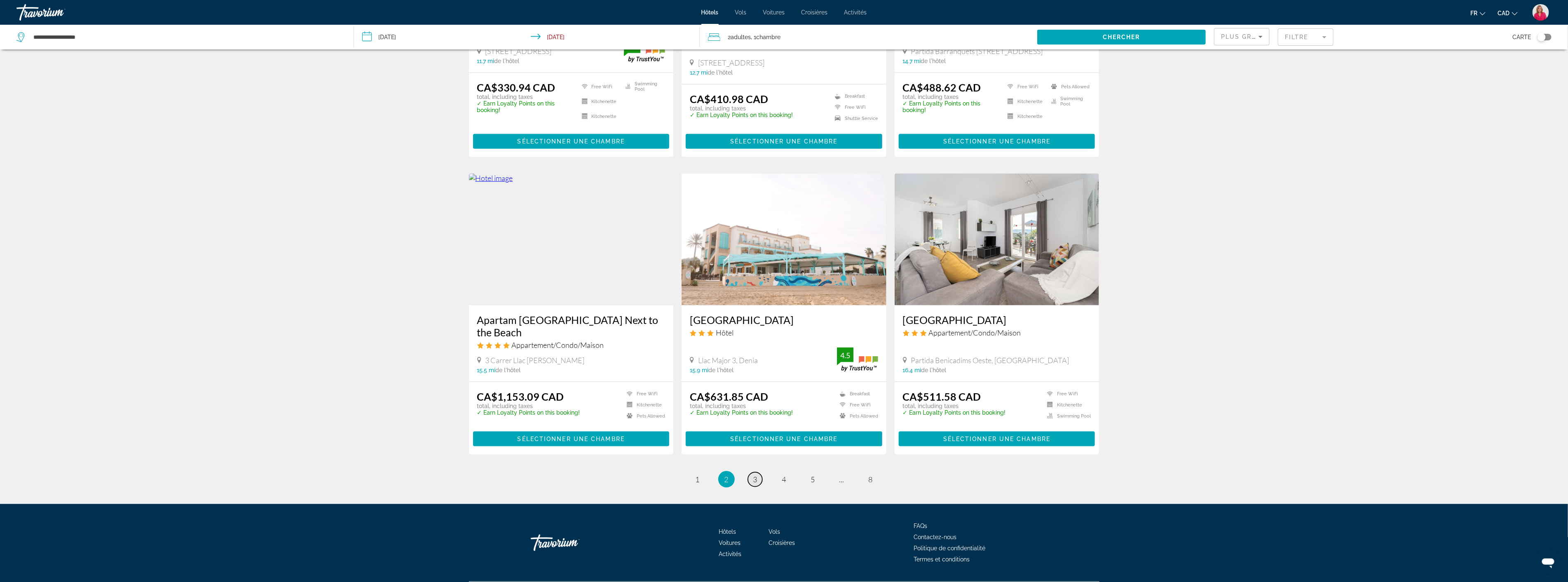
click at [757, 482] on link "page 3" at bounding box center [755, 479] width 15 height 15
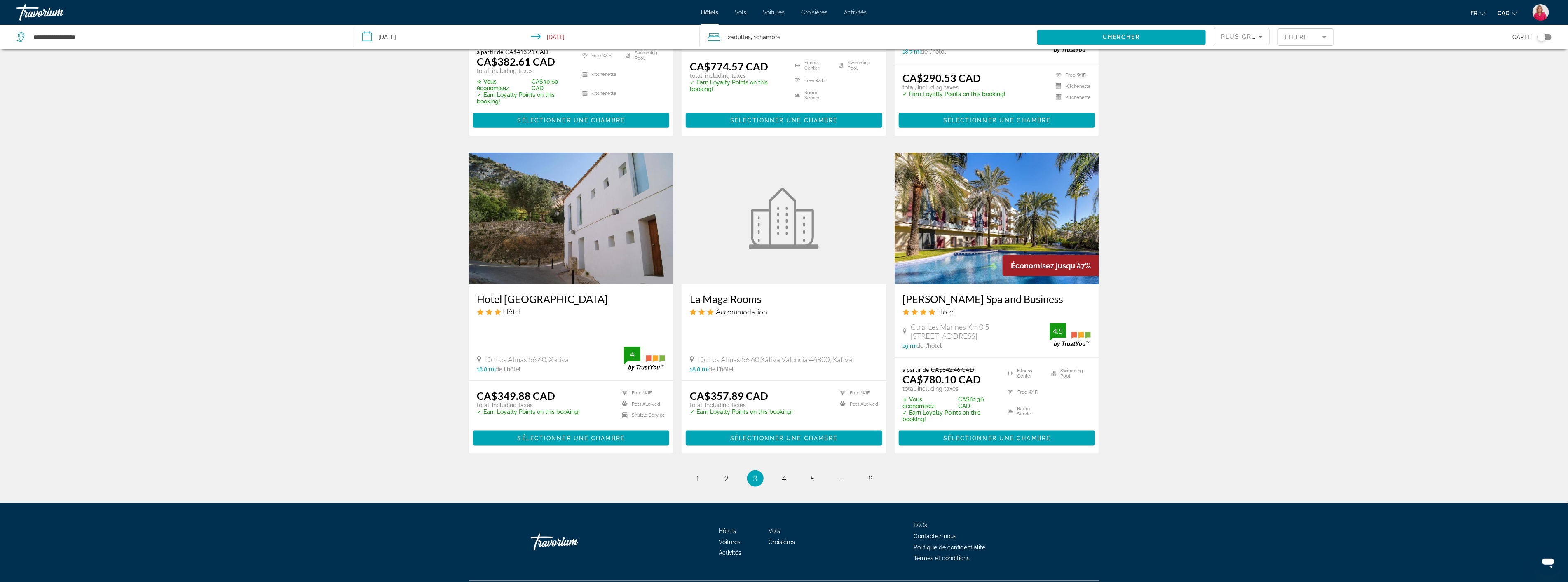
scroll to position [859, 0]
